Goal: Information Seeking & Learning: Learn about a topic

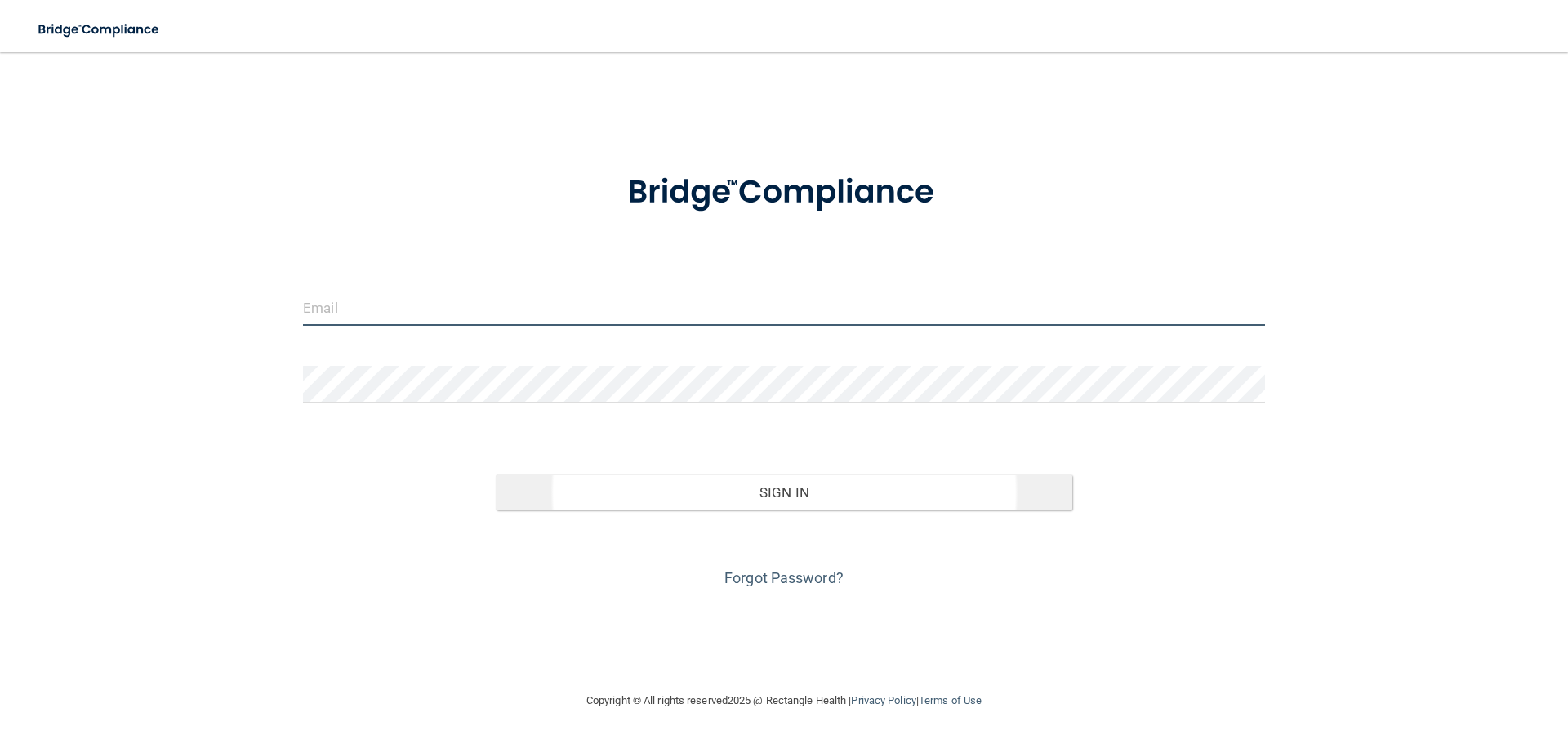
type input "[EMAIL_ADDRESS][DOMAIN_NAME]"
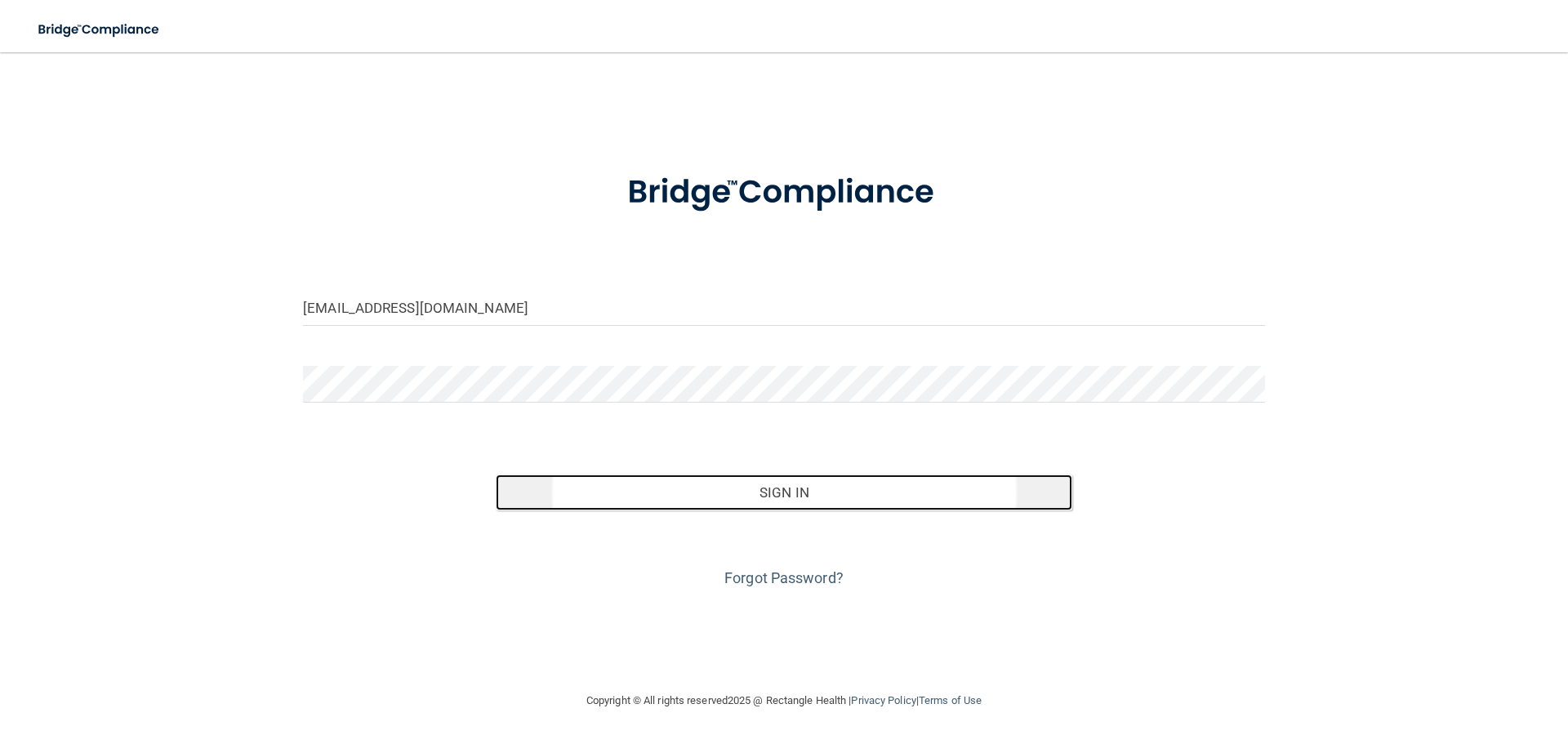
click at [790, 483] on button "Sign In" at bounding box center [784, 492] width 578 height 36
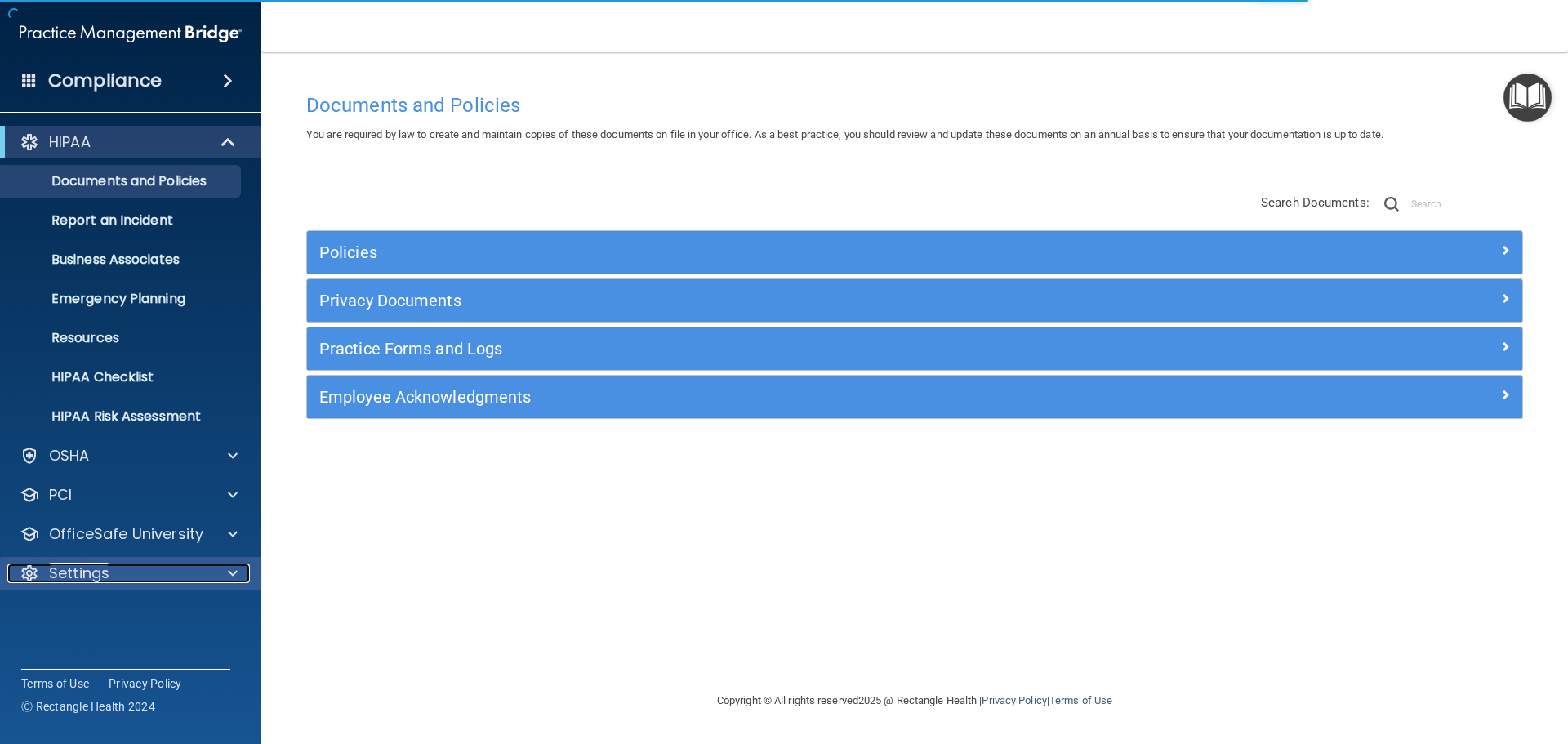
click at [201, 574] on div "Settings" at bounding box center [109, 573] width 203 height 19
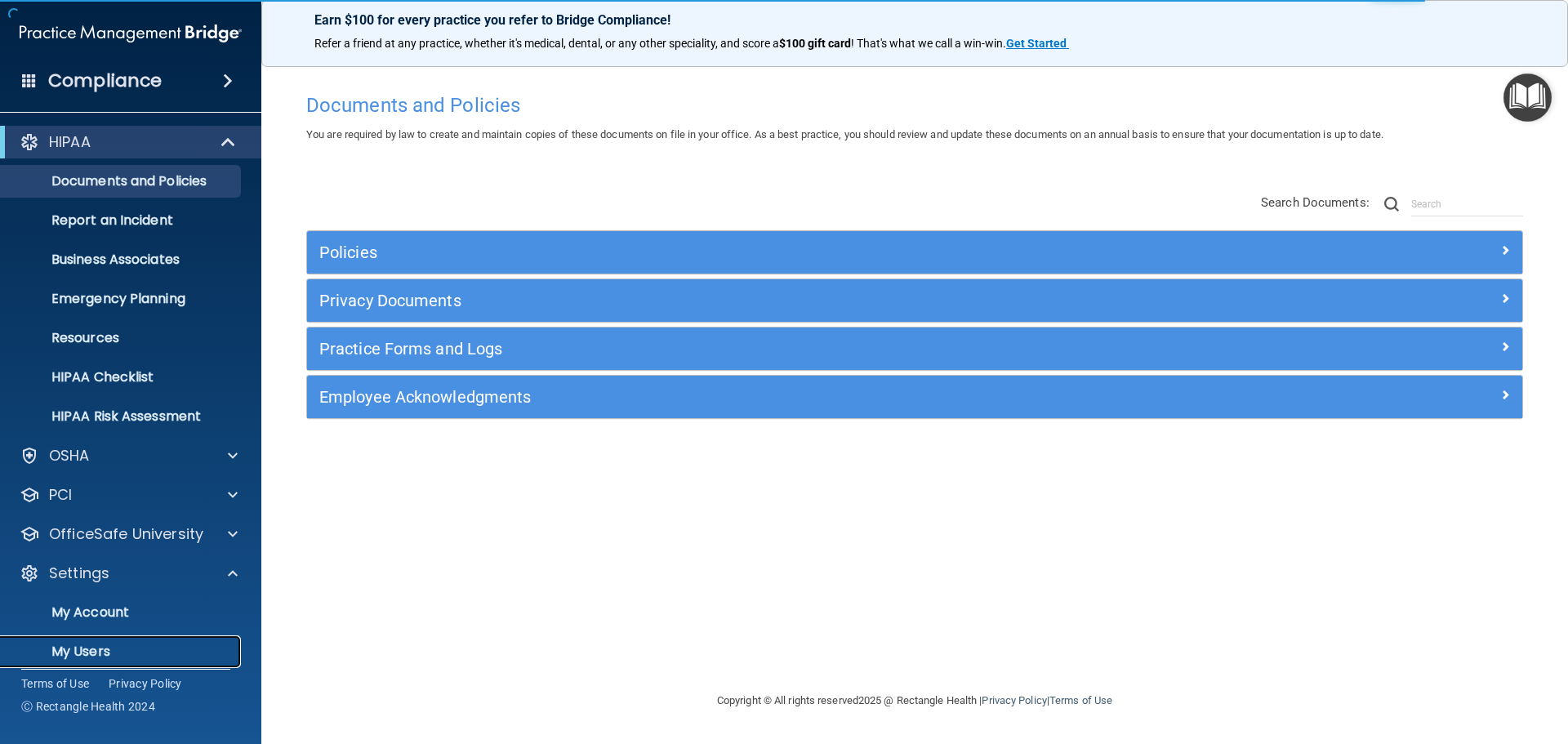
click at [97, 650] on p "My Users" at bounding box center [123, 652] width 223 height 17
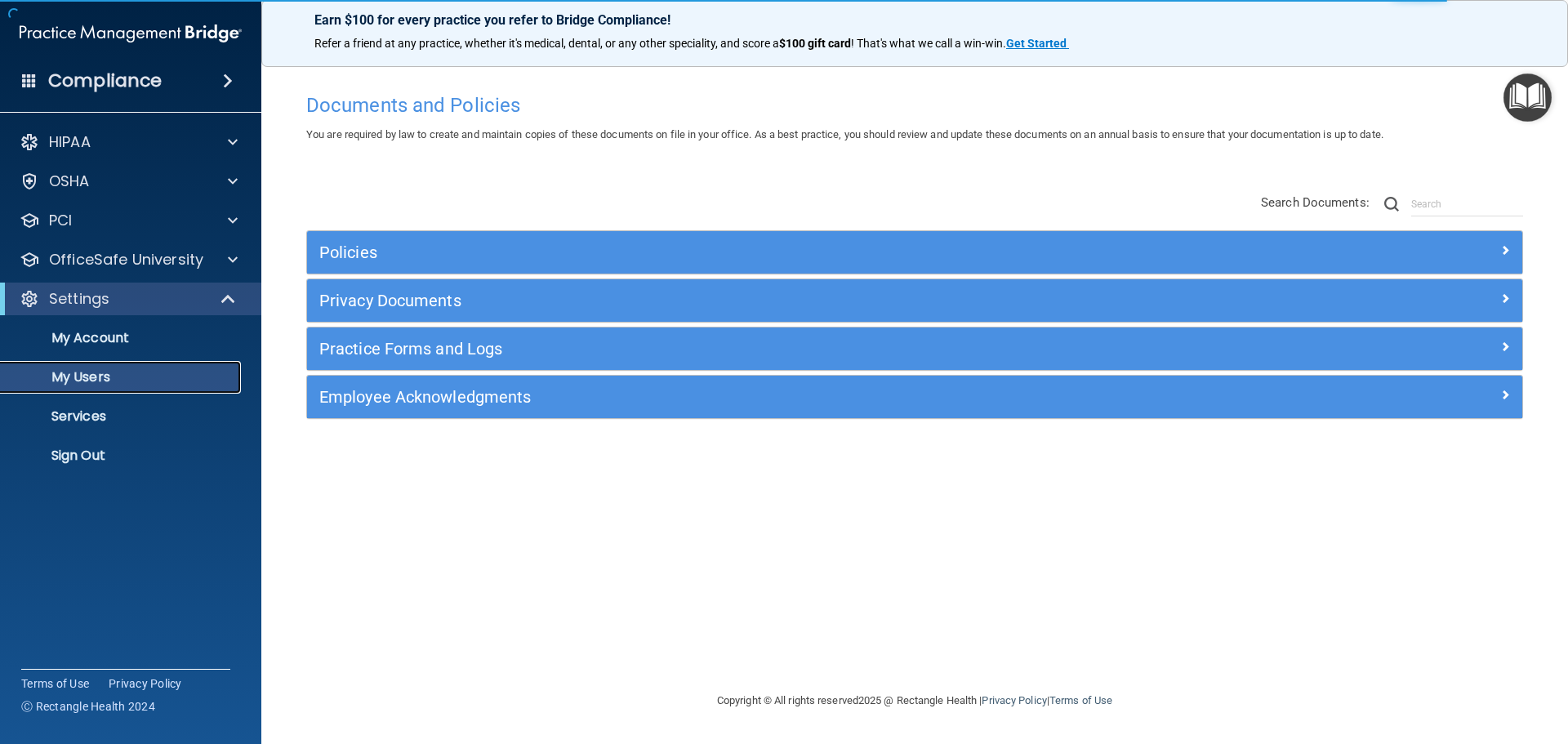
select select "20"
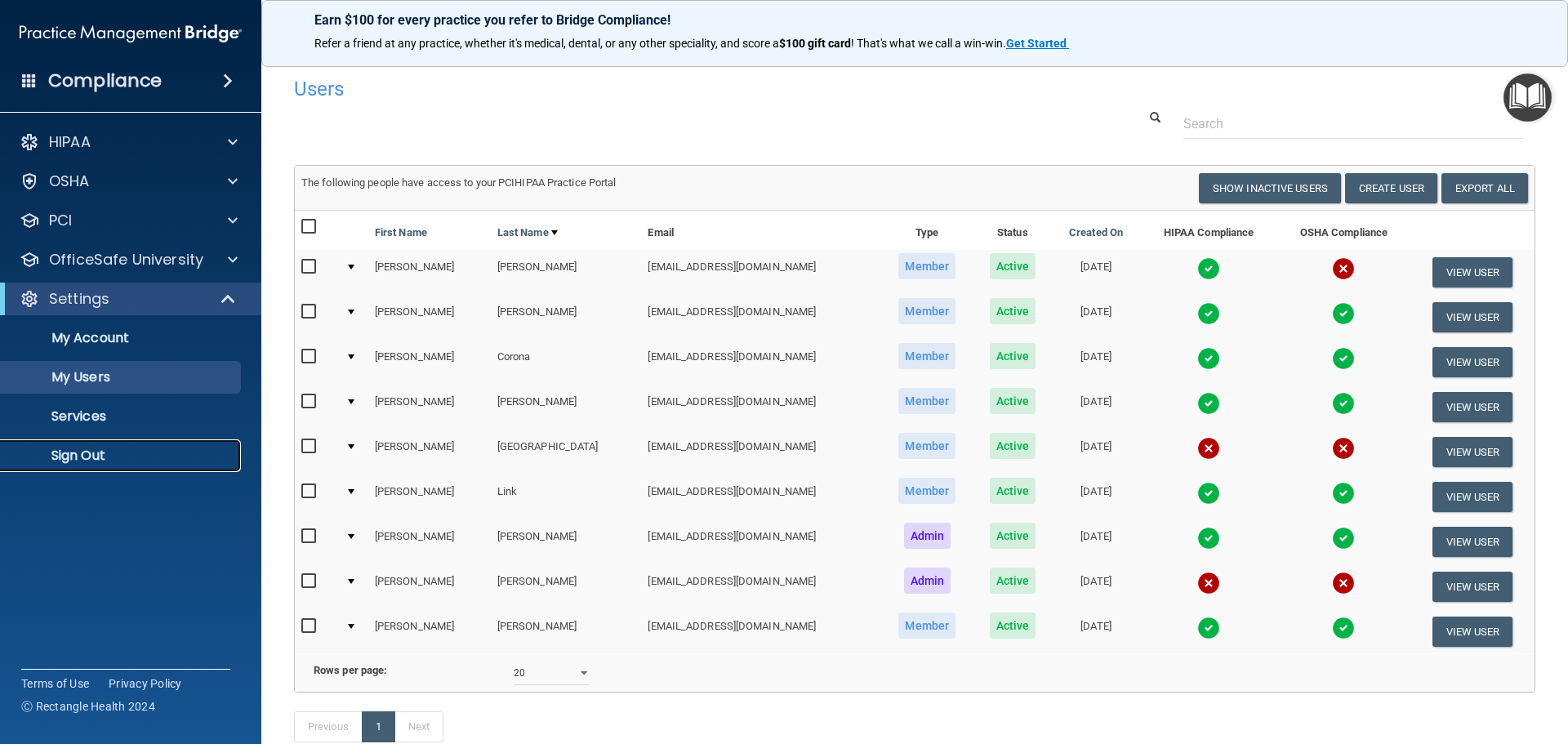
click at [93, 452] on p "Sign Out" at bounding box center [123, 456] width 223 height 17
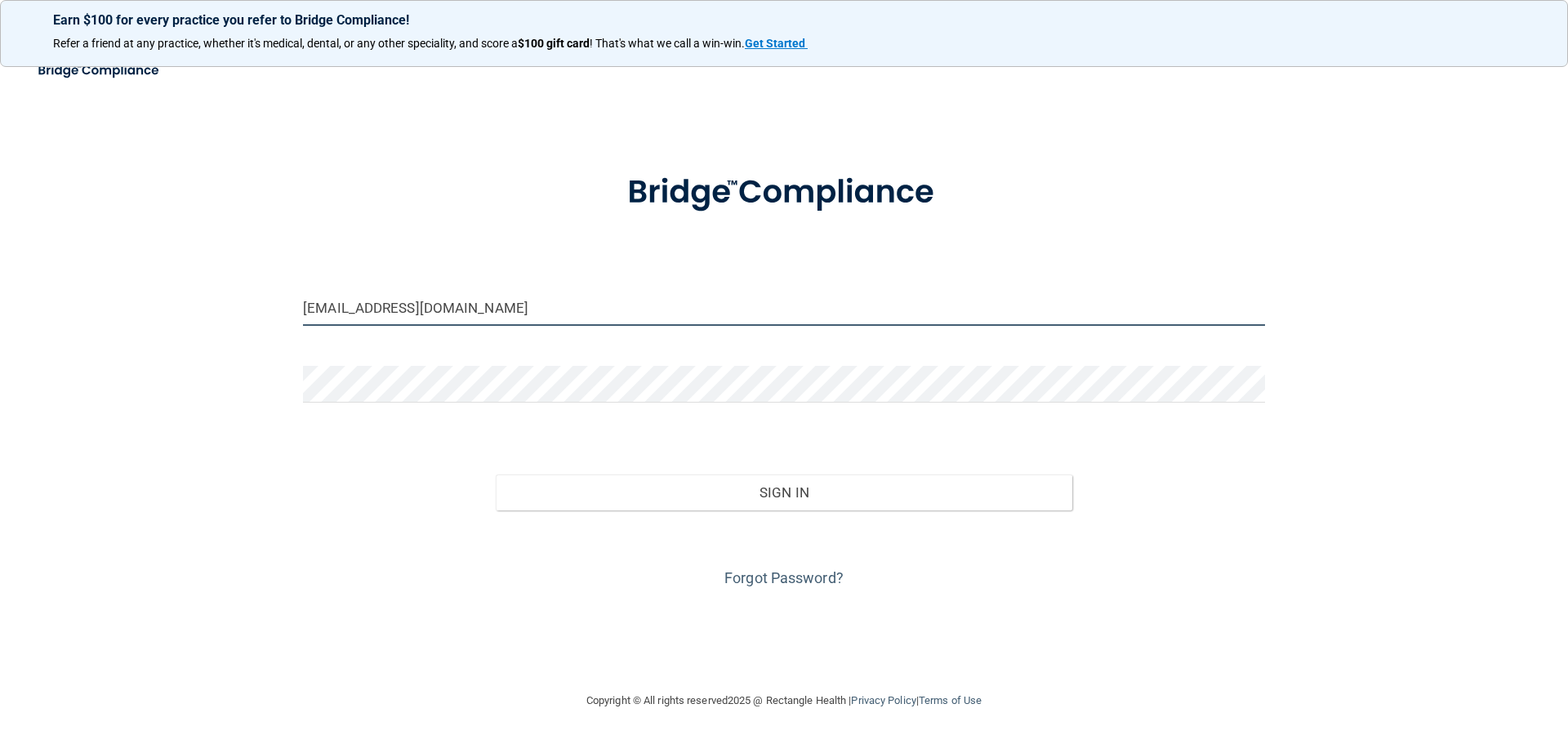
click at [318, 309] on input "rpitera@sweettoothkids.com" at bounding box center [784, 308] width 962 height 37
click at [305, 301] on input "[EMAIL_ADDRESS][DOMAIN_NAME]" at bounding box center [784, 308] width 962 height 37
type input "[EMAIL_ADDRESS][DOMAIN_NAME]"
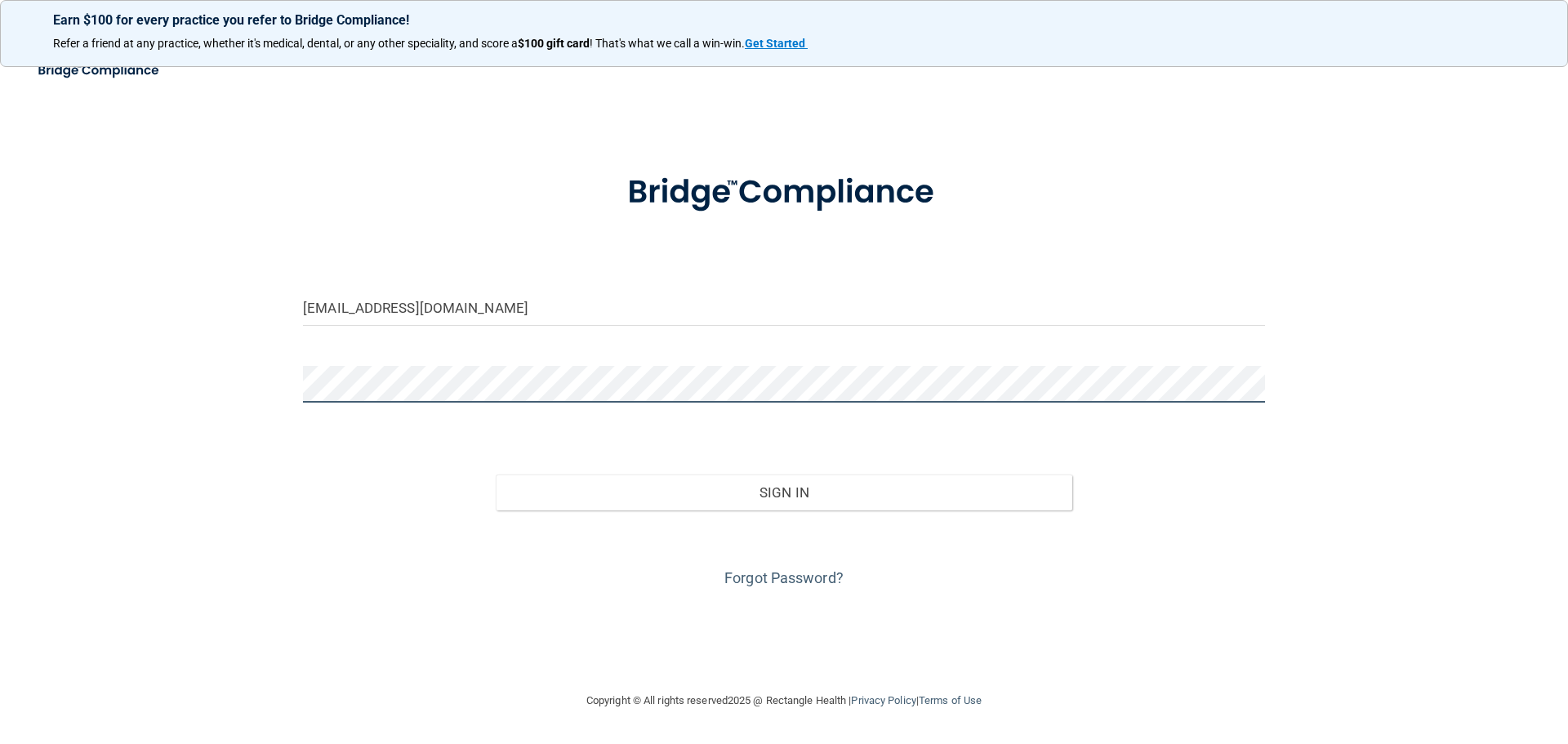
click at [496, 474] on button "Sign In" at bounding box center [784, 492] width 578 height 36
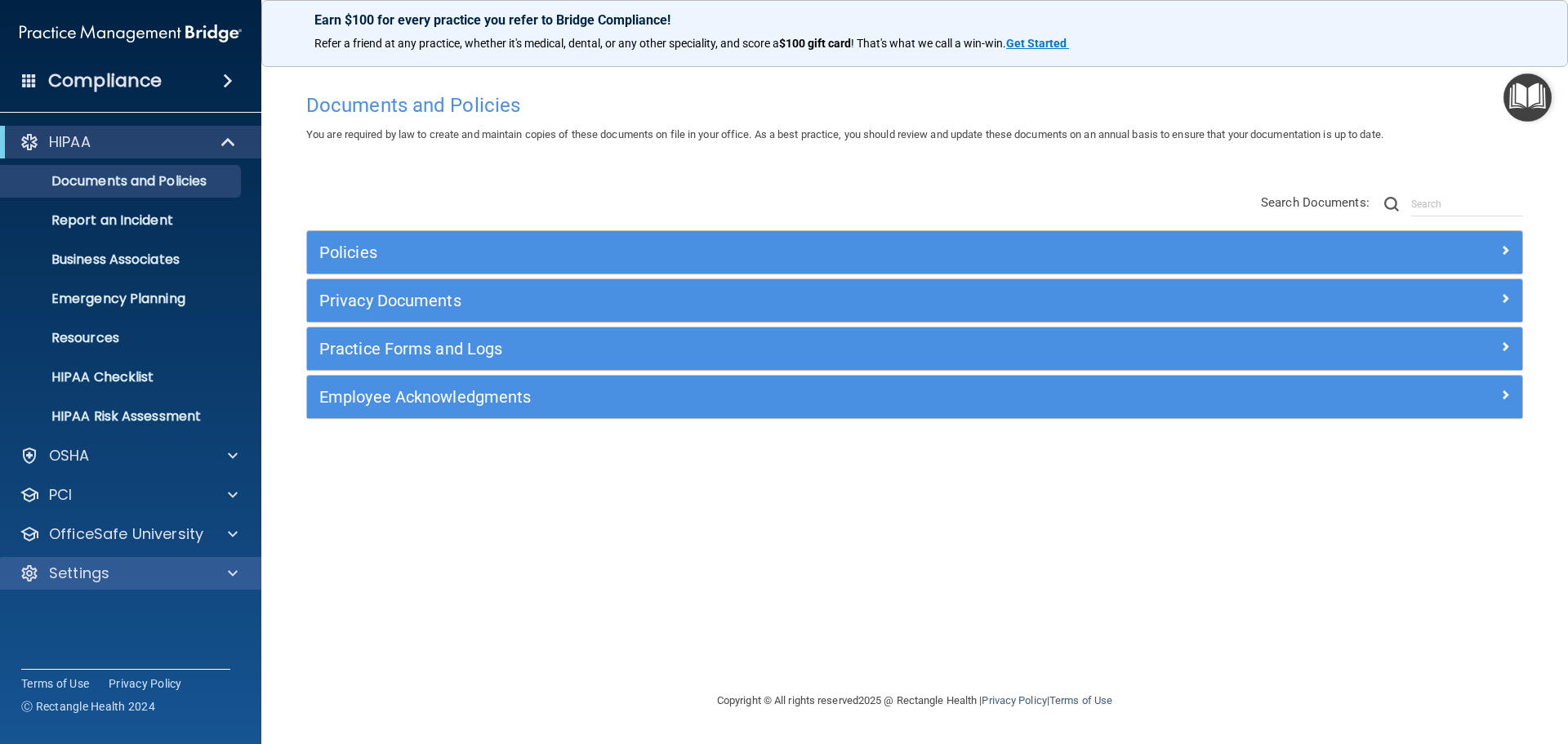
click at [132, 563] on div "Settings" at bounding box center [131, 573] width 263 height 32
click at [247, 570] on div at bounding box center [230, 573] width 41 height 19
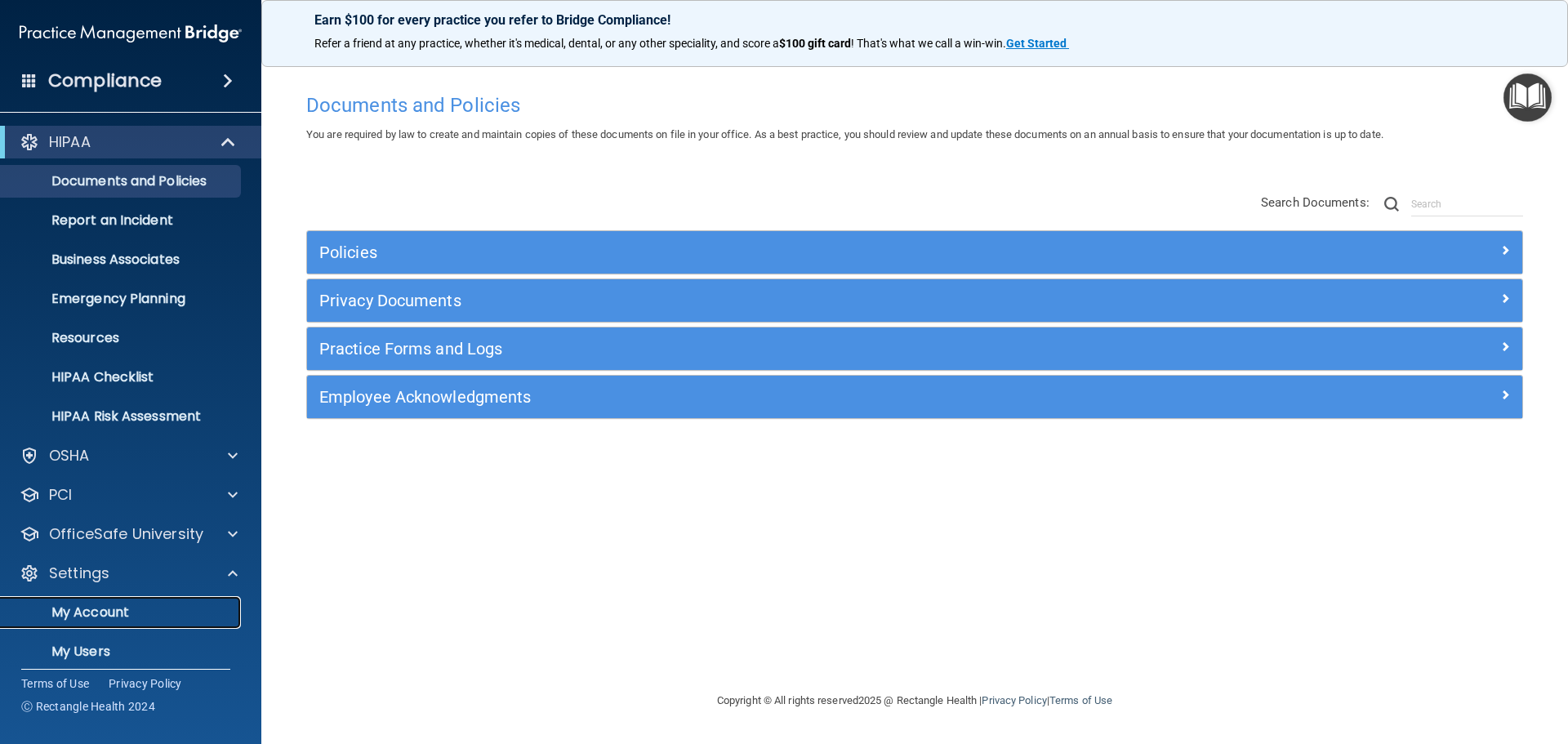
click at [87, 616] on p "My Account" at bounding box center [123, 612] width 223 height 17
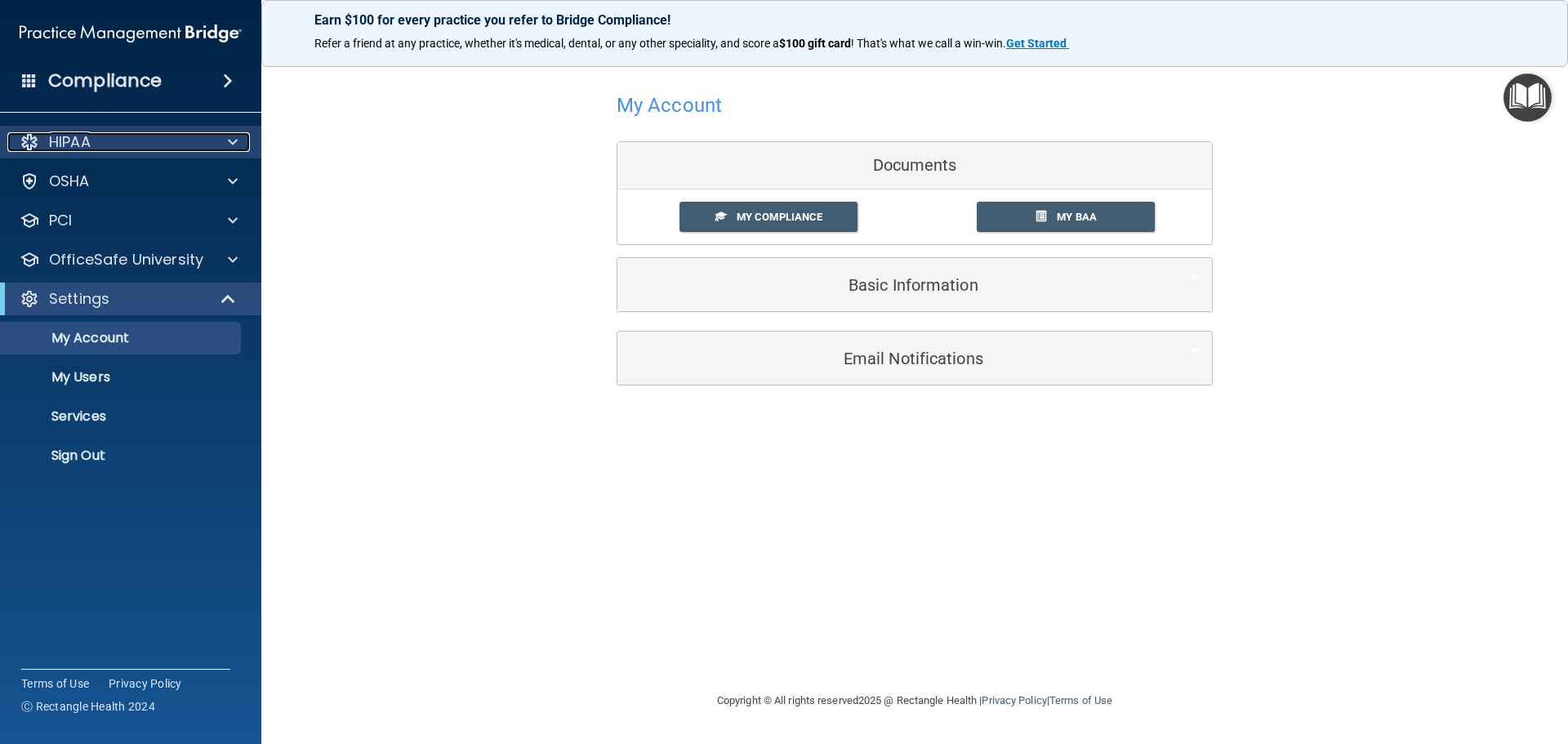
click at [102, 135] on div "HIPAA" at bounding box center [109, 142] width 203 height 19
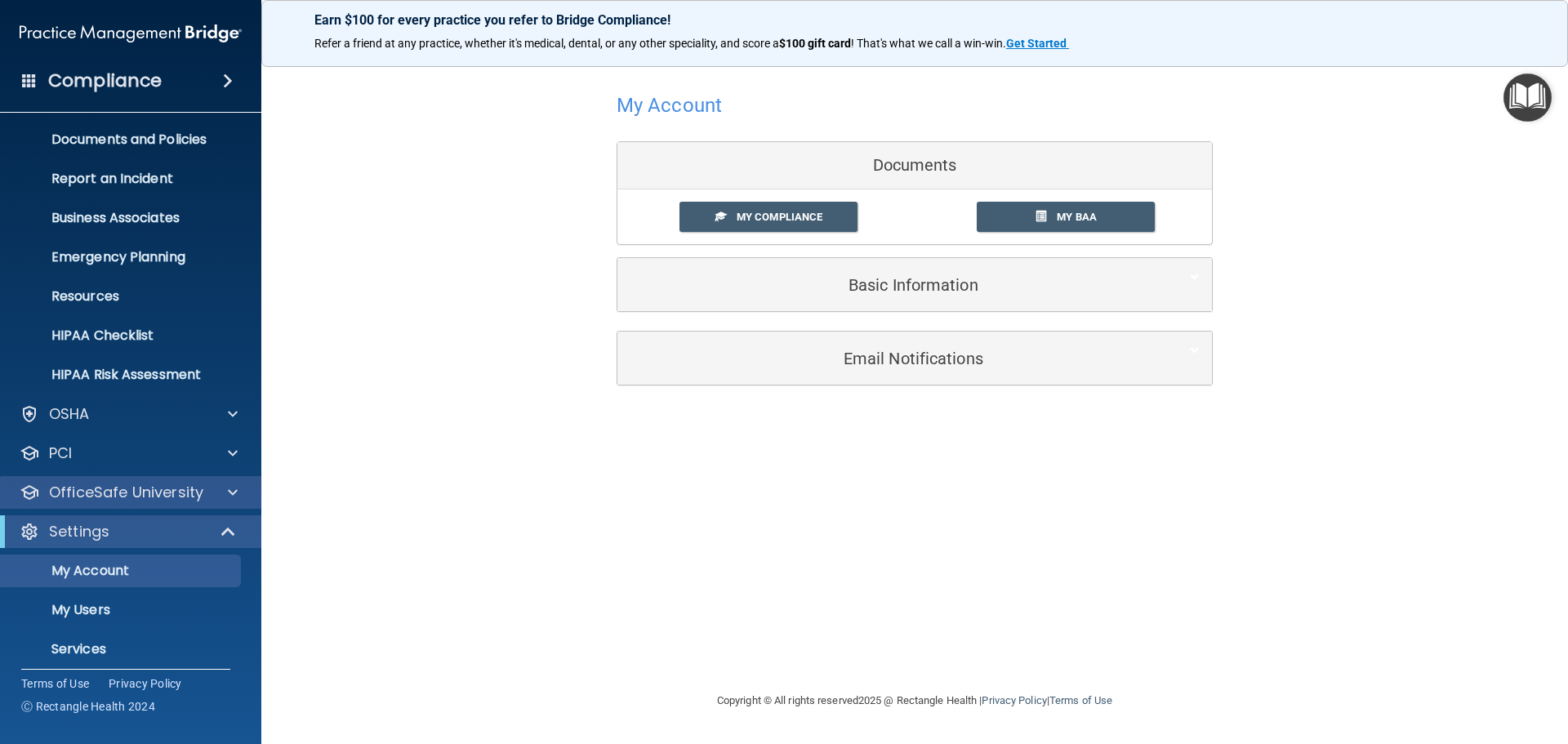
scroll to position [82, 0]
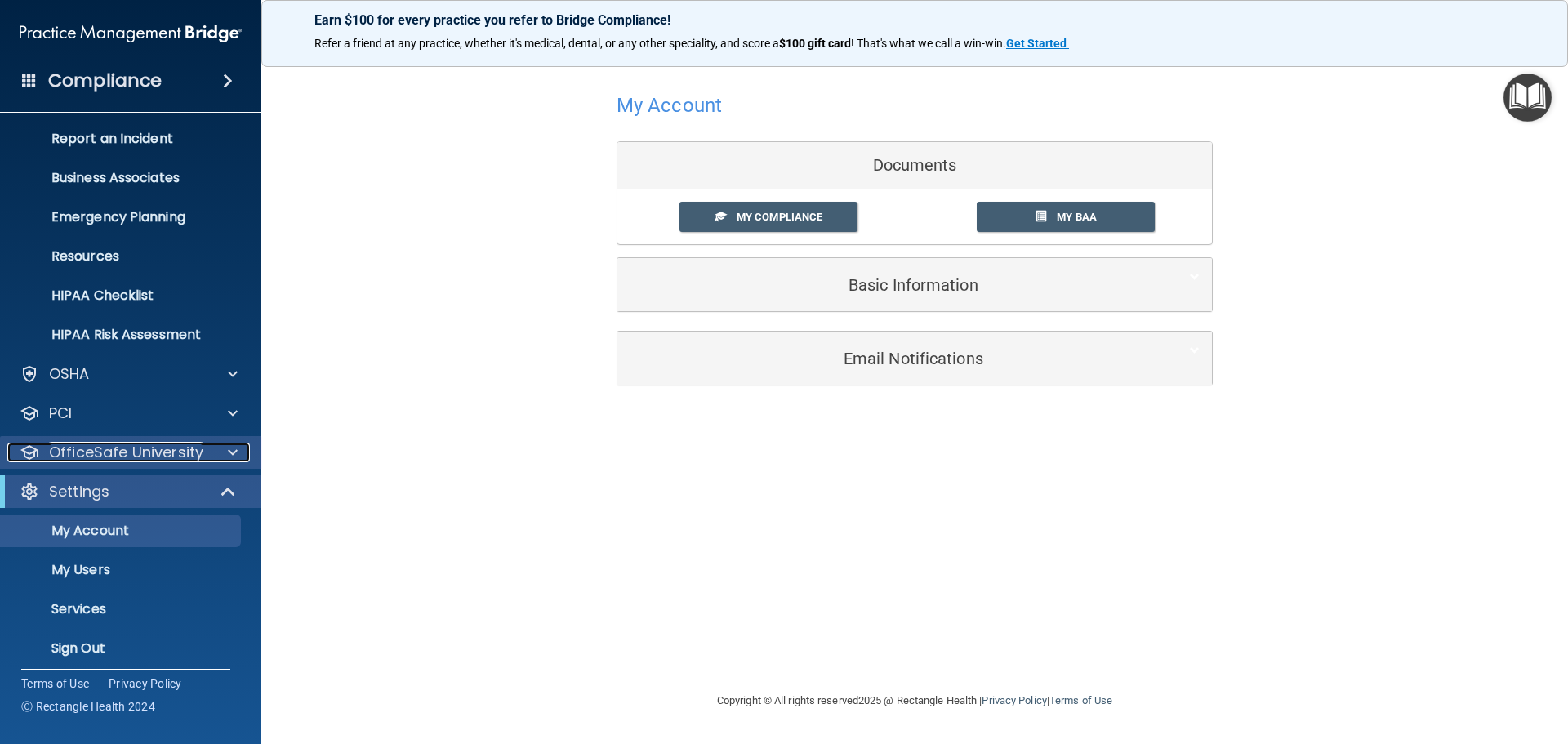
click at [186, 450] on p "OfficeSafe University" at bounding box center [126, 452] width 155 height 19
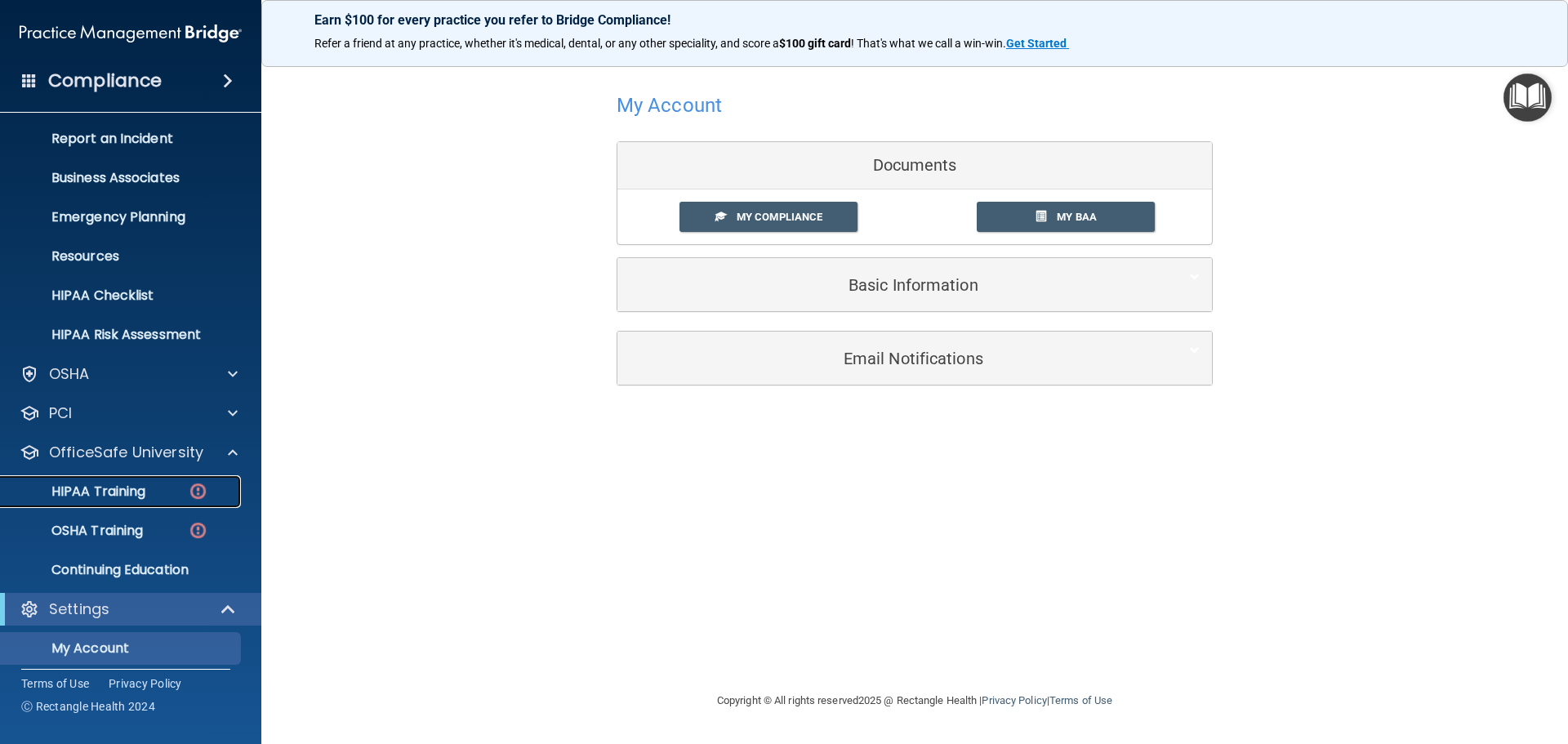
click at [147, 485] on div "HIPAA Training" at bounding box center [123, 492] width 223 height 17
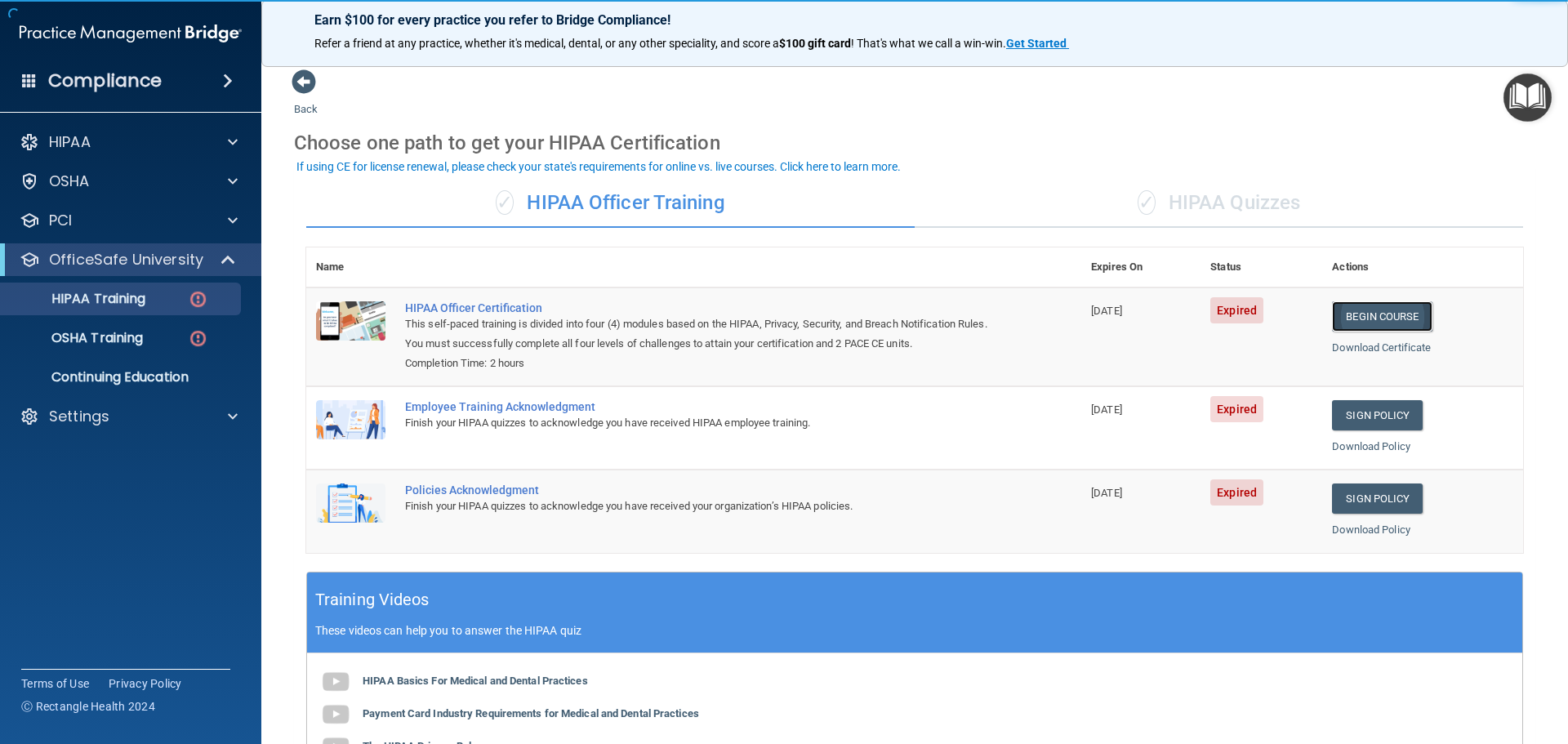
click at [1380, 315] on link "Begin Course" at bounding box center [1382, 316] width 99 height 30
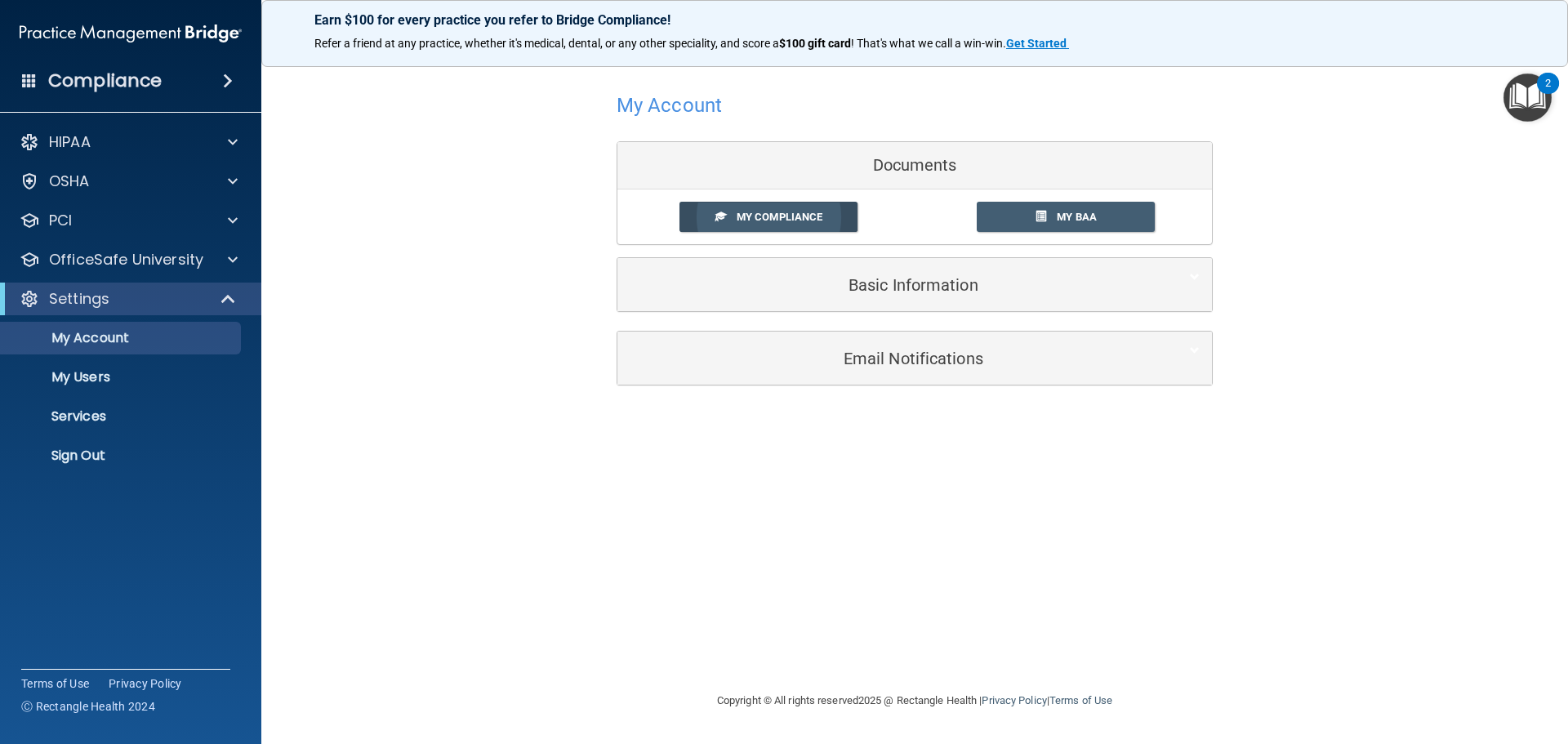
click at [802, 211] on span "My Compliance" at bounding box center [779, 216] width 86 height 12
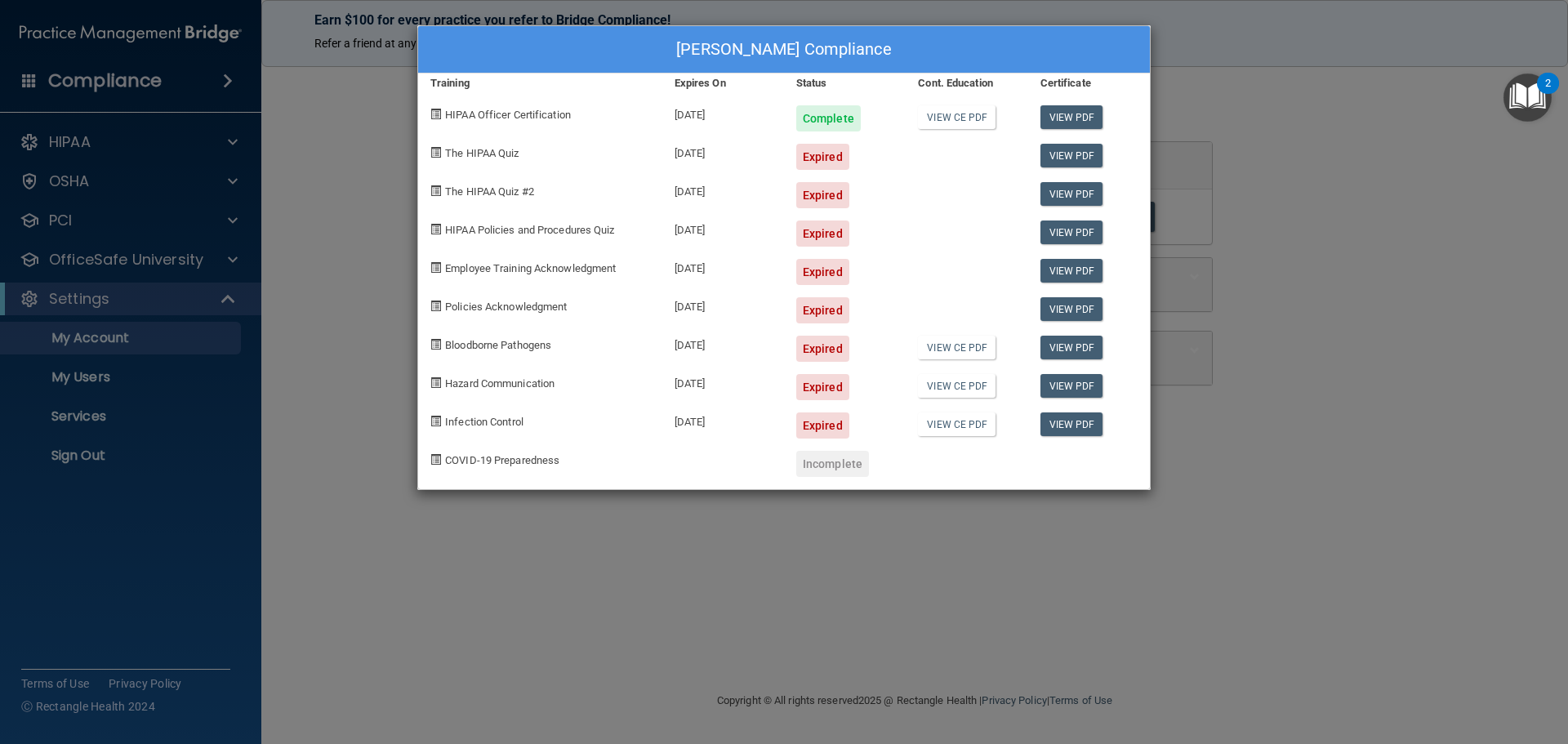
click at [823, 161] on div "Expired" at bounding box center [823, 157] width 53 height 26
click at [1071, 158] on link "View PDF" at bounding box center [1072, 156] width 63 height 24
click at [1291, 317] on div "Erica Pitera's Compliance Training Expires On Status Cont. Education Certificat…" at bounding box center [784, 372] width 1568 height 744
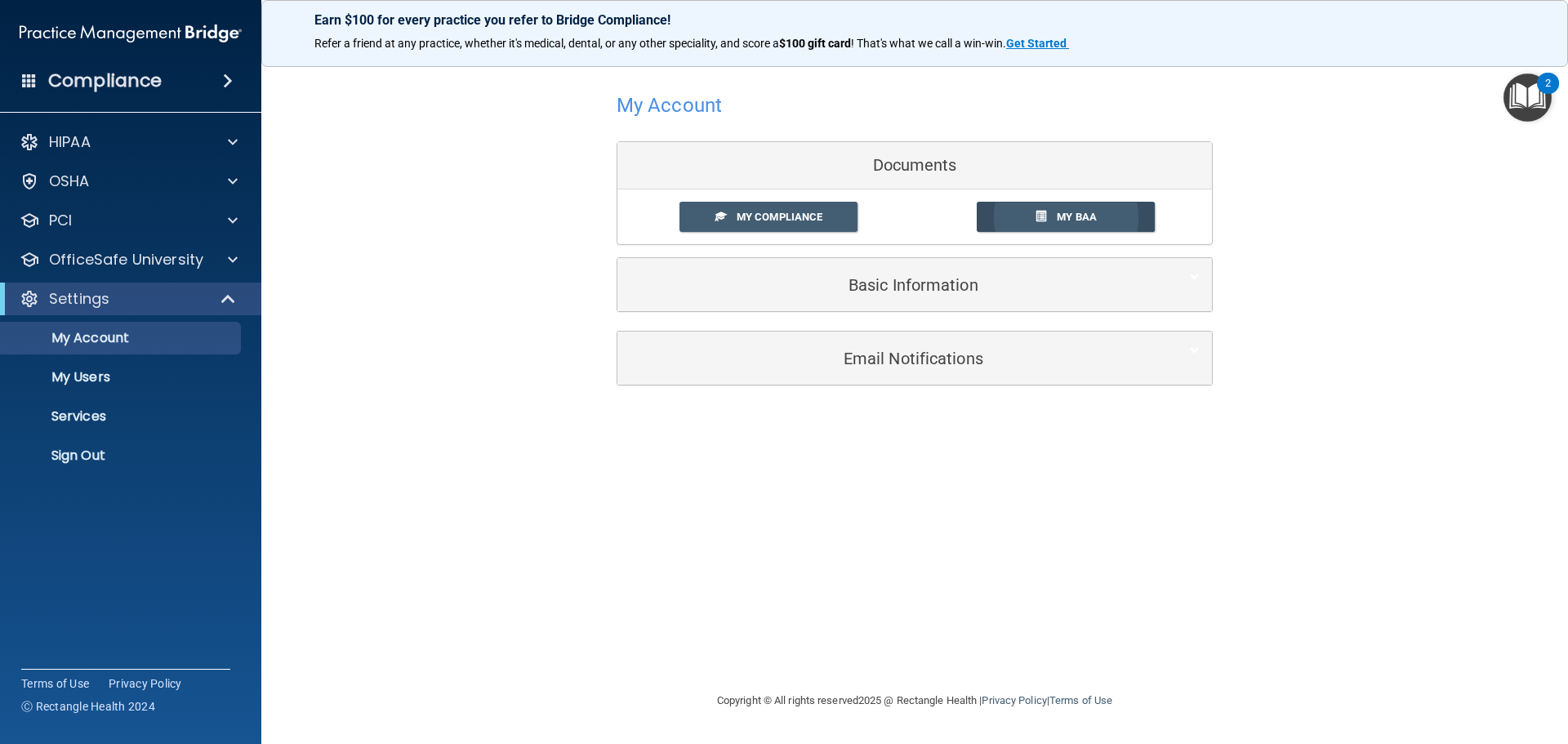
click at [1084, 217] on span "My BAA" at bounding box center [1076, 216] width 40 height 12
click at [220, 154] on div "HIPAA" at bounding box center [131, 142] width 263 height 32
click at [233, 257] on span at bounding box center [232, 259] width 10 height 19
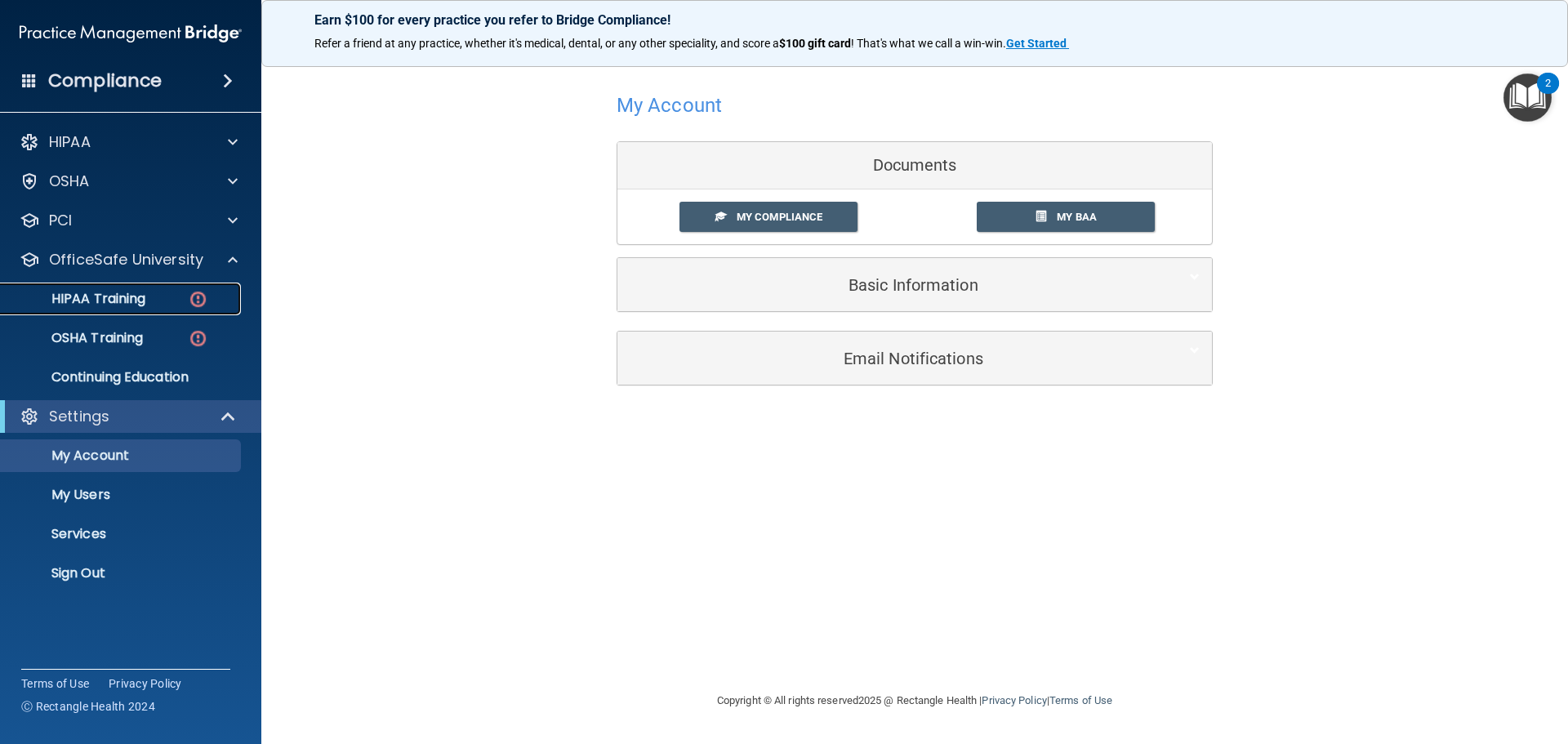
click at [128, 299] on p "HIPAA Training" at bounding box center [78, 299] width 135 height 17
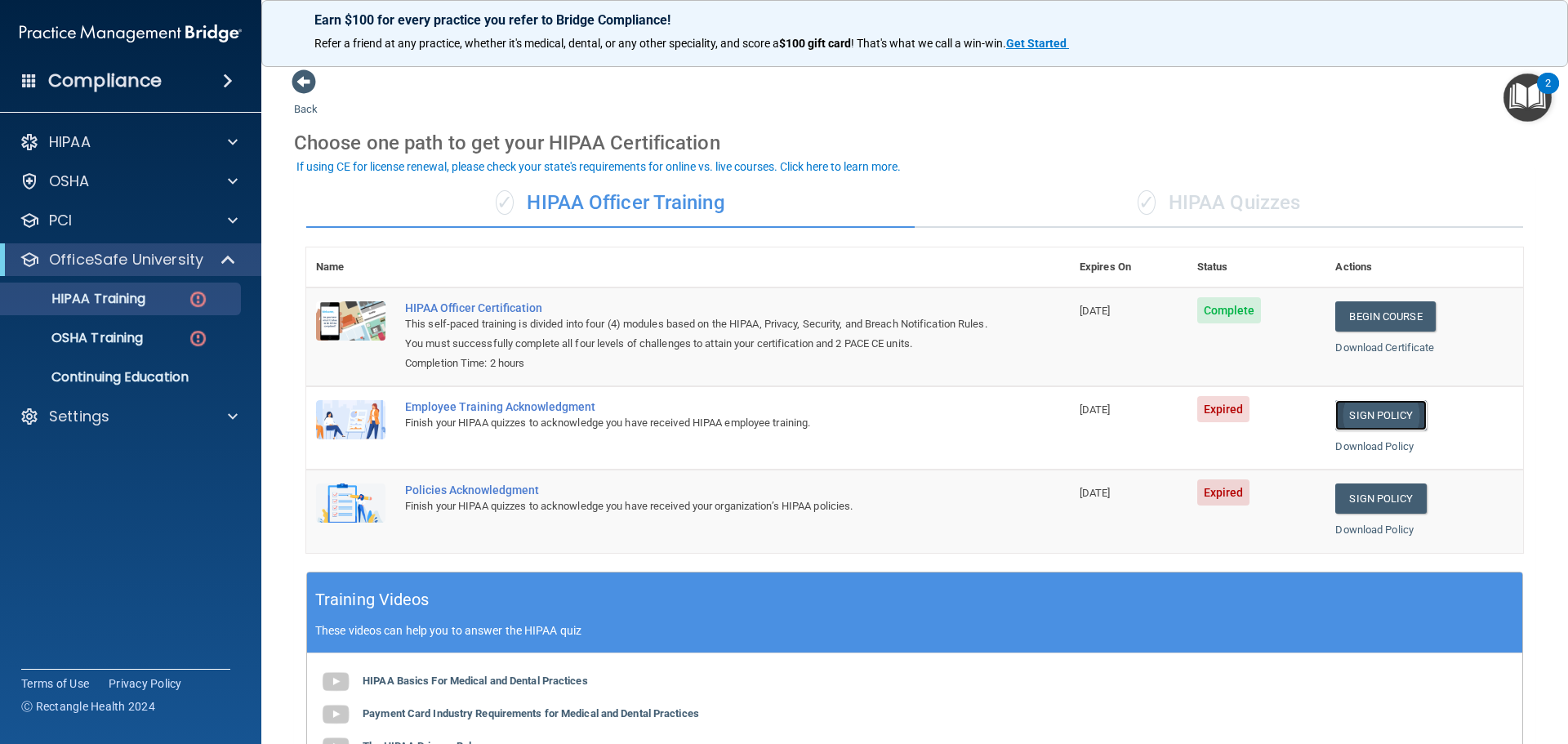
click at [1371, 418] on link "Sign Policy" at bounding box center [1381, 414] width 90 height 30
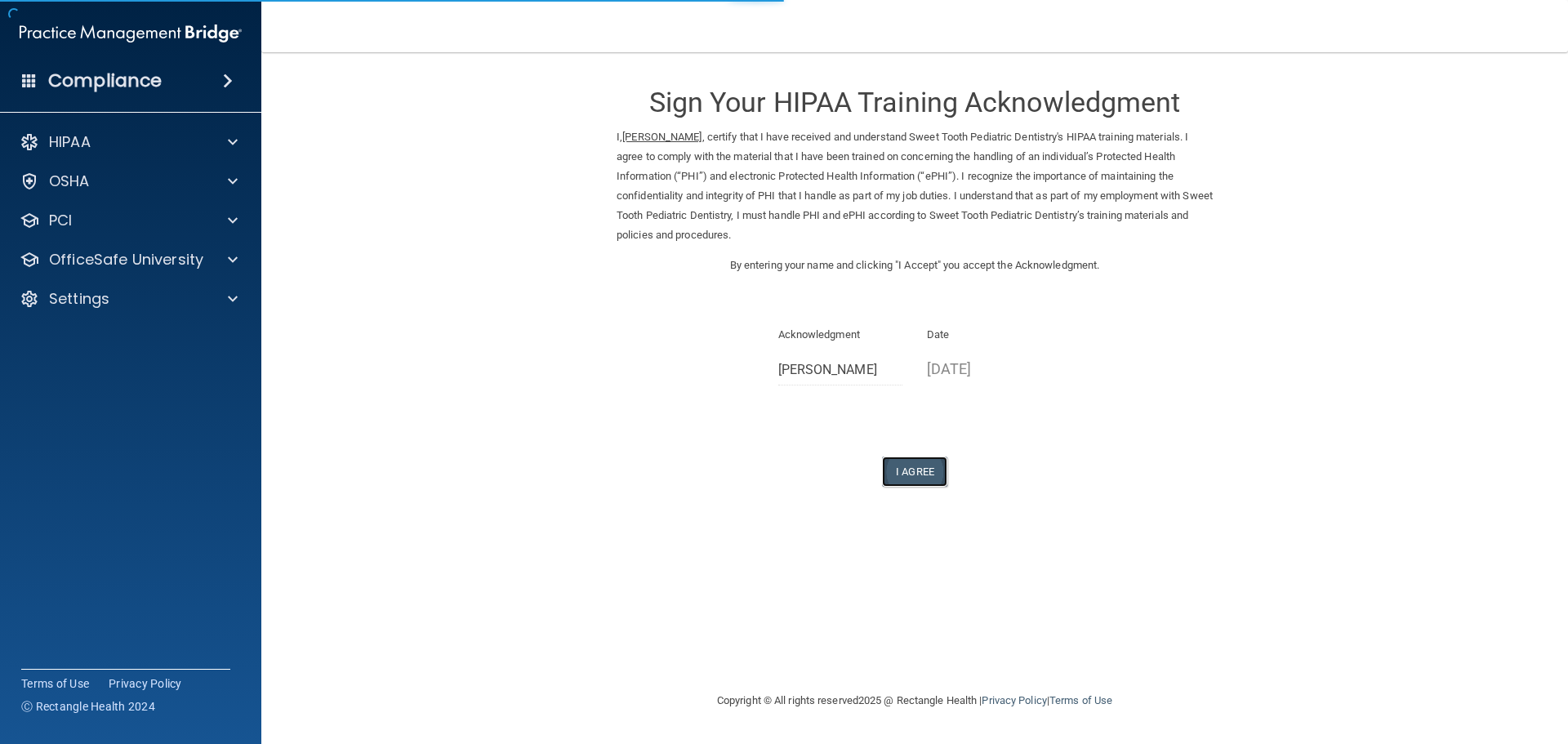
click at [918, 475] on button "I Agree" at bounding box center [915, 471] width 65 height 30
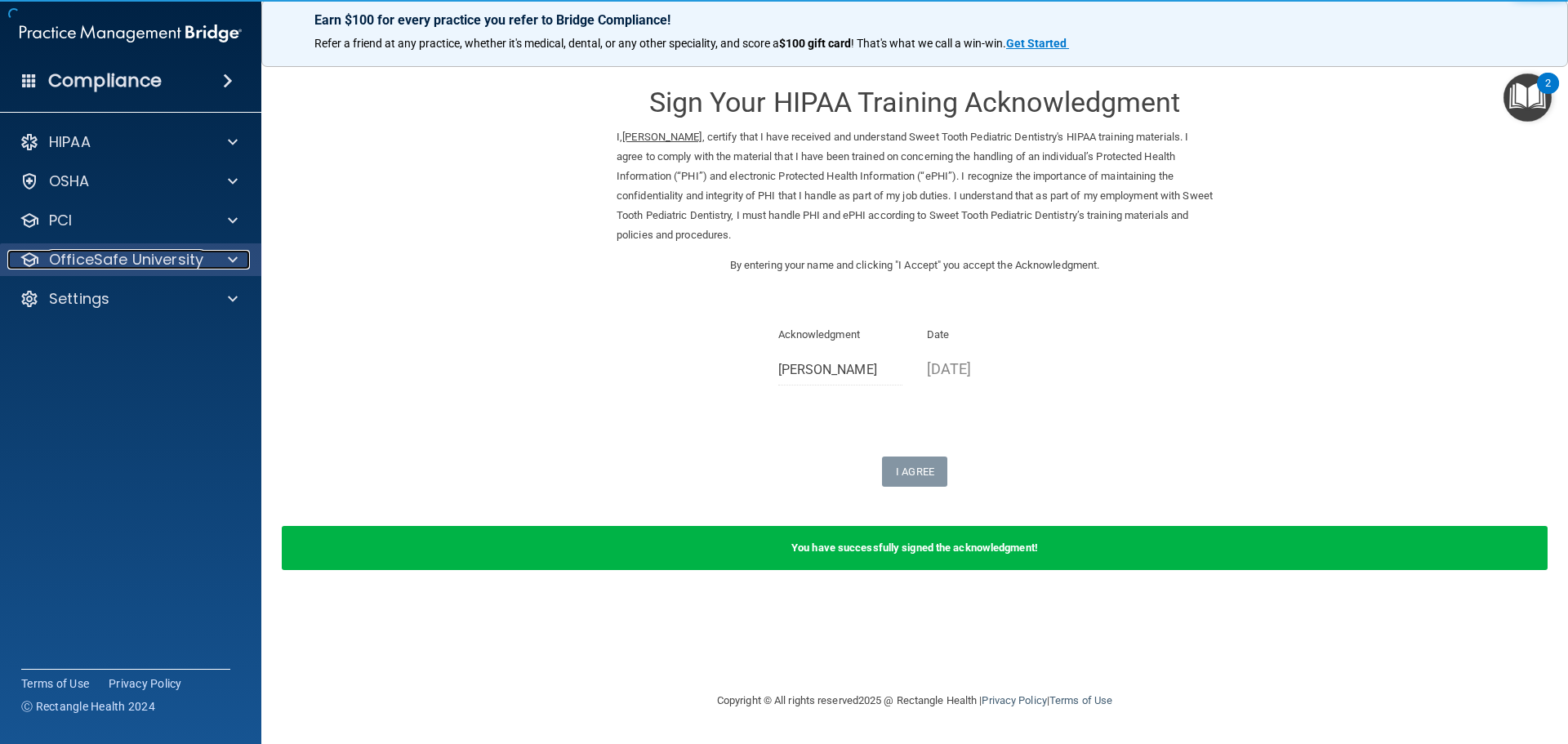
click at [205, 265] on div "OfficeSafe University" at bounding box center [109, 259] width 203 height 19
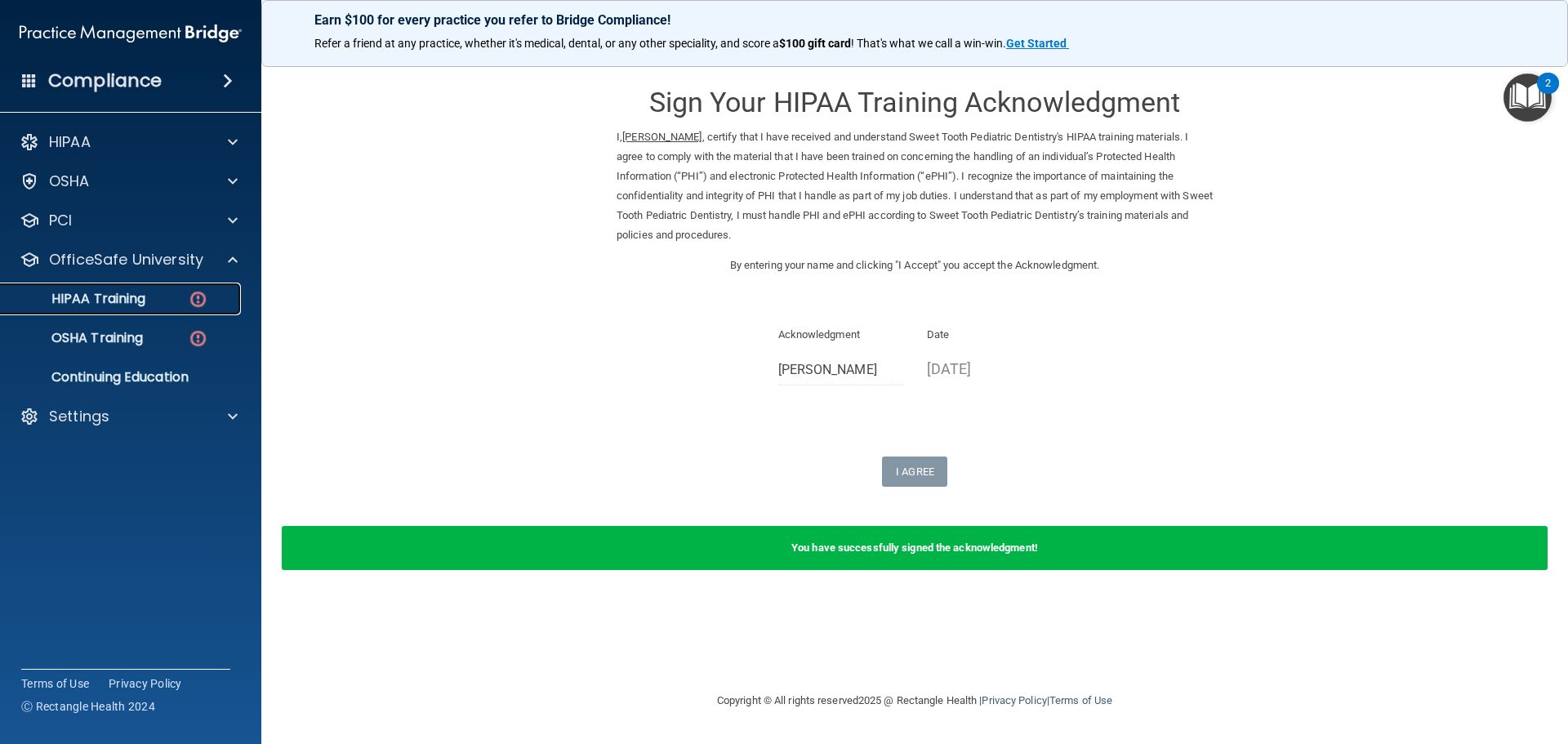
click at [125, 305] on p "HIPAA Training" at bounding box center [78, 299] width 135 height 17
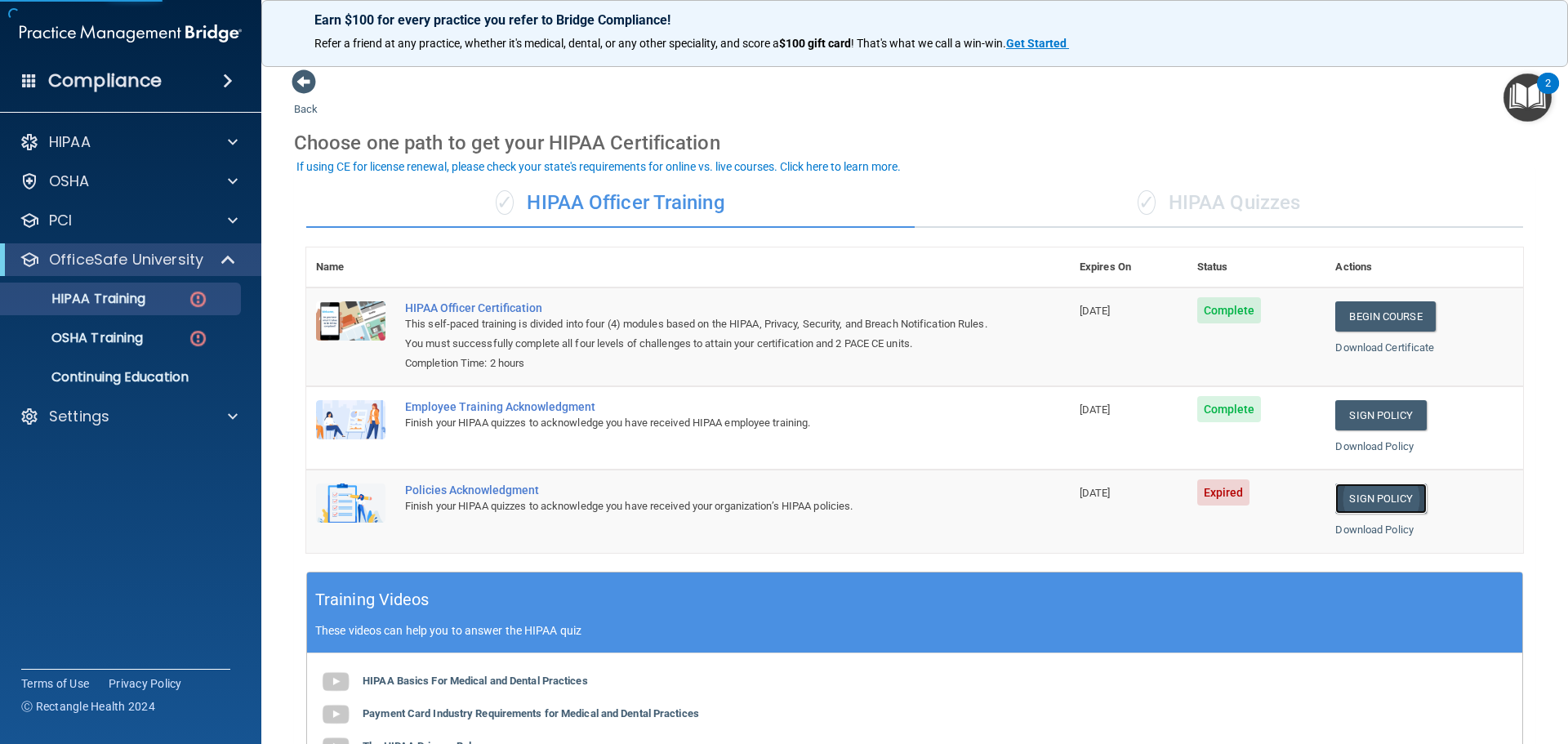
click at [1373, 506] on link "Sign Policy" at bounding box center [1381, 498] width 90 height 30
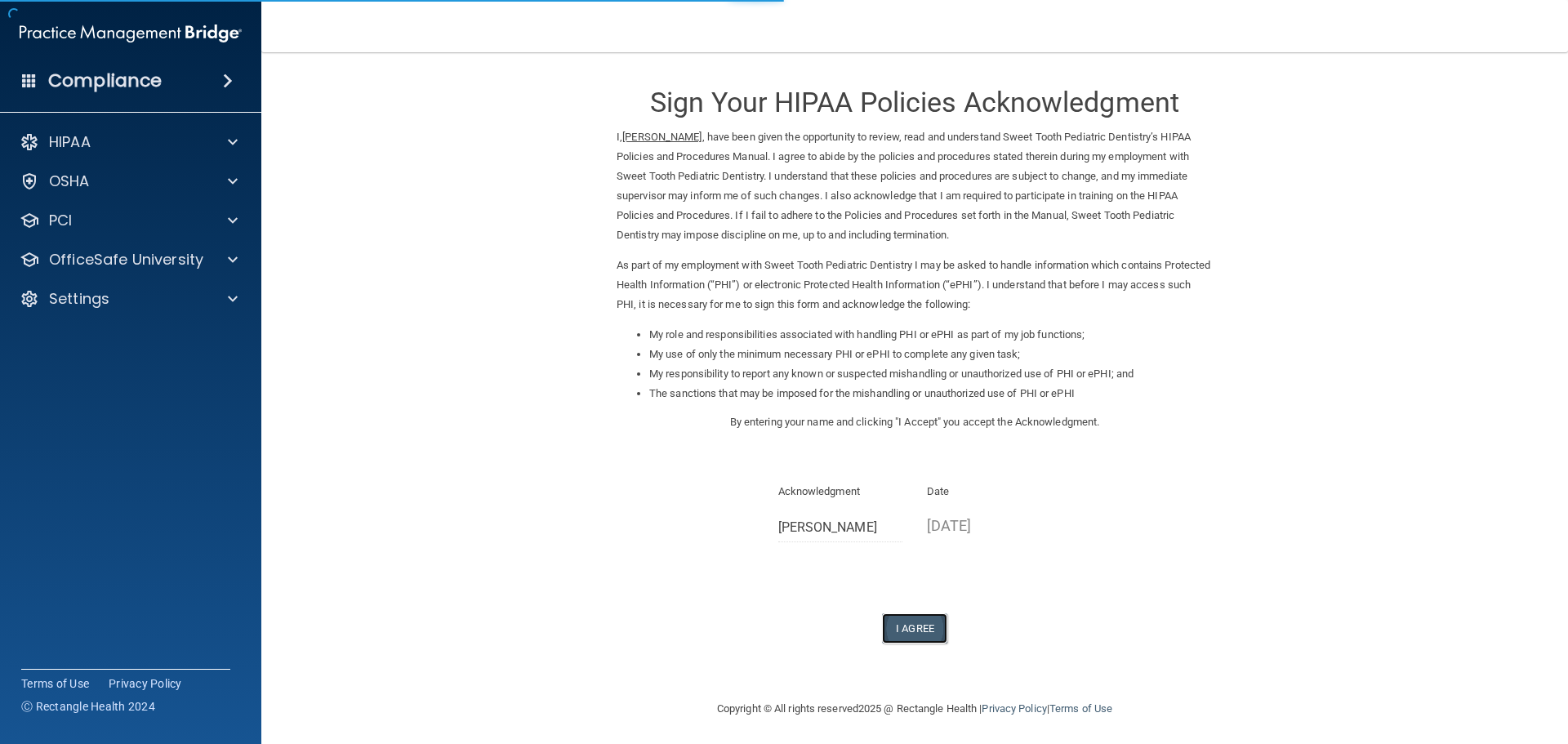
click at [912, 613] on button "I Agree" at bounding box center [915, 628] width 65 height 30
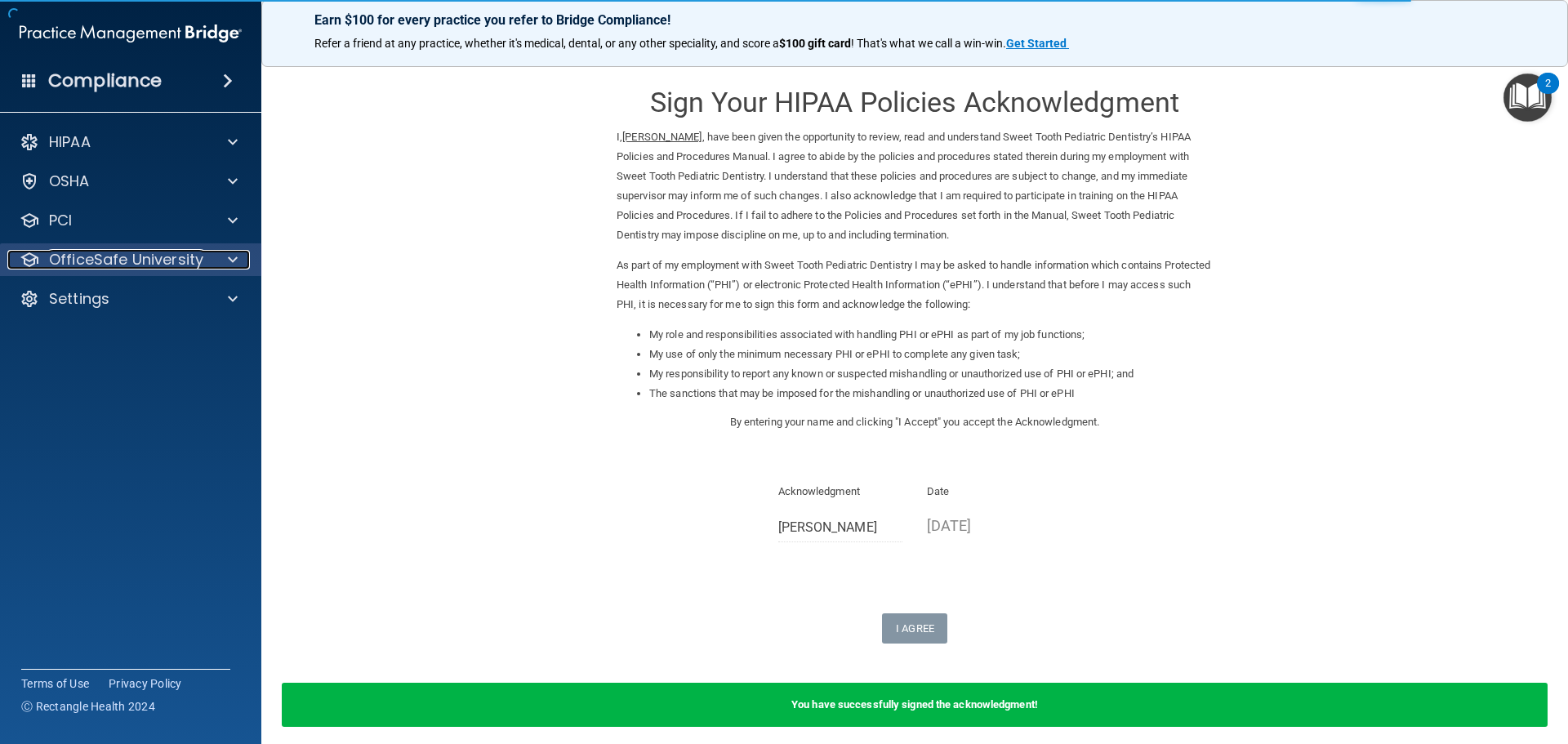
click at [221, 259] on div at bounding box center [230, 259] width 41 height 19
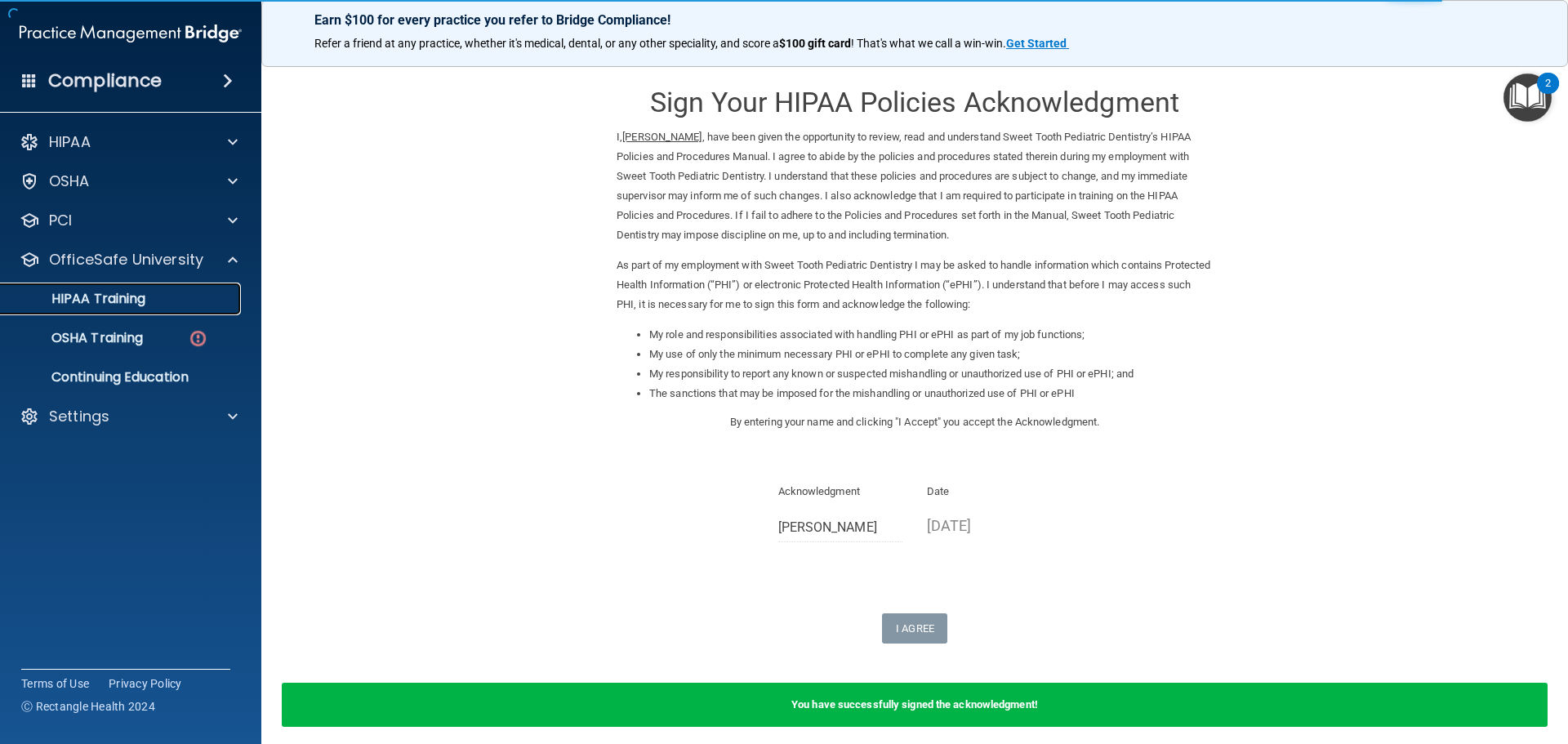
click at [125, 291] on p "HIPAA Training" at bounding box center [78, 299] width 135 height 17
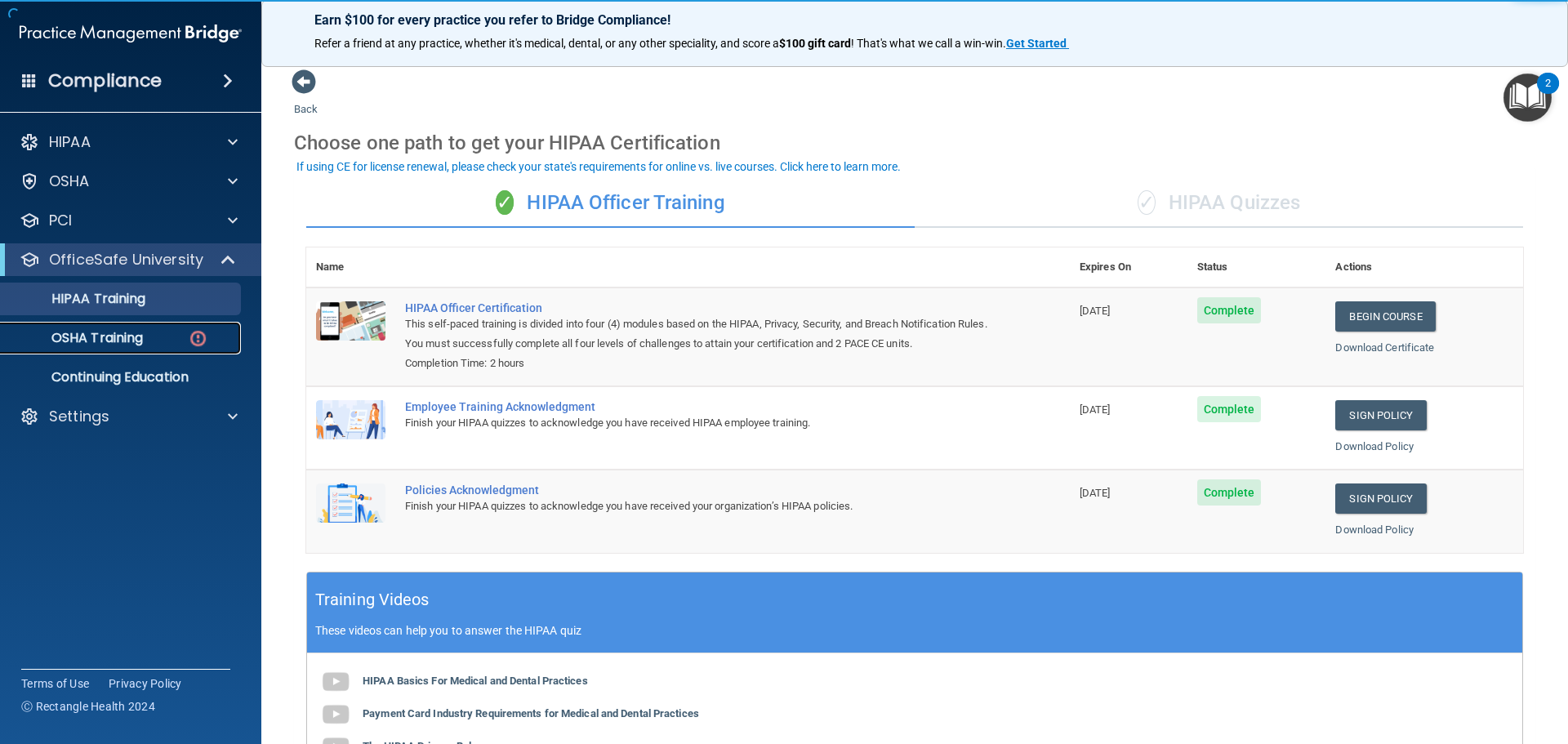
click at [137, 340] on p "OSHA Training" at bounding box center [77, 338] width 133 height 17
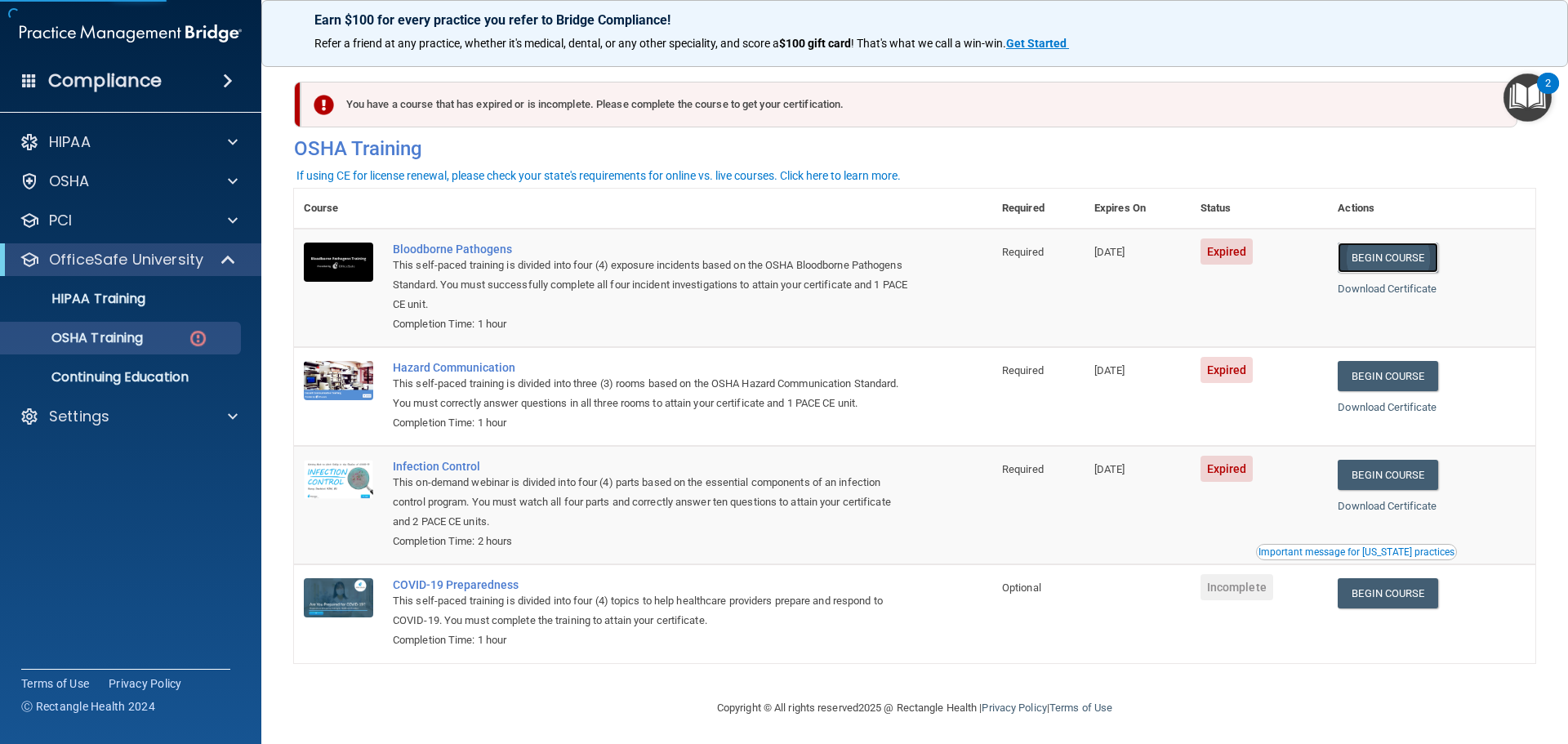
click at [1409, 256] on link "Begin Course" at bounding box center [1387, 257] width 99 height 30
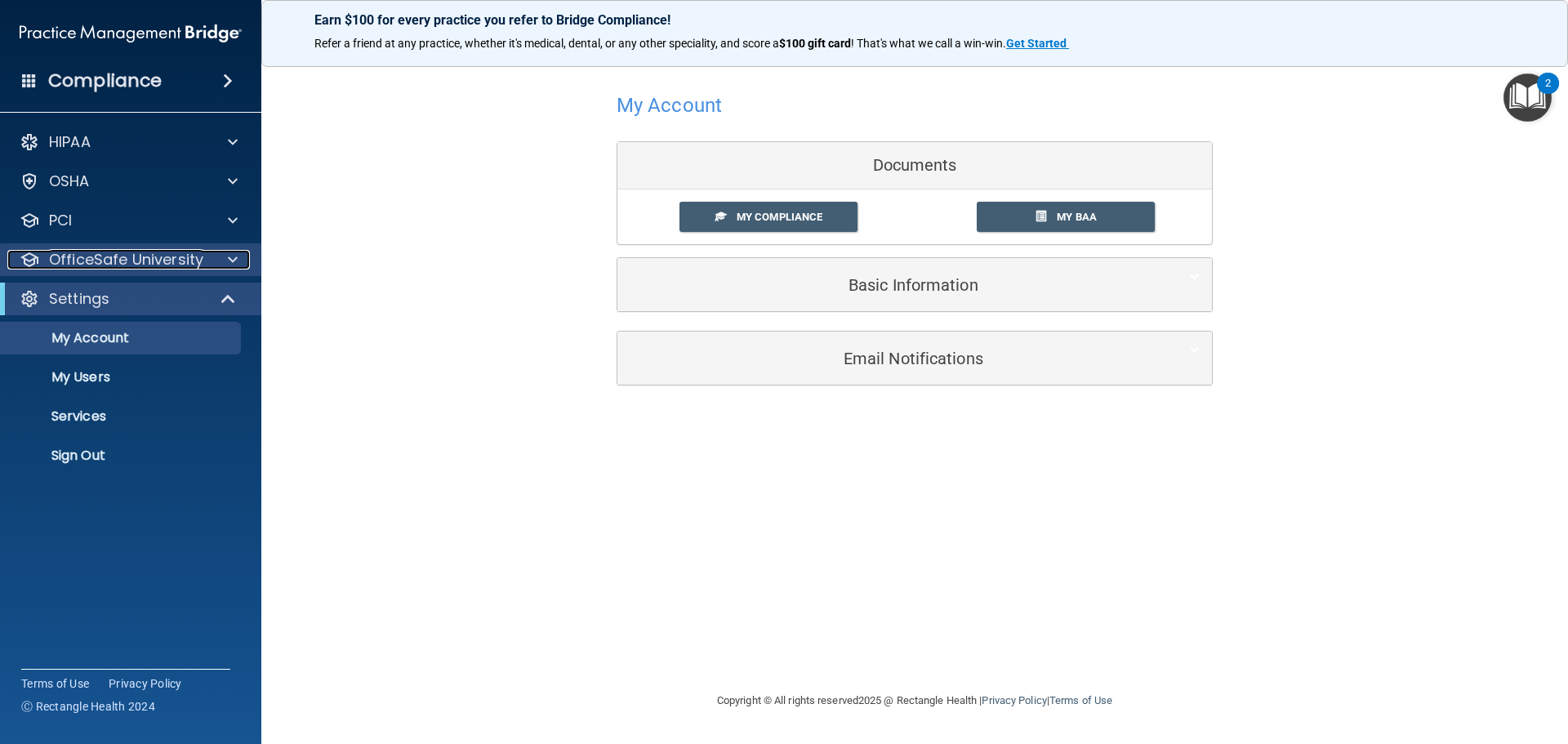
click at [202, 252] on div "OfficeSafe University" at bounding box center [109, 259] width 203 height 19
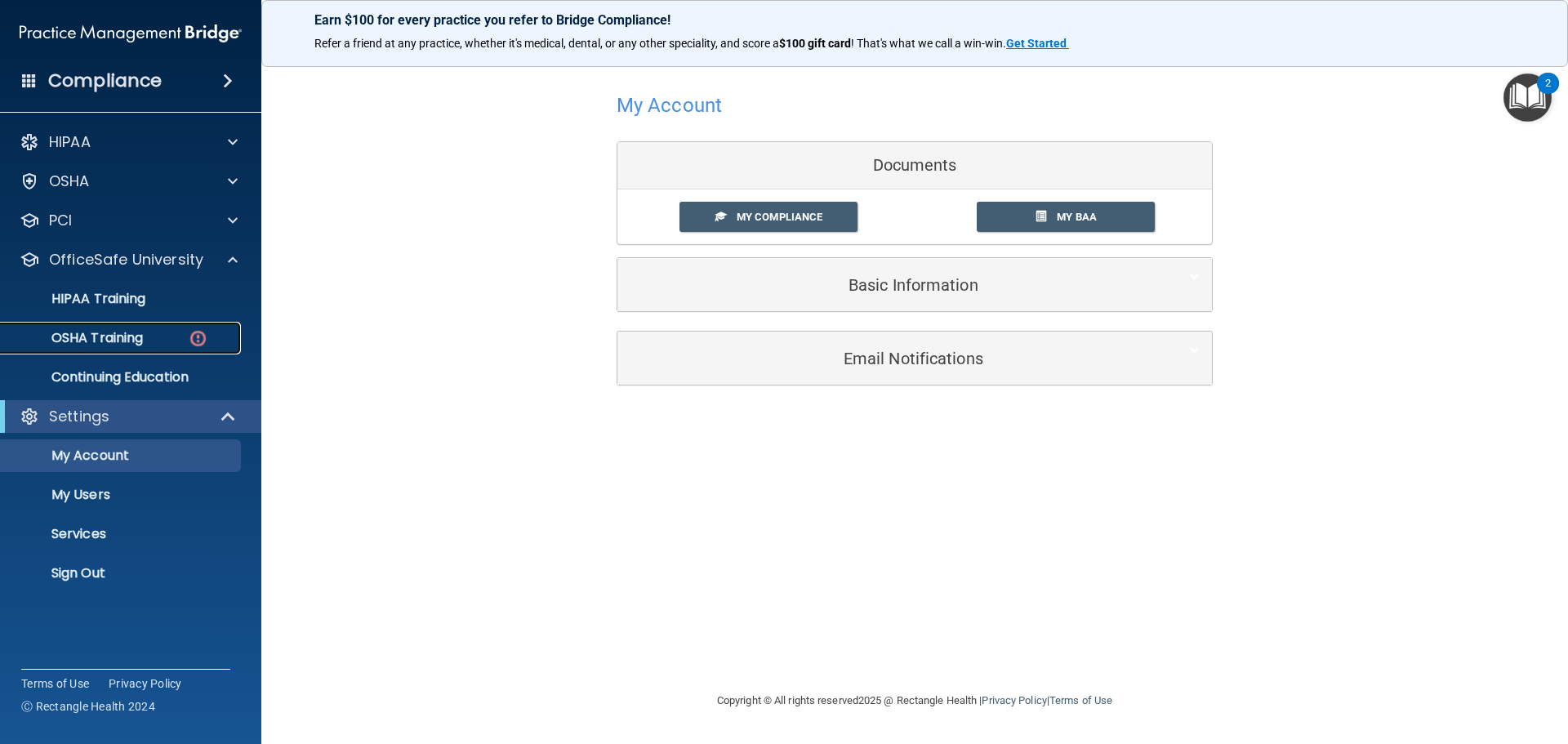
click at [136, 324] on link "OSHA Training" at bounding box center [111, 337] width 257 height 32
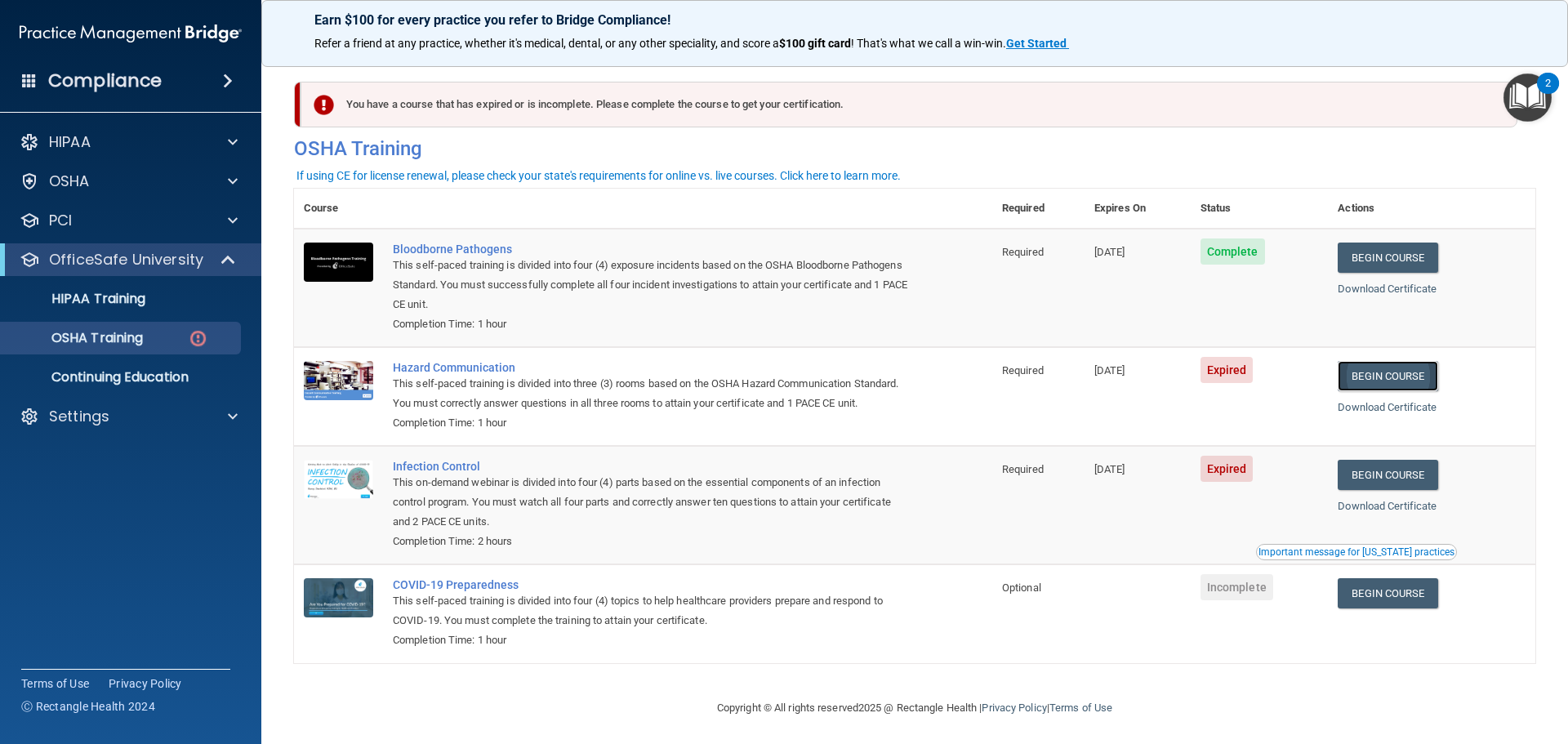
click at [1371, 366] on link "Begin Course" at bounding box center [1387, 376] width 99 height 30
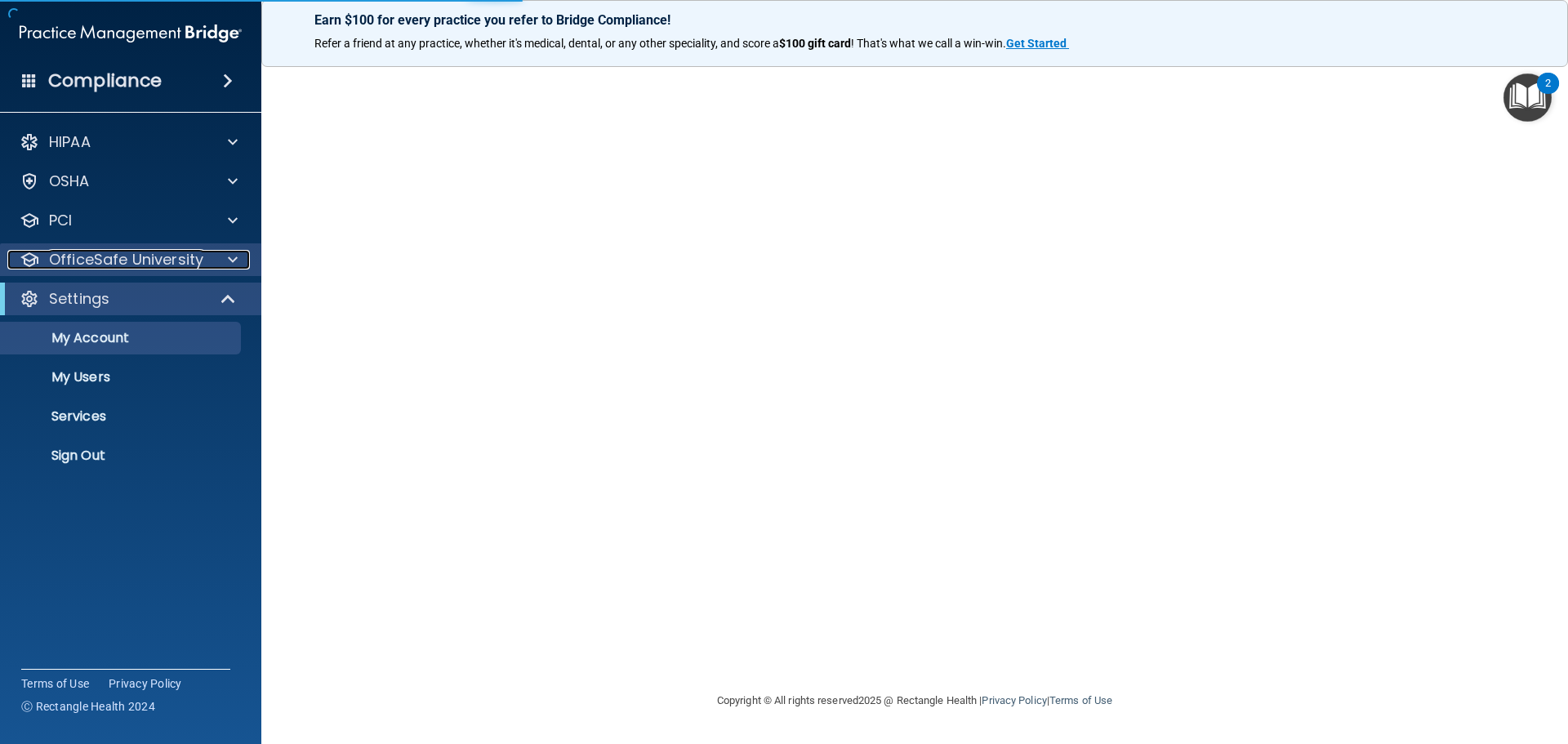
click at [163, 254] on p "OfficeSafe University" at bounding box center [126, 259] width 155 height 19
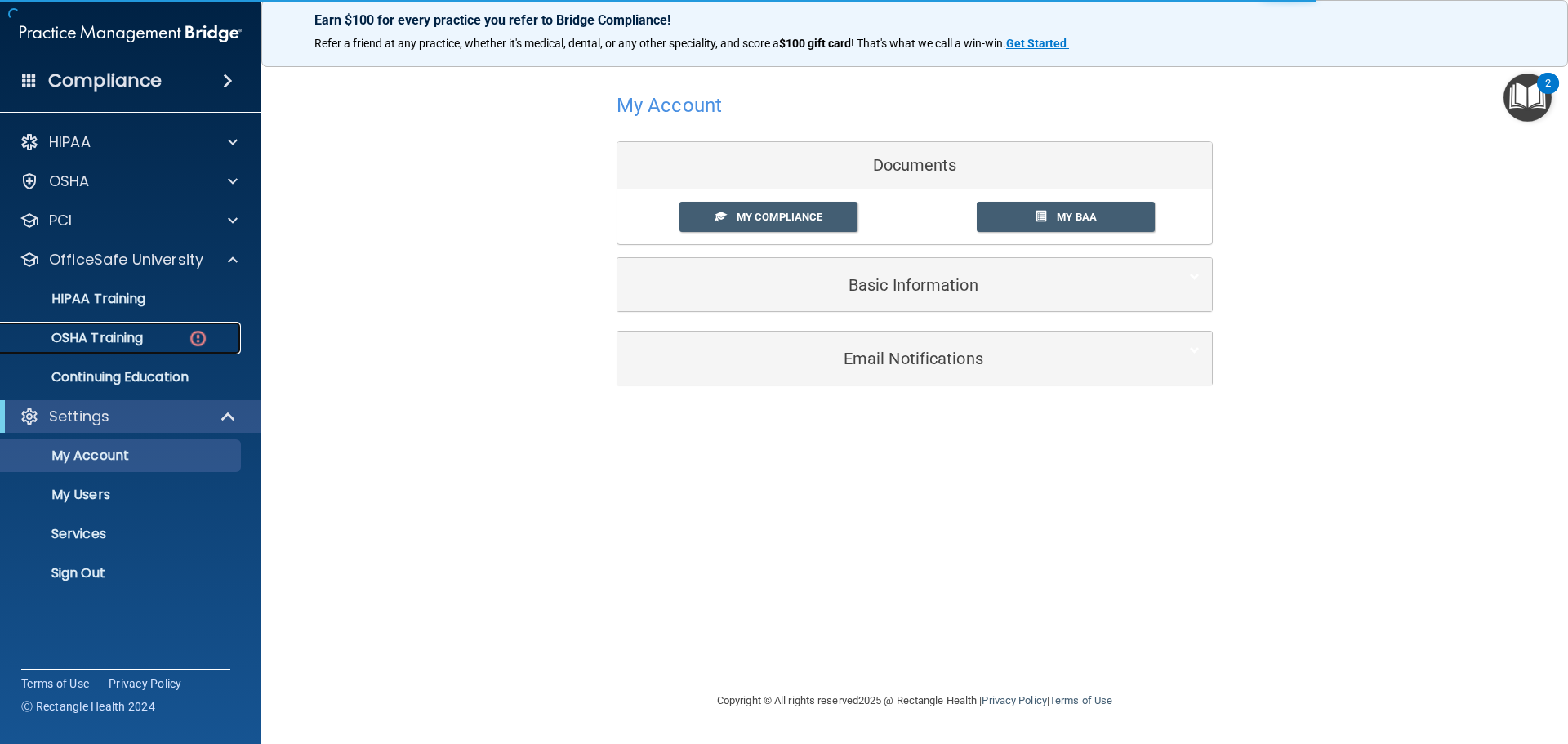
click at [102, 341] on p "OSHA Training" at bounding box center [77, 338] width 133 height 17
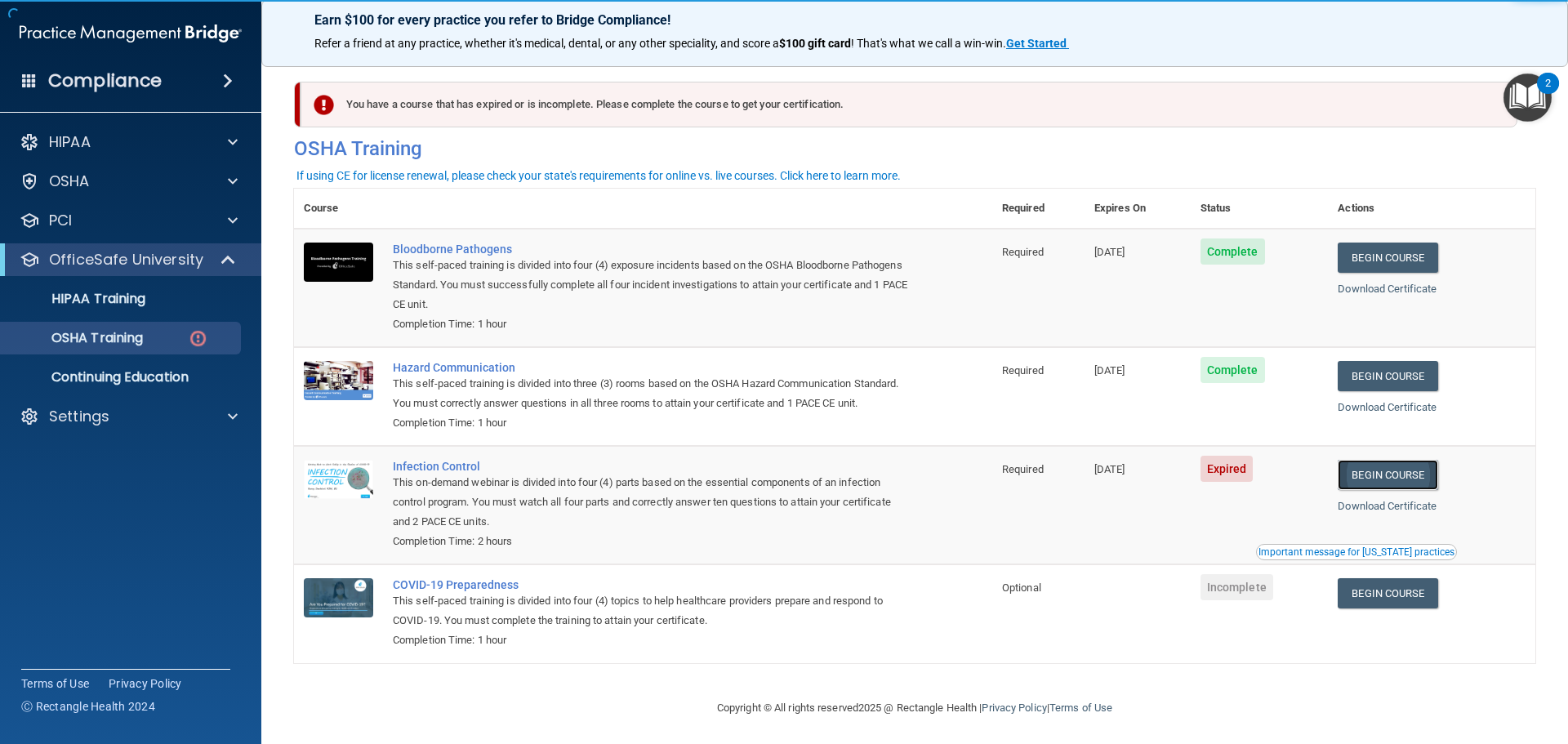
click at [1432, 490] on link "Begin Course" at bounding box center [1387, 474] width 99 height 30
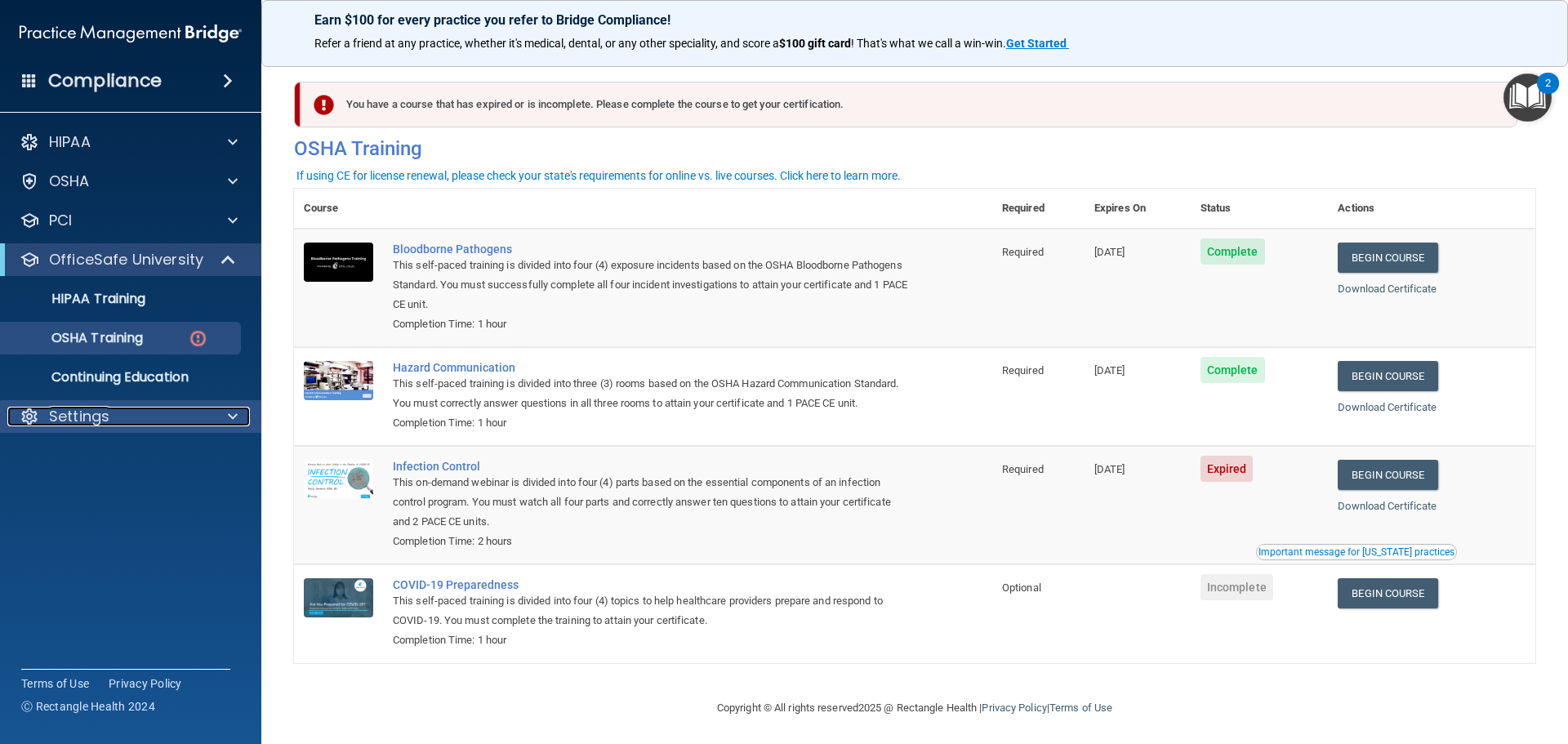
click at [109, 416] on p "Settings" at bounding box center [79, 416] width 61 height 19
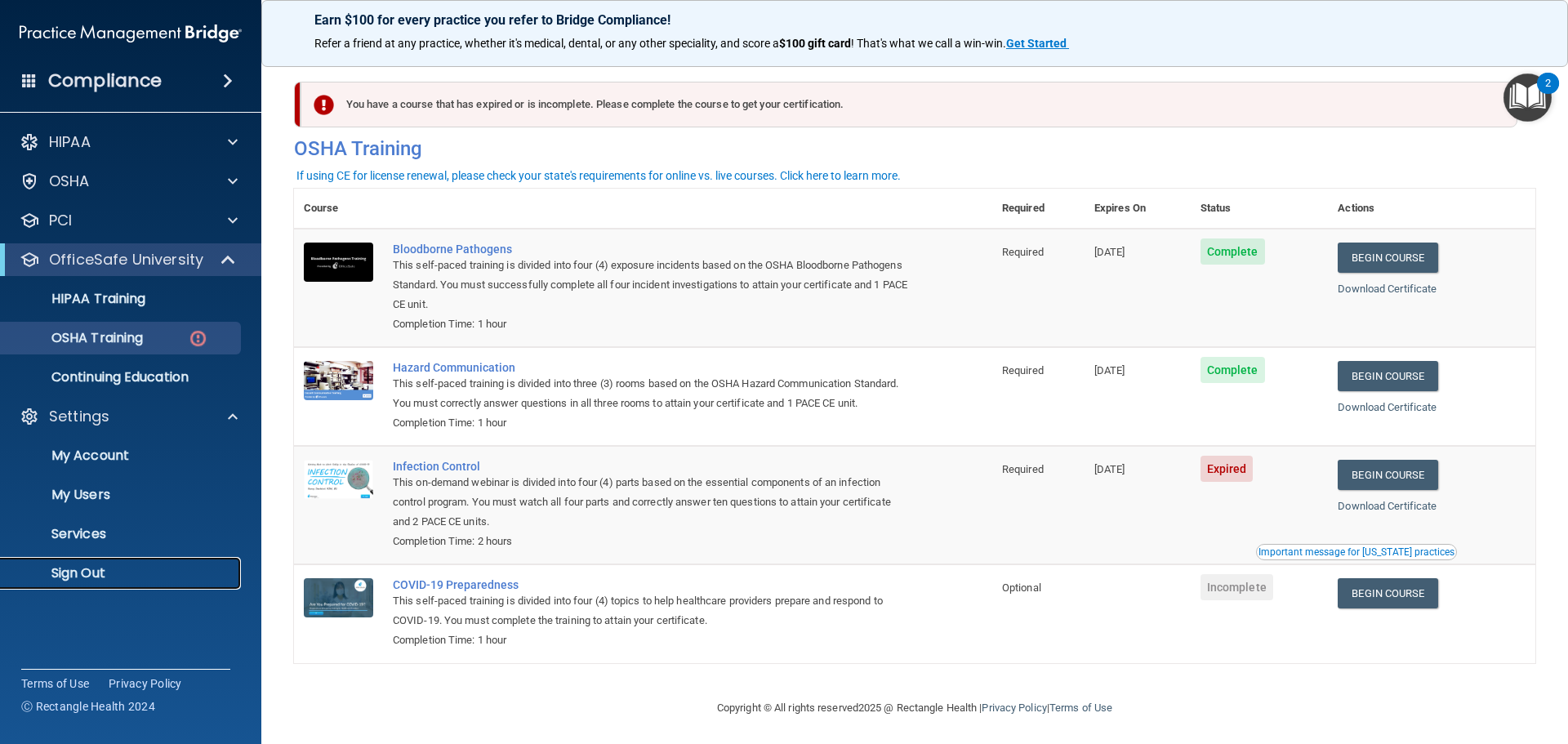
click at [92, 563] on link "Sign Out" at bounding box center [111, 573] width 257 height 32
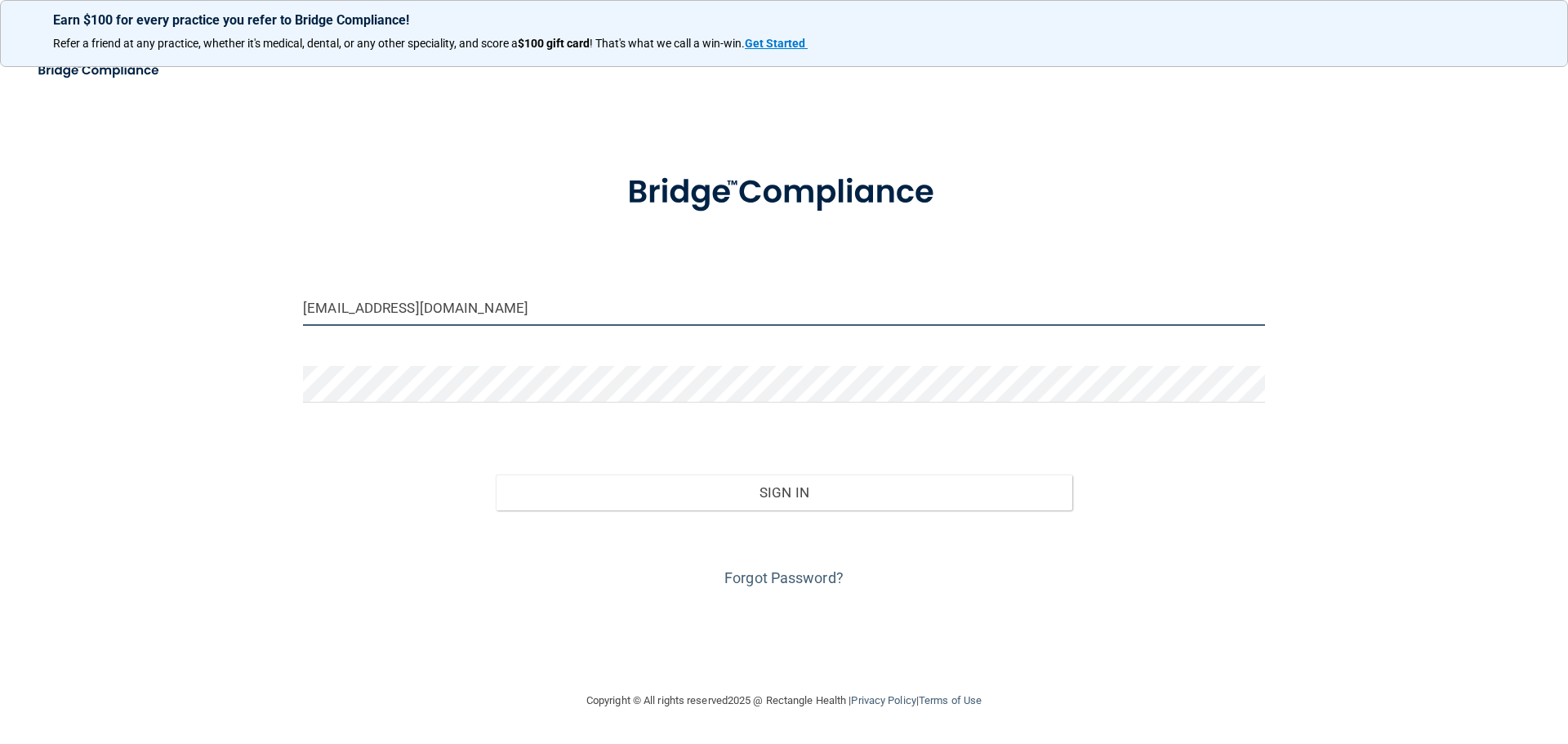
click at [344, 297] on input "[EMAIL_ADDRESS][DOMAIN_NAME]" at bounding box center [784, 308] width 962 height 37
click at [312, 299] on input "[EMAIL_ADDRESS][DOMAIN_NAME]" at bounding box center [784, 308] width 962 height 37
type input "[EMAIL_ADDRESS][DOMAIN_NAME]"
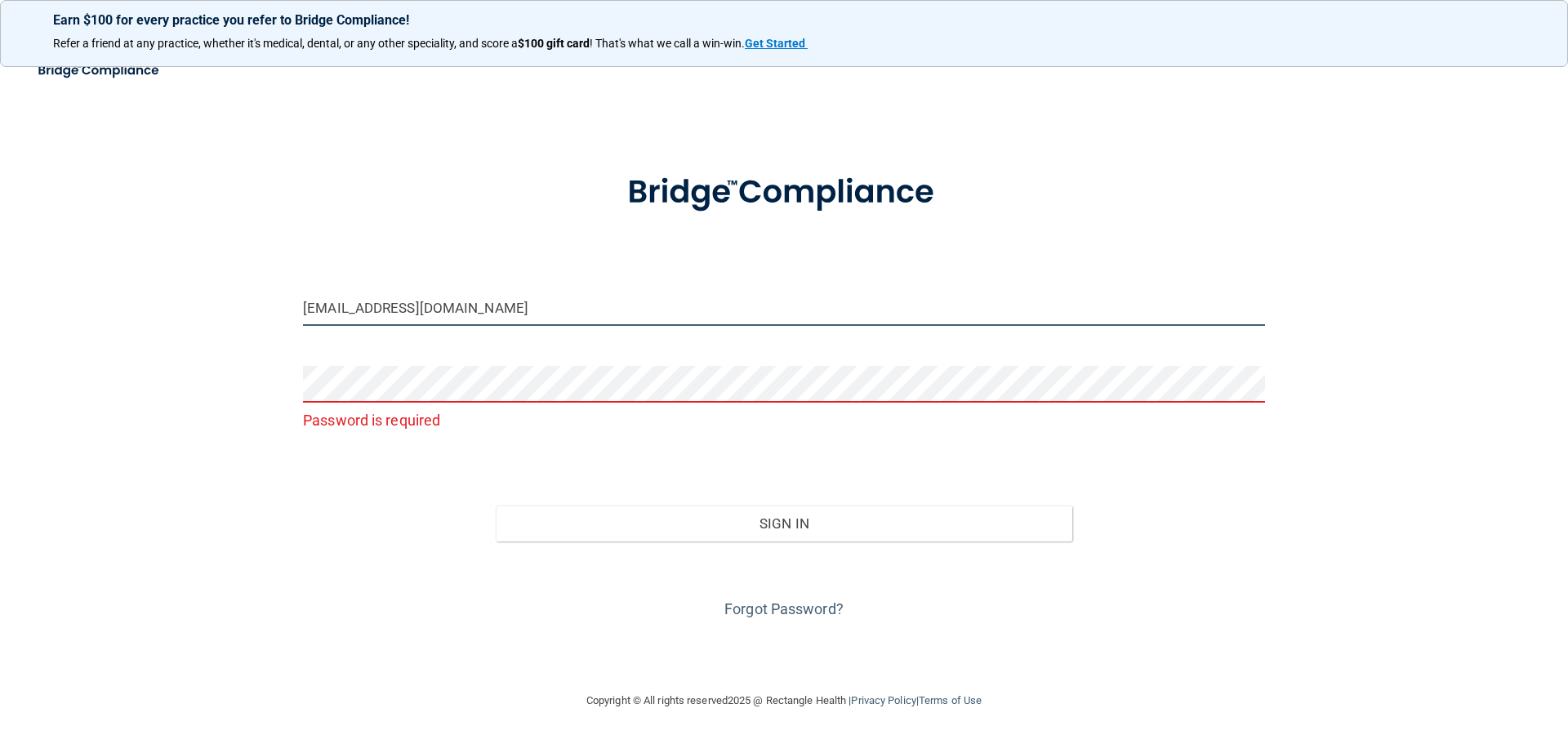
drag, startPoint x: 521, startPoint y: 311, endPoint x: 510, endPoint y: 321, distance: 14.9
click at [521, 311] on input "[EMAIL_ADDRESS][DOMAIN_NAME]" at bounding box center [784, 308] width 962 height 37
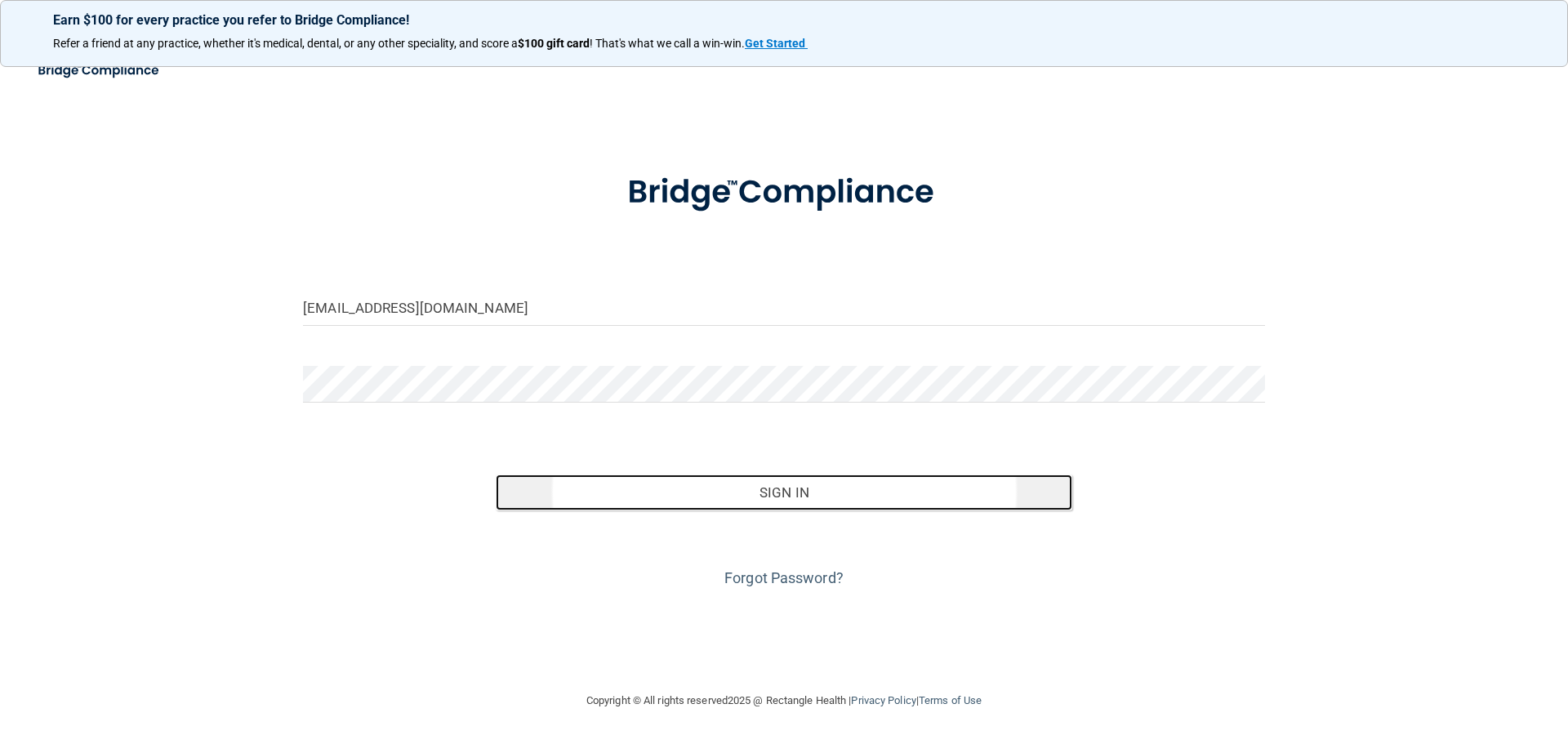
click at [811, 490] on button "Sign In" at bounding box center [784, 492] width 578 height 36
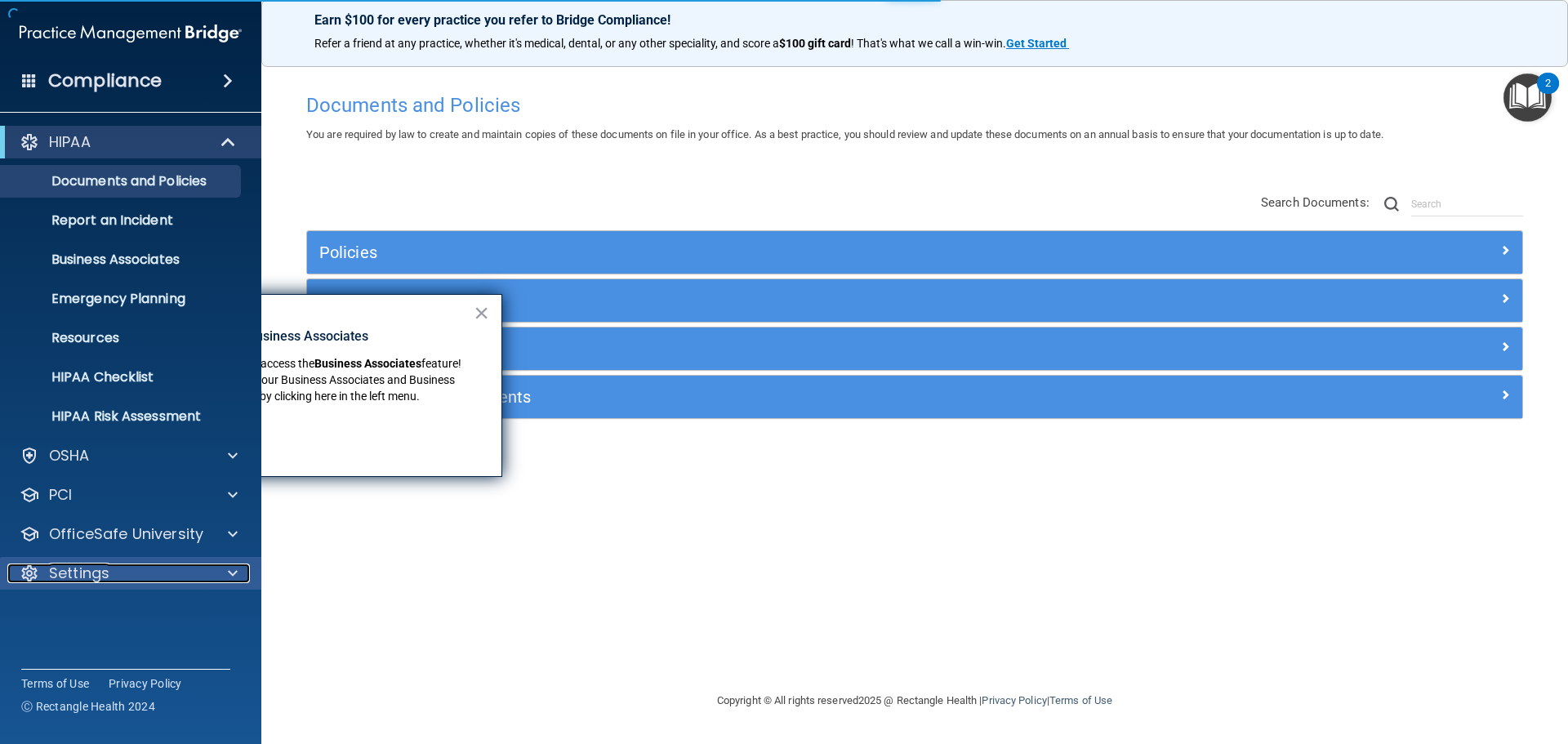
click at [155, 575] on div "Settings" at bounding box center [109, 573] width 203 height 19
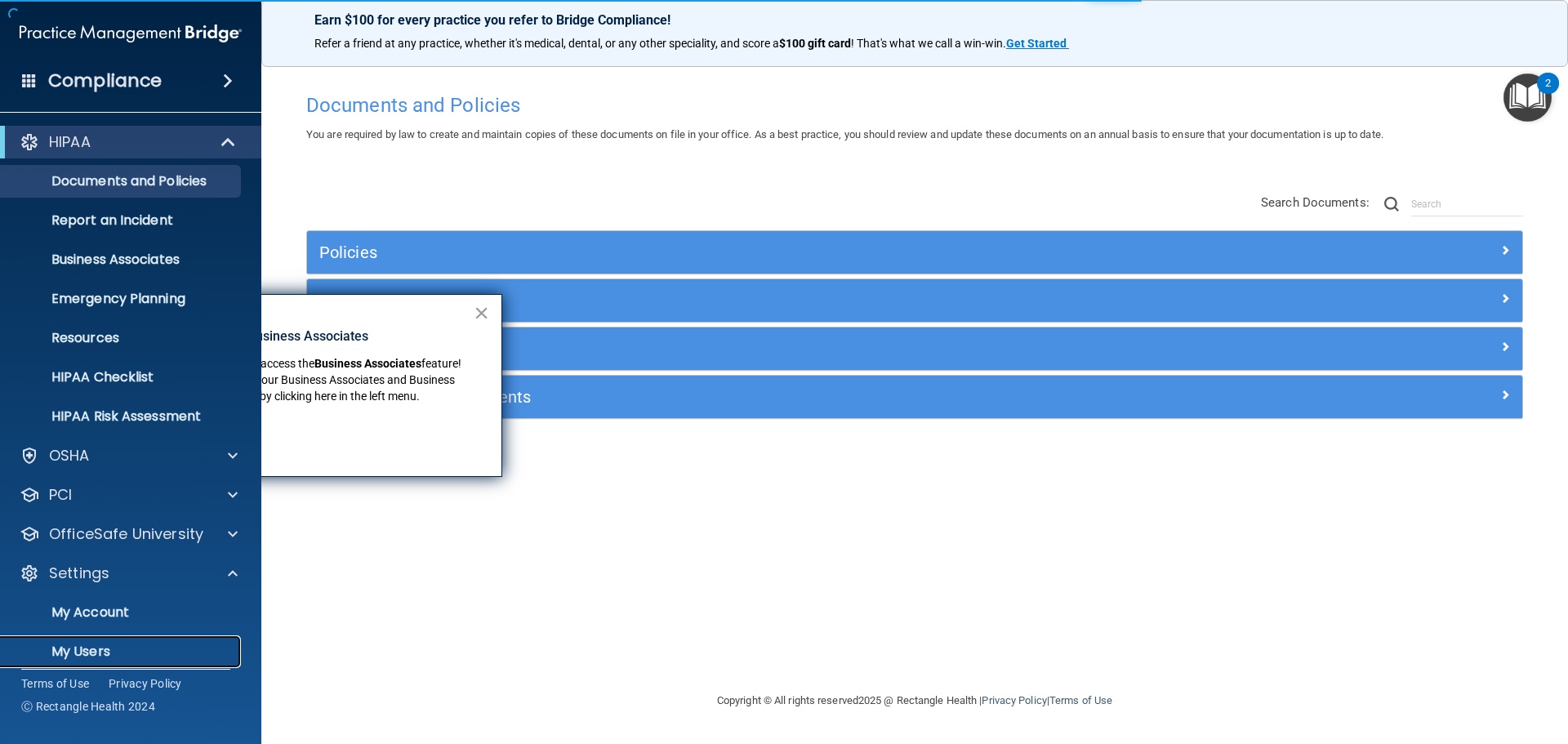
click at [104, 645] on p "My Users" at bounding box center [123, 652] width 223 height 17
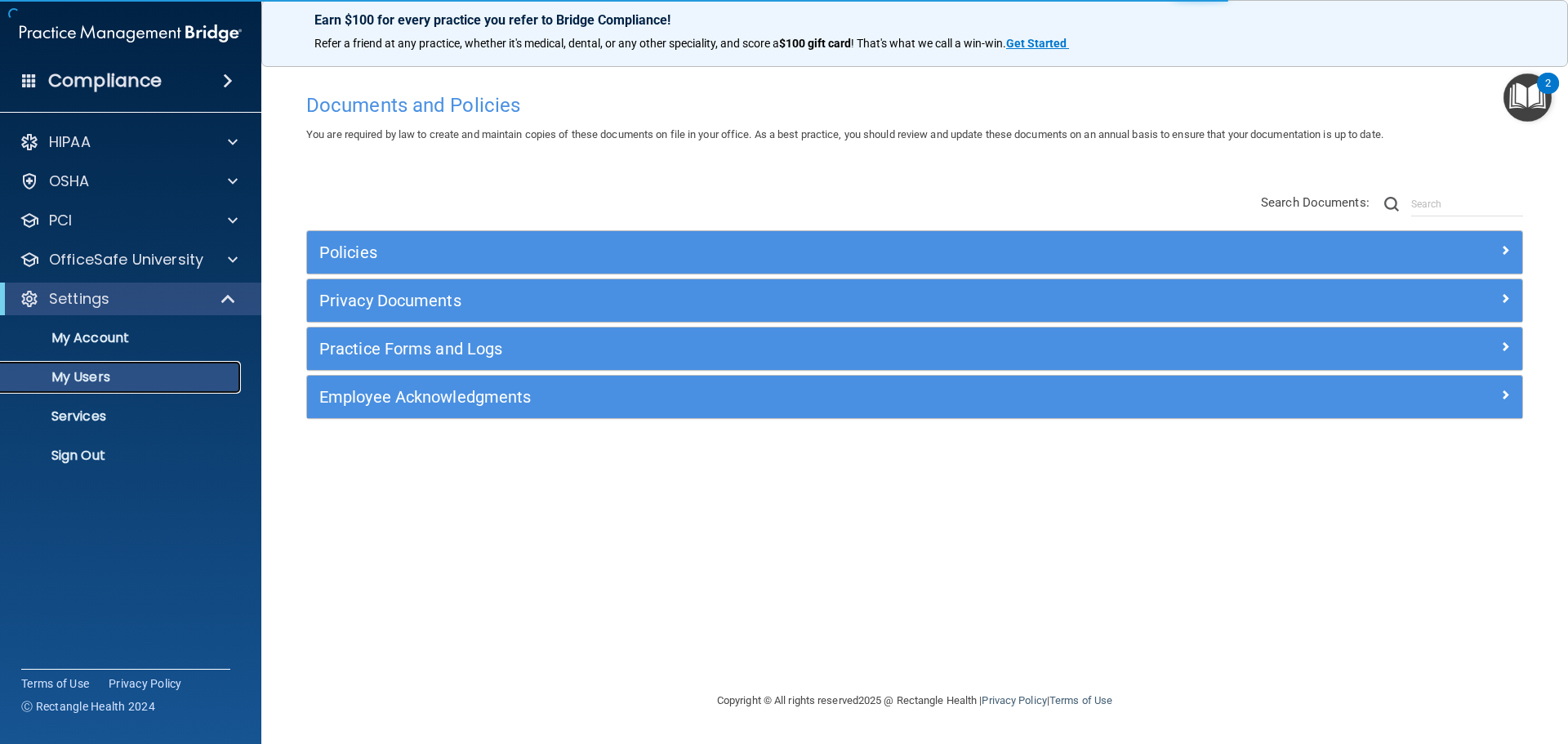
click at [120, 377] on p "My Users" at bounding box center [123, 378] width 223 height 17
select select "20"
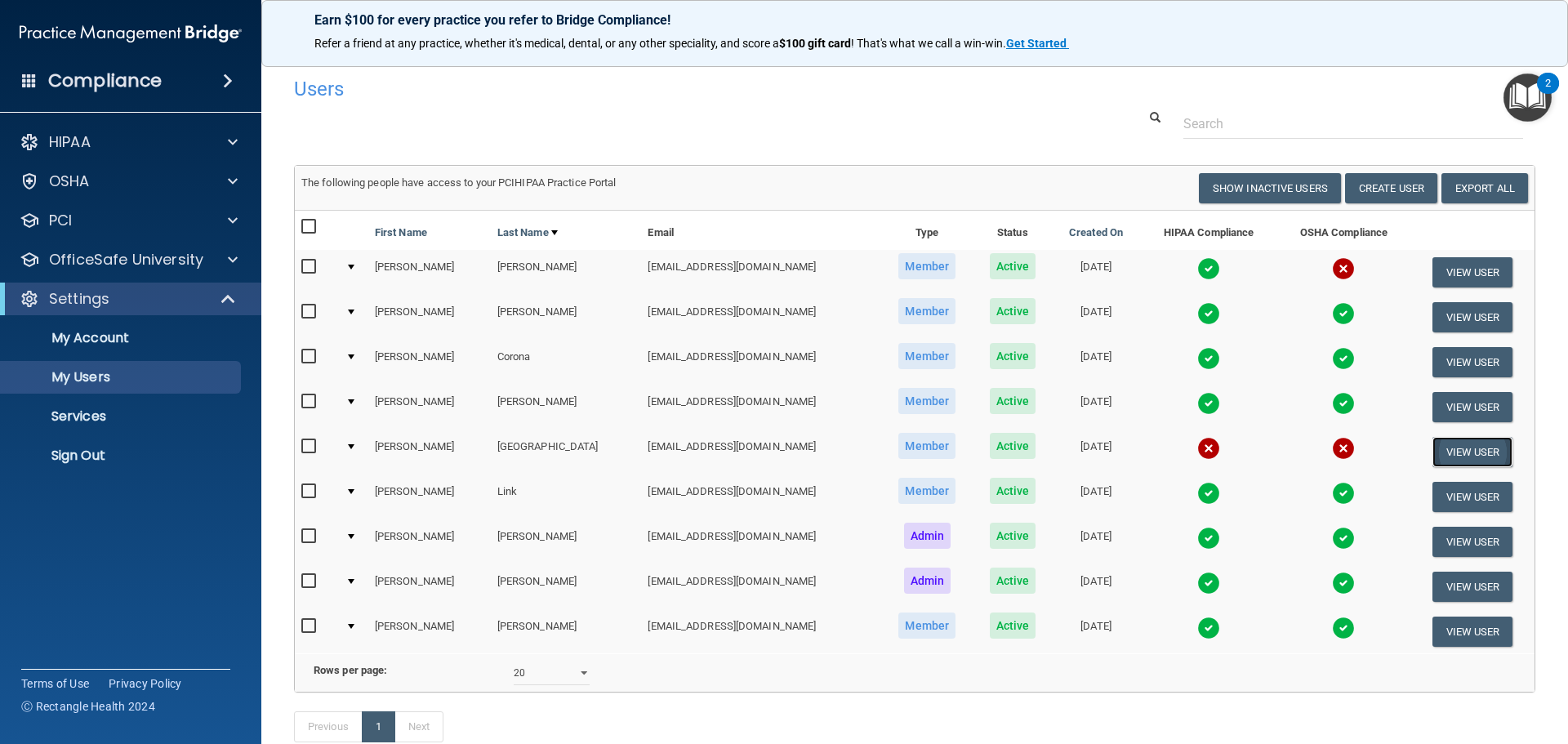
click at [1433, 453] on button "View User" at bounding box center [1473, 451] width 81 height 30
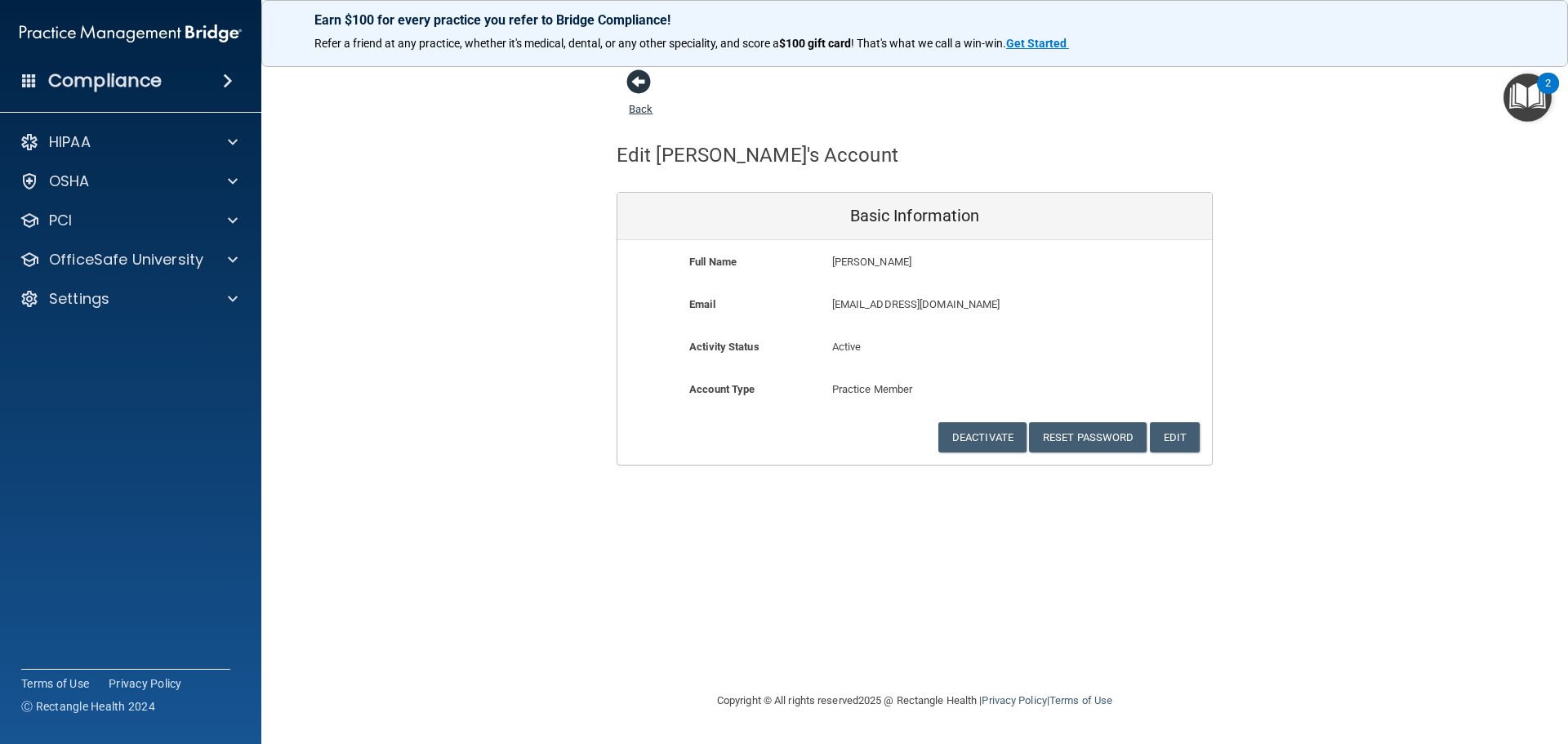
click at [645, 90] on span at bounding box center [638, 81] width 25 height 25
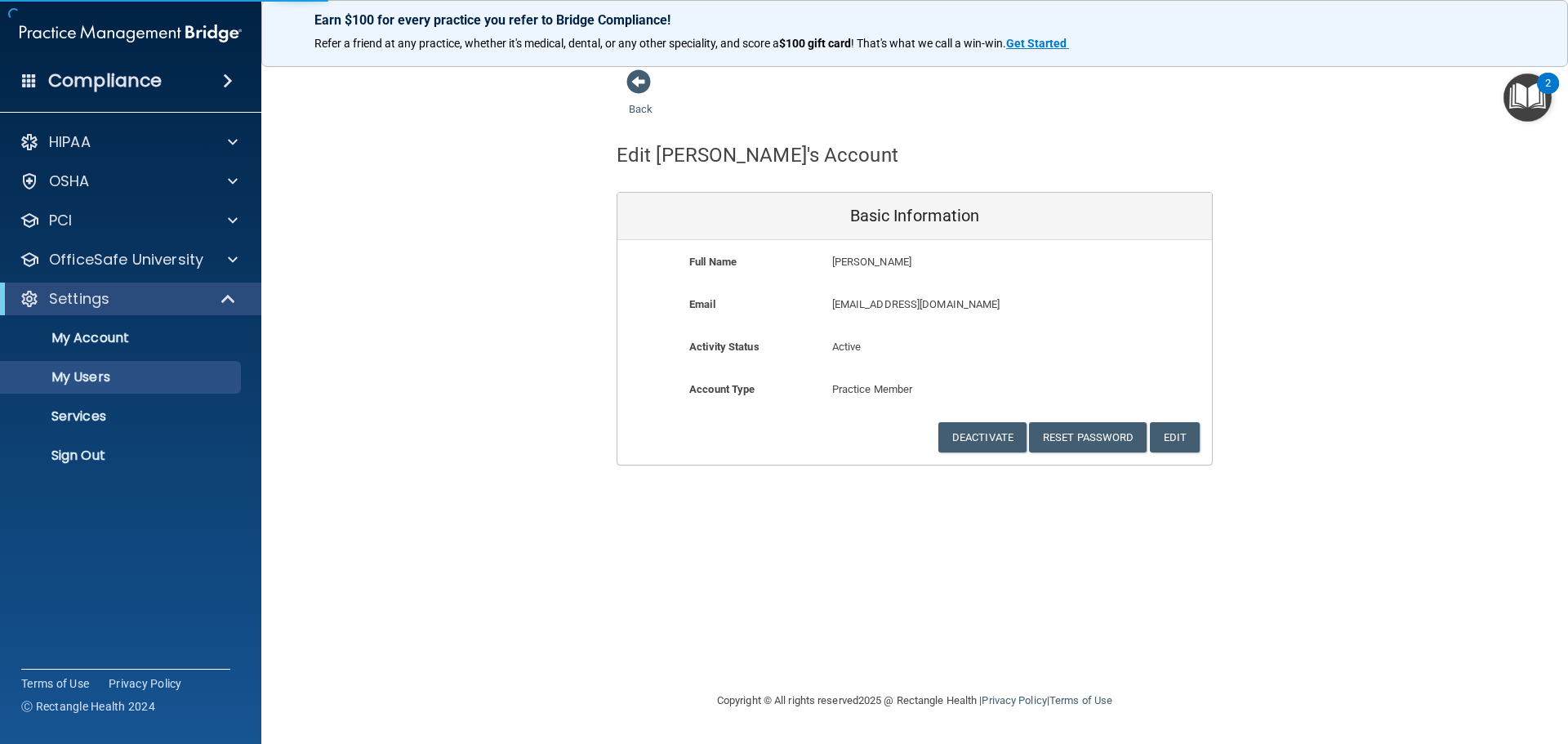
select select "20"
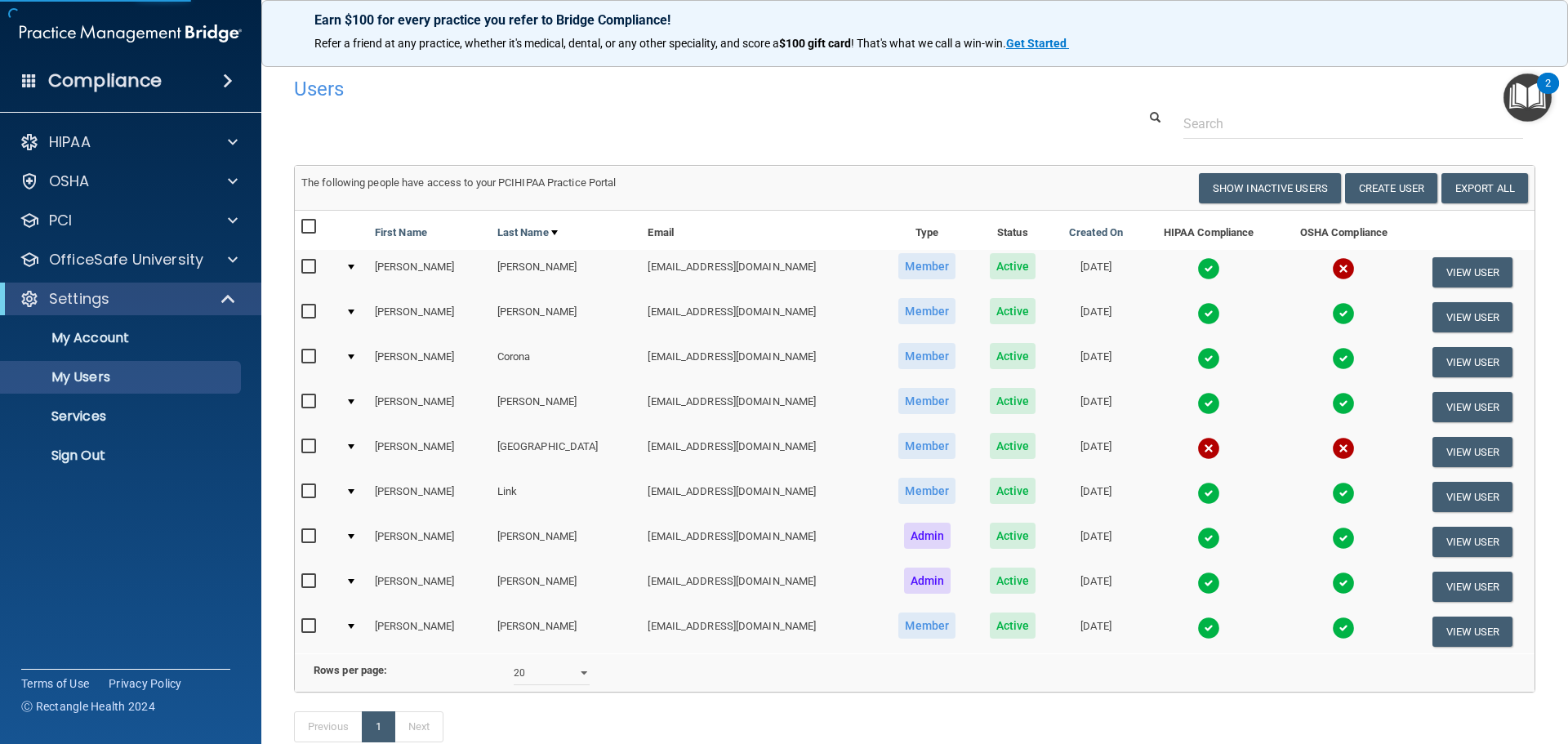
click at [1198, 442] on img at bounding box center [1209, 448] width 23 height 23
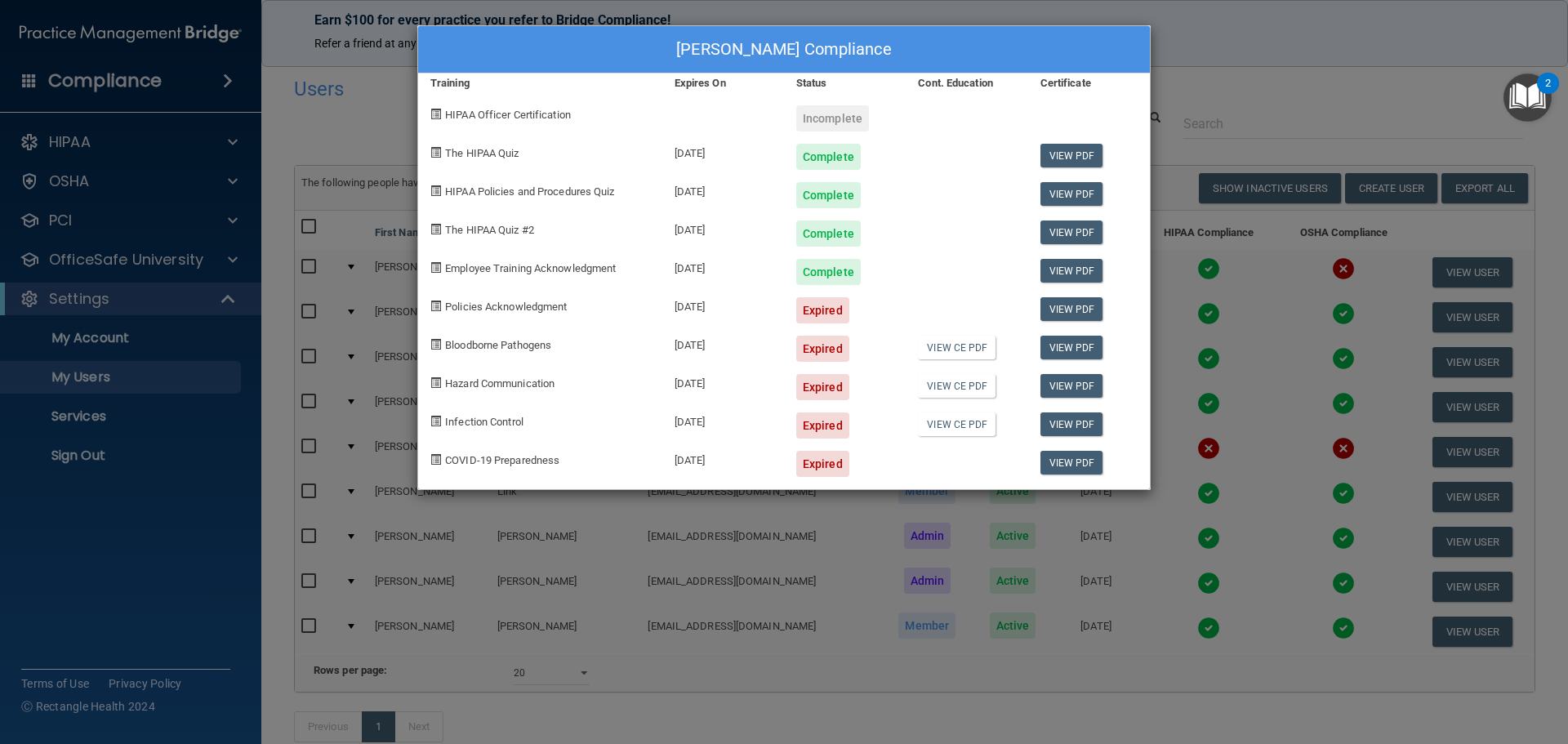
click at [1236, 69] on div "Robin Lima's Compliance Training Expires On Status Cont. Education Certificate …" at bounding box center [784, 372] width 1568 height 744
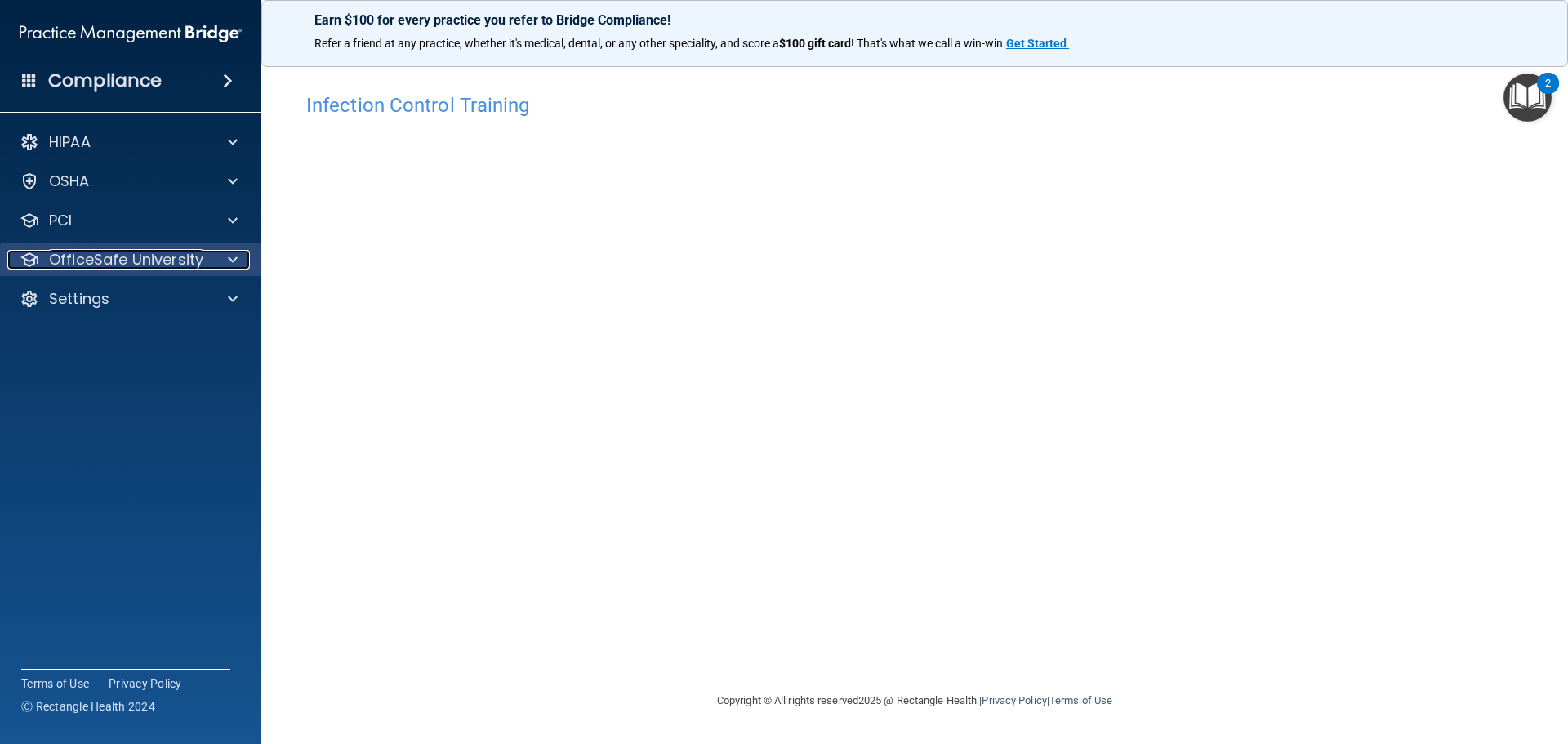
click at [143, 262] on p "OfficeSafe University" at bounding box center [126, 259] width 155 height 19
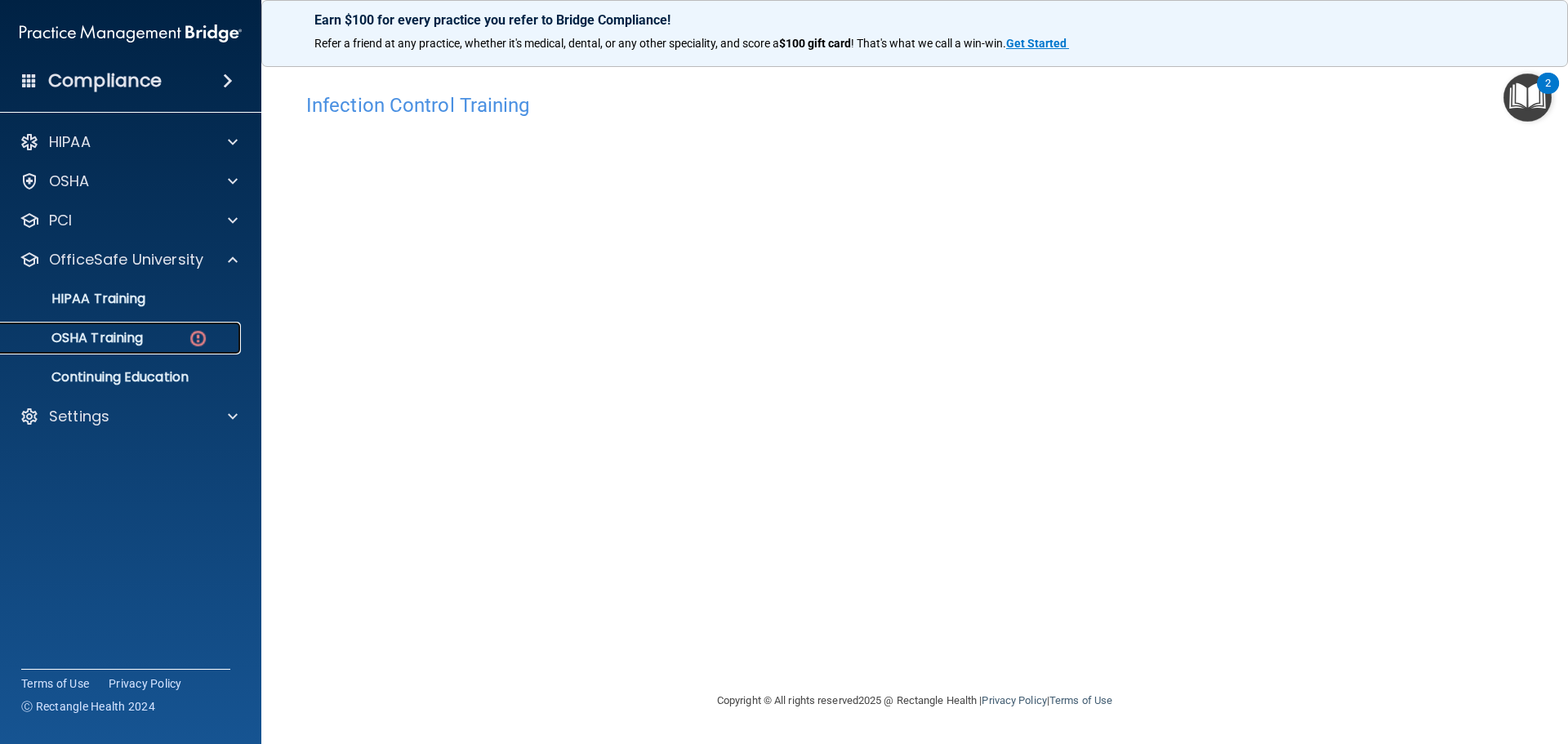
click at [135, 333] on p "OSHA Training" at bounding box center [77, 338] width 133 height 17
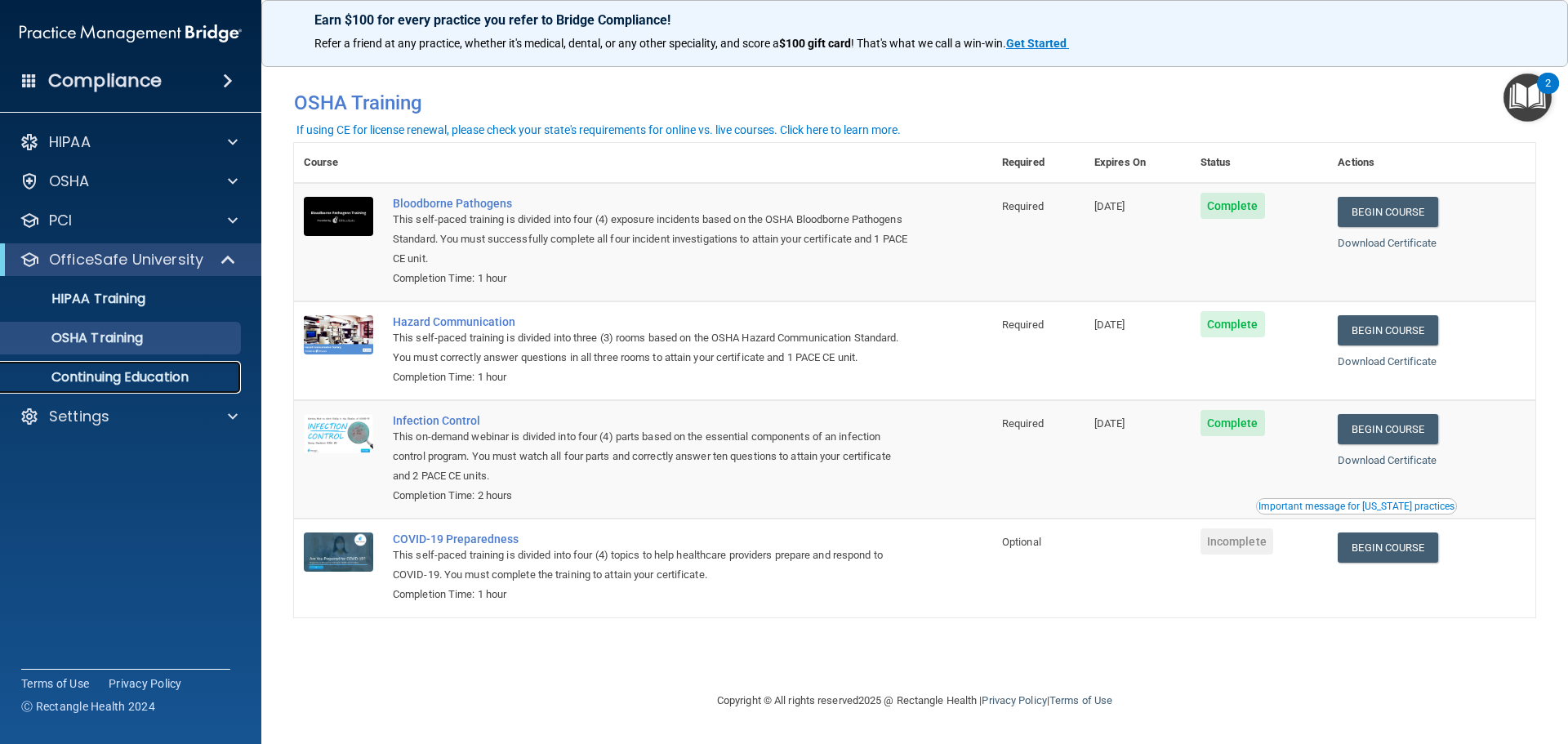
click at [126, 373] on p "Continuing Education" at bounding box center [123, 378] width 223 height 17
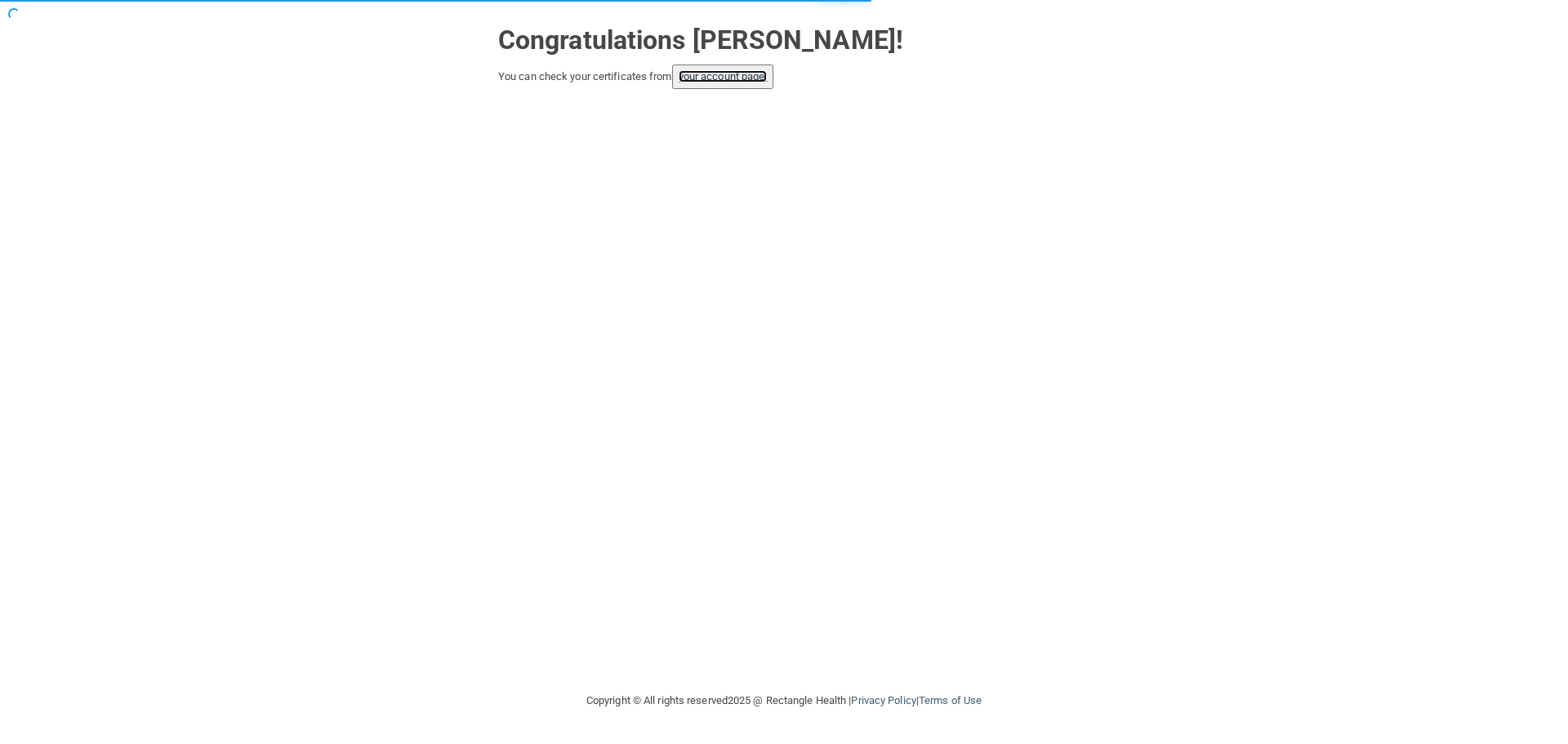
click at [752, 76] on link "your account page!" at bounding box center [723, 76] width 89 height 12
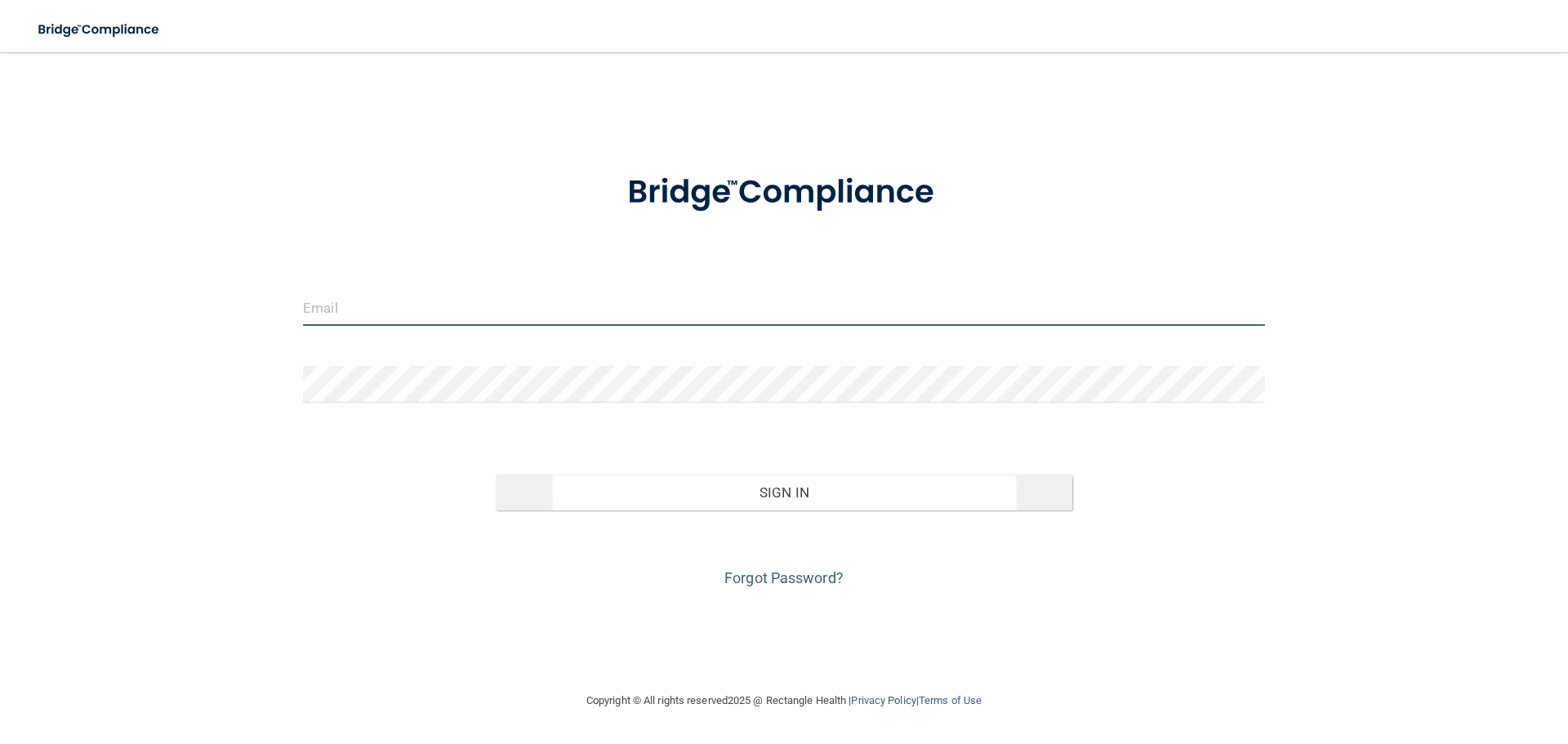
type input "[EMAIL_ADDRESS][DOMAIN_NAME]"
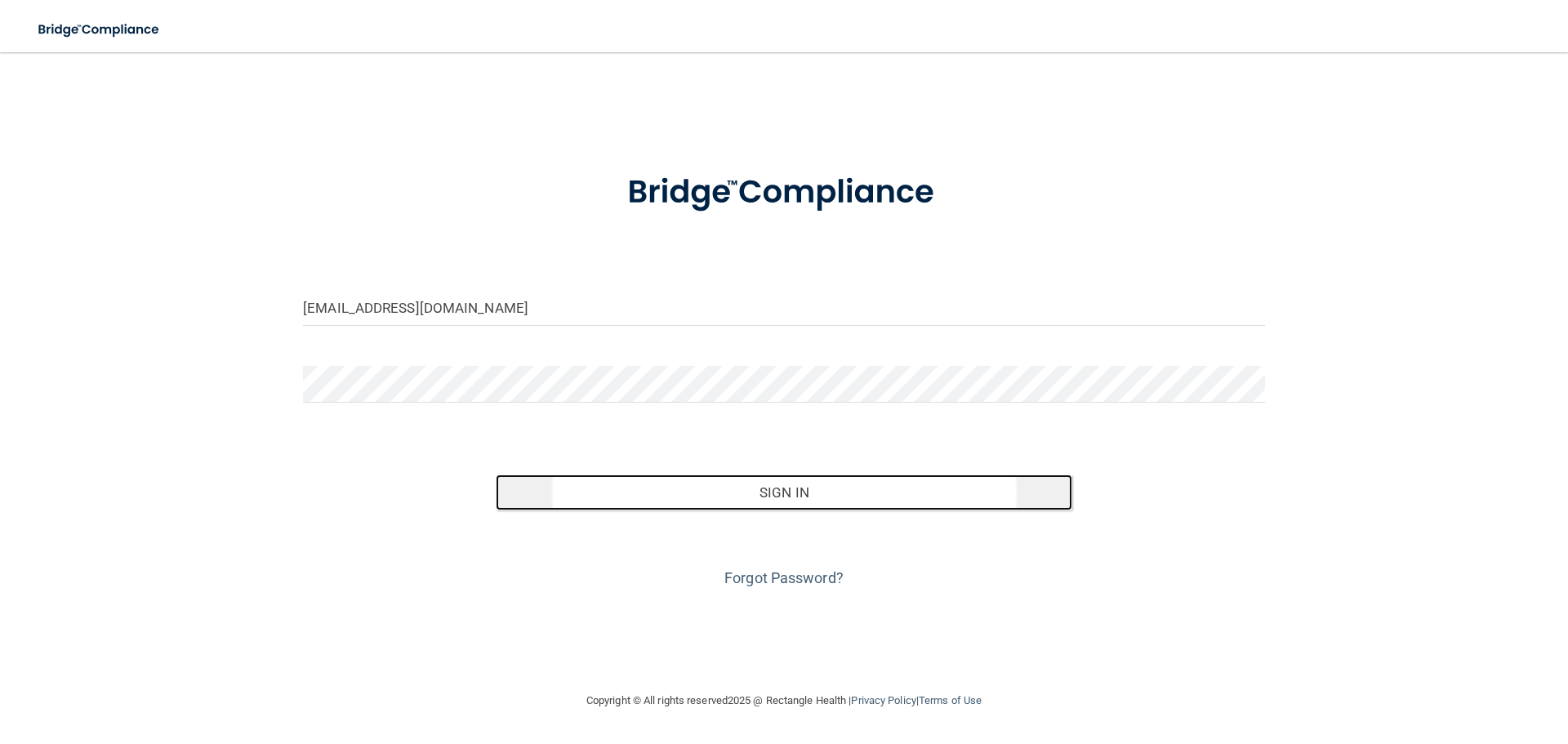
click at [831, 494] on button "Sign In" at bounding box center [784, 492] width 578 height 36
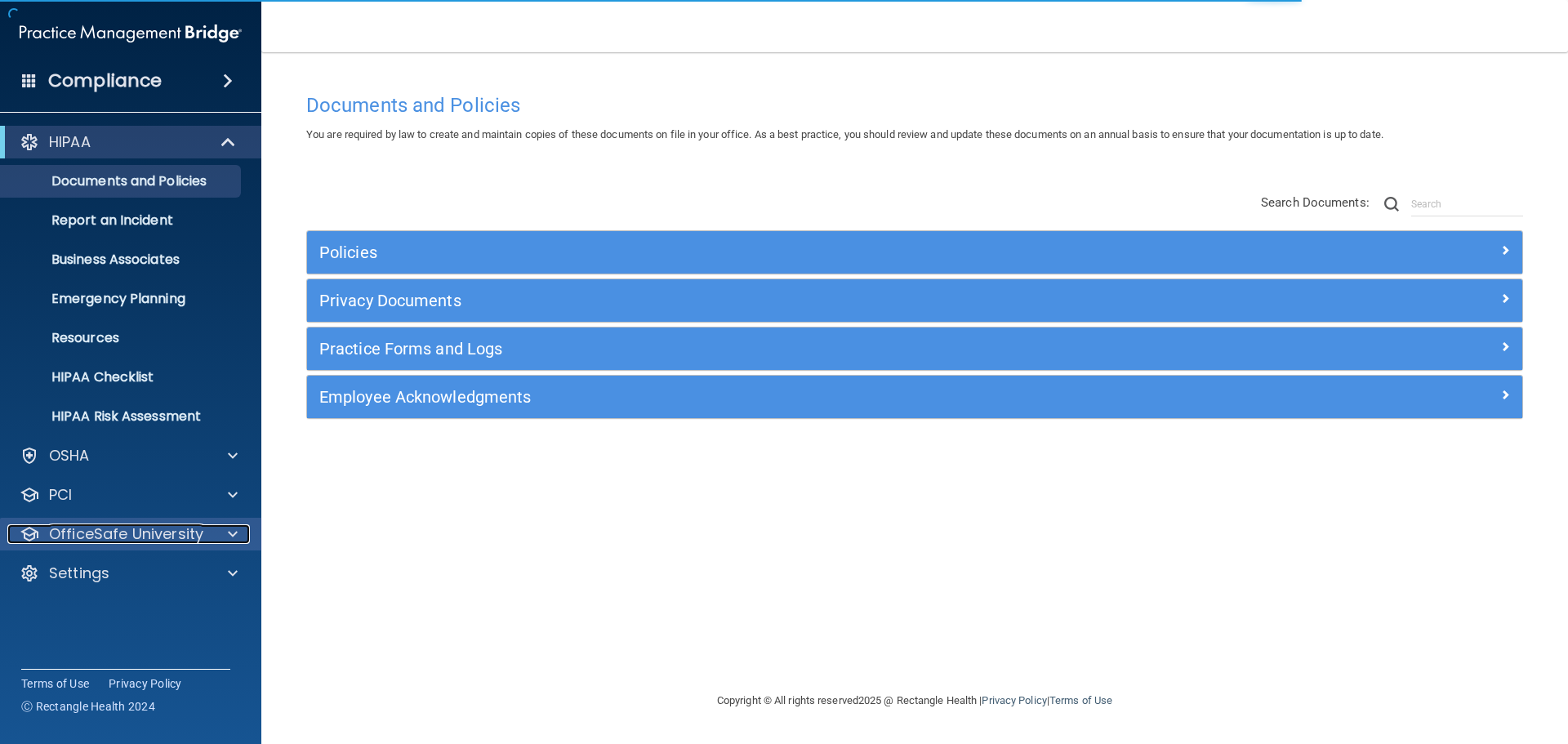
click at [223, 535] on div at bounding box center [230, 533] width 41 height 19
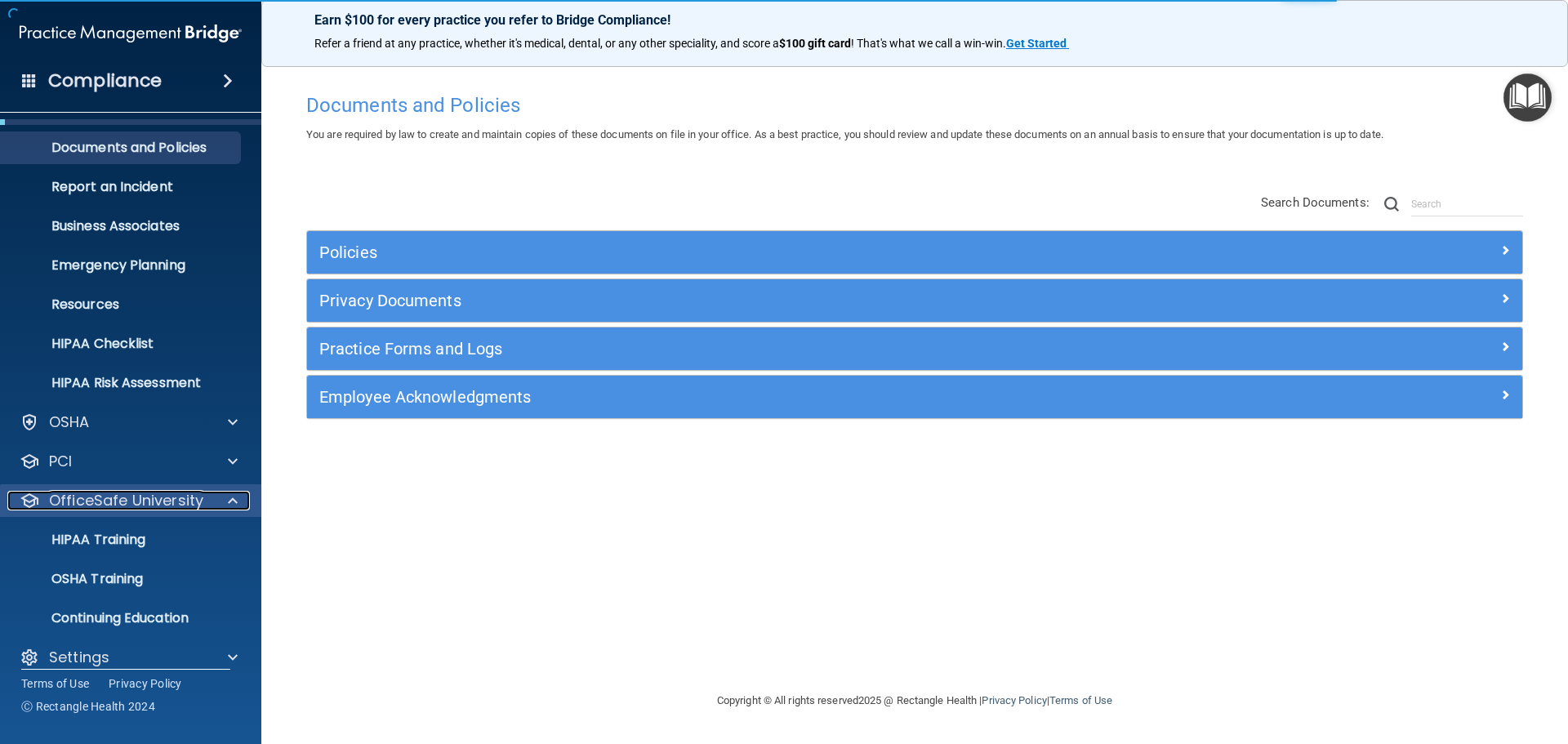
scroll to position [52, 0]
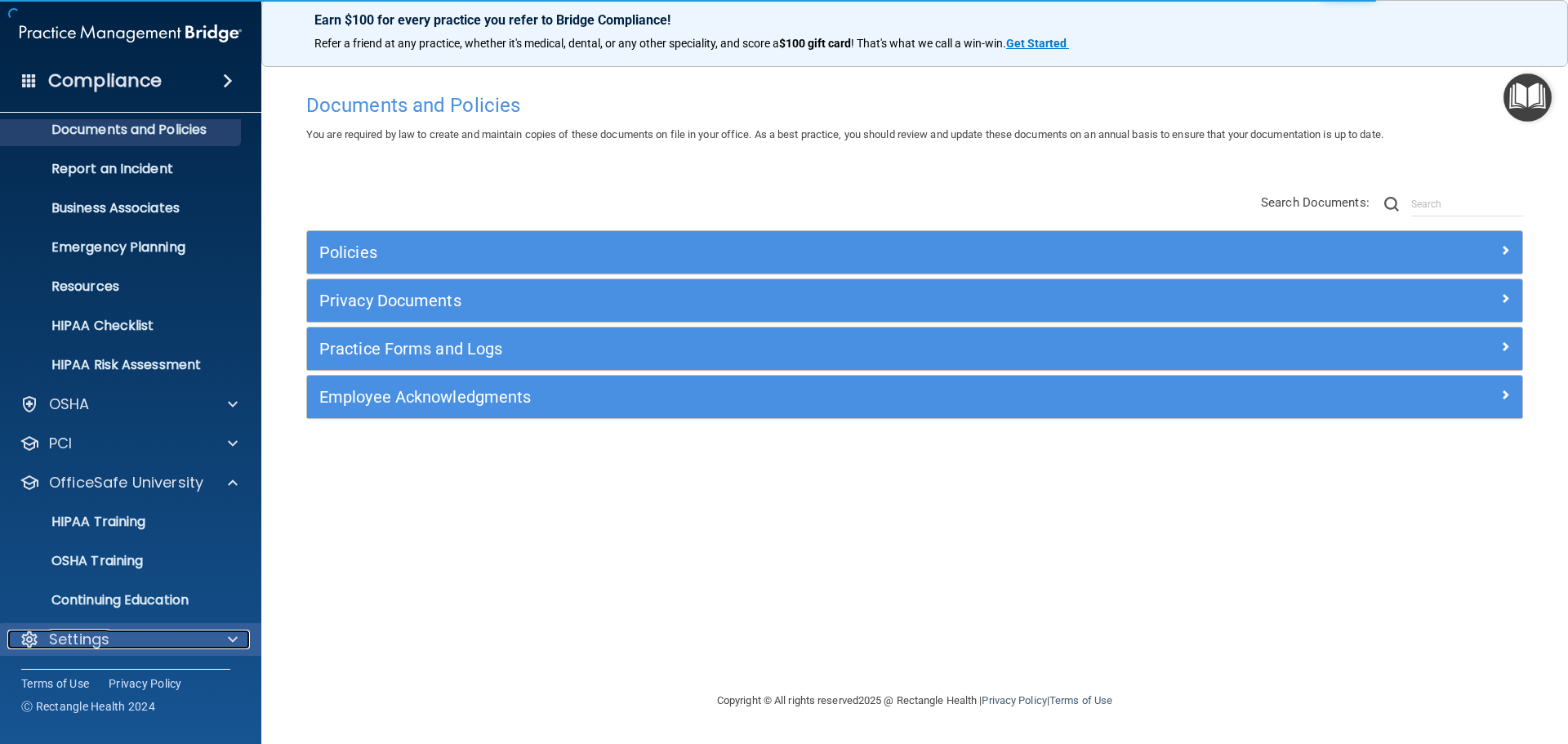
click at [238, 641] on div at bounding box center [230, 639] width 41 height 19
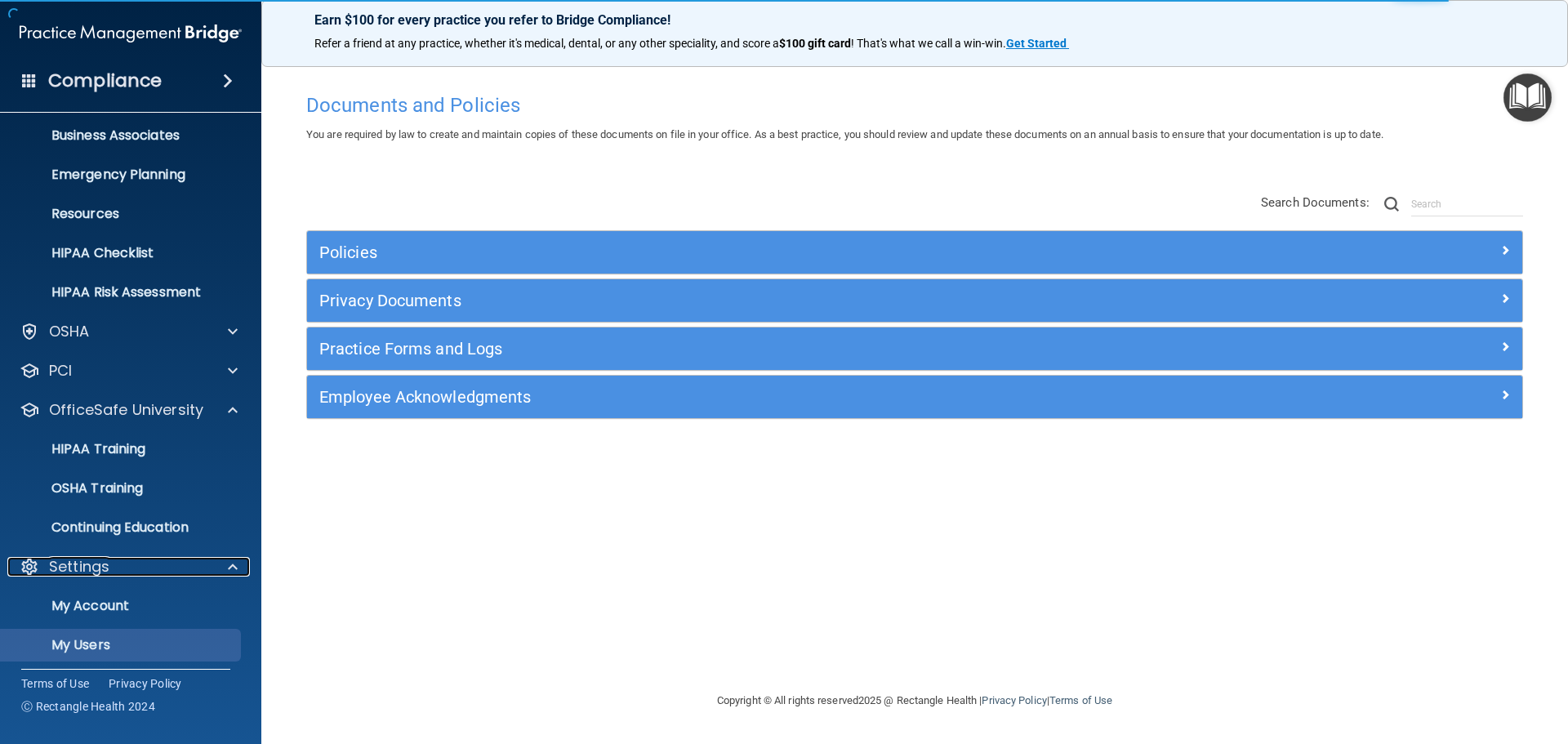
scroll to position [208, 0]
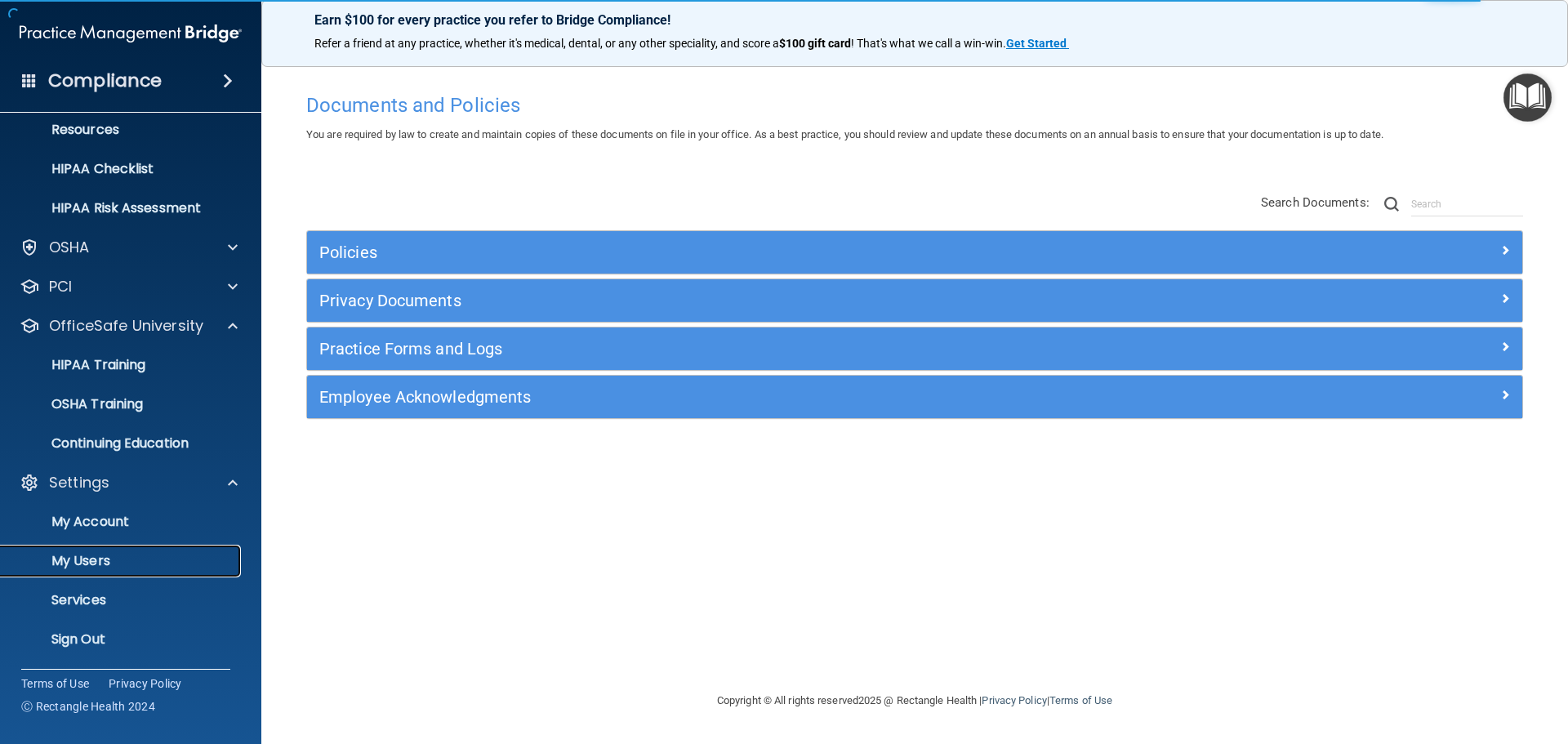
click at [103, 566] on p "My Users" at bounding box center [123, 561] width 223 height 17
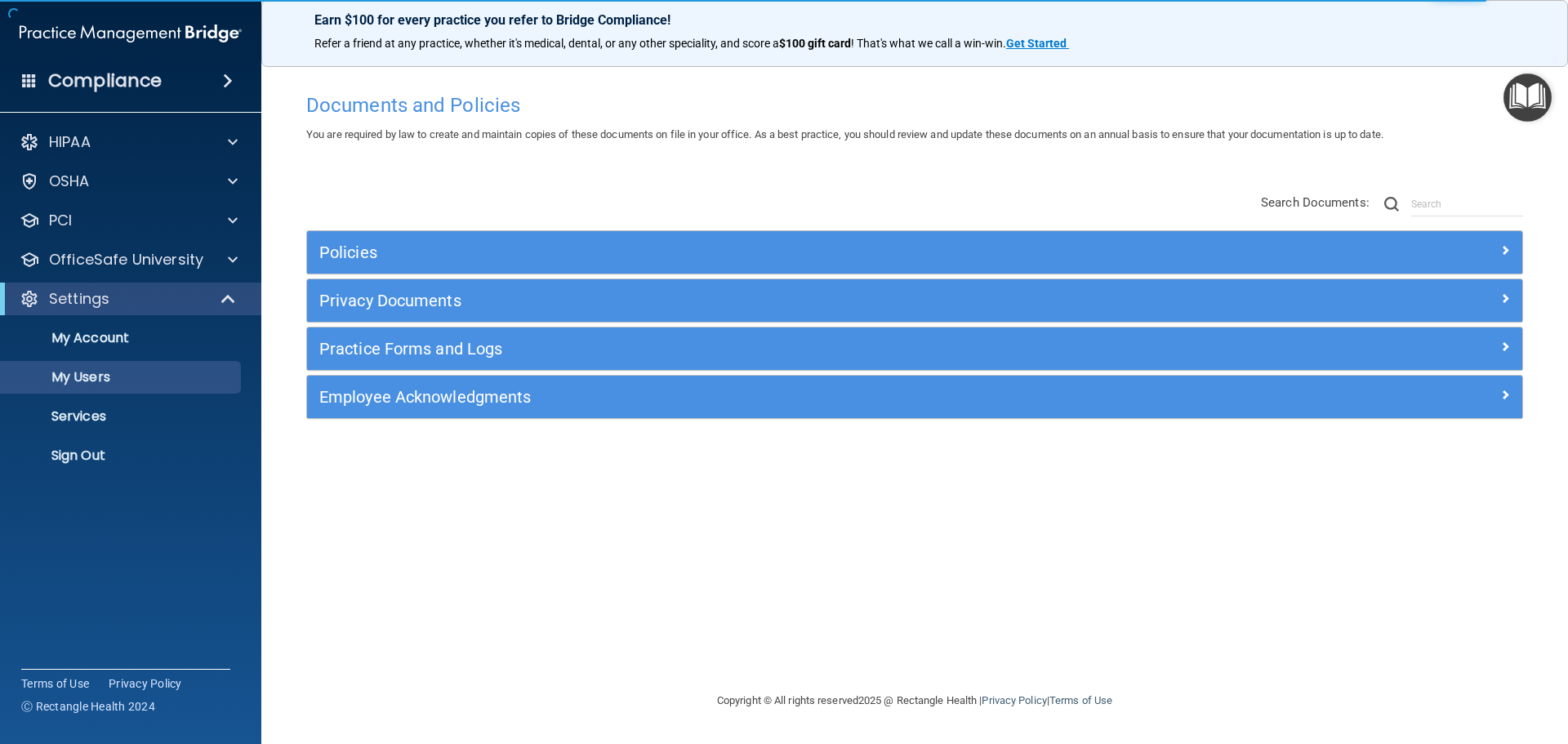
select select "20"
